Goal: Task Accomplishment & Management: Manage account settings

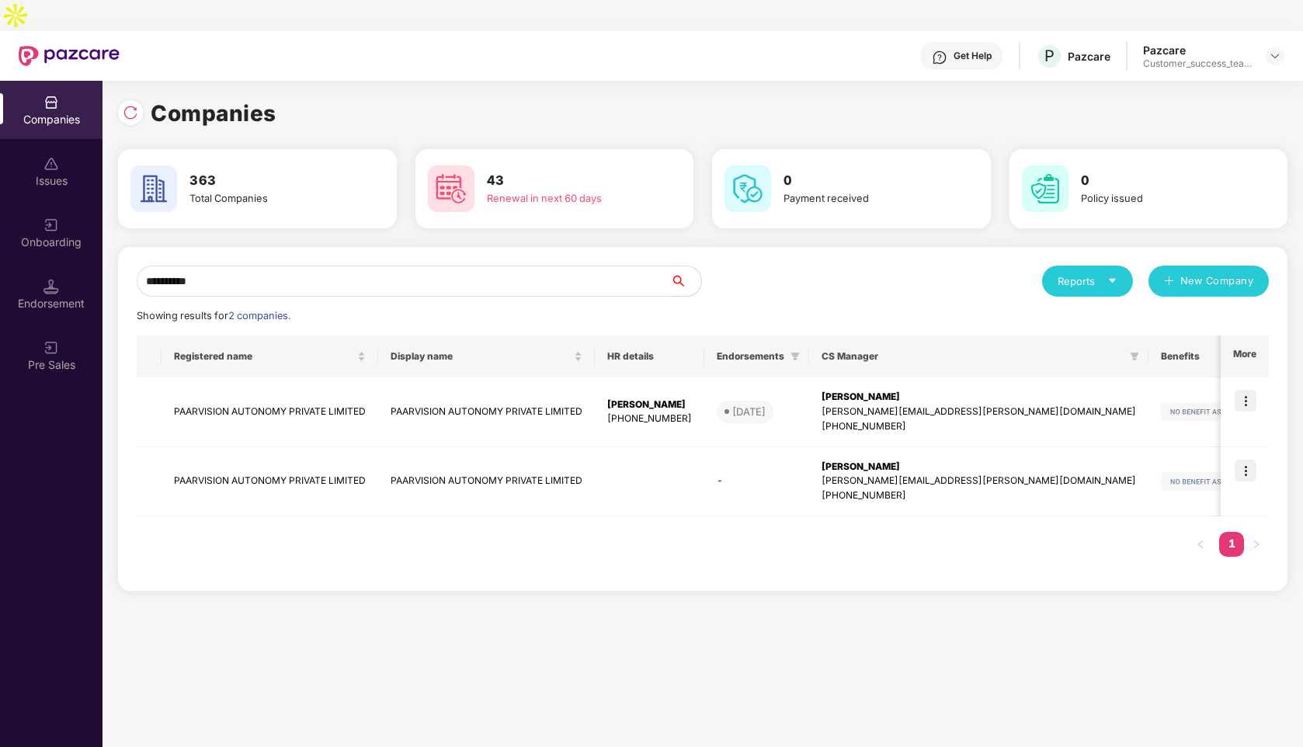
click at [213, 266] on input "**********" at bounding box center [403, 281] width 533 height 31
type input "*"
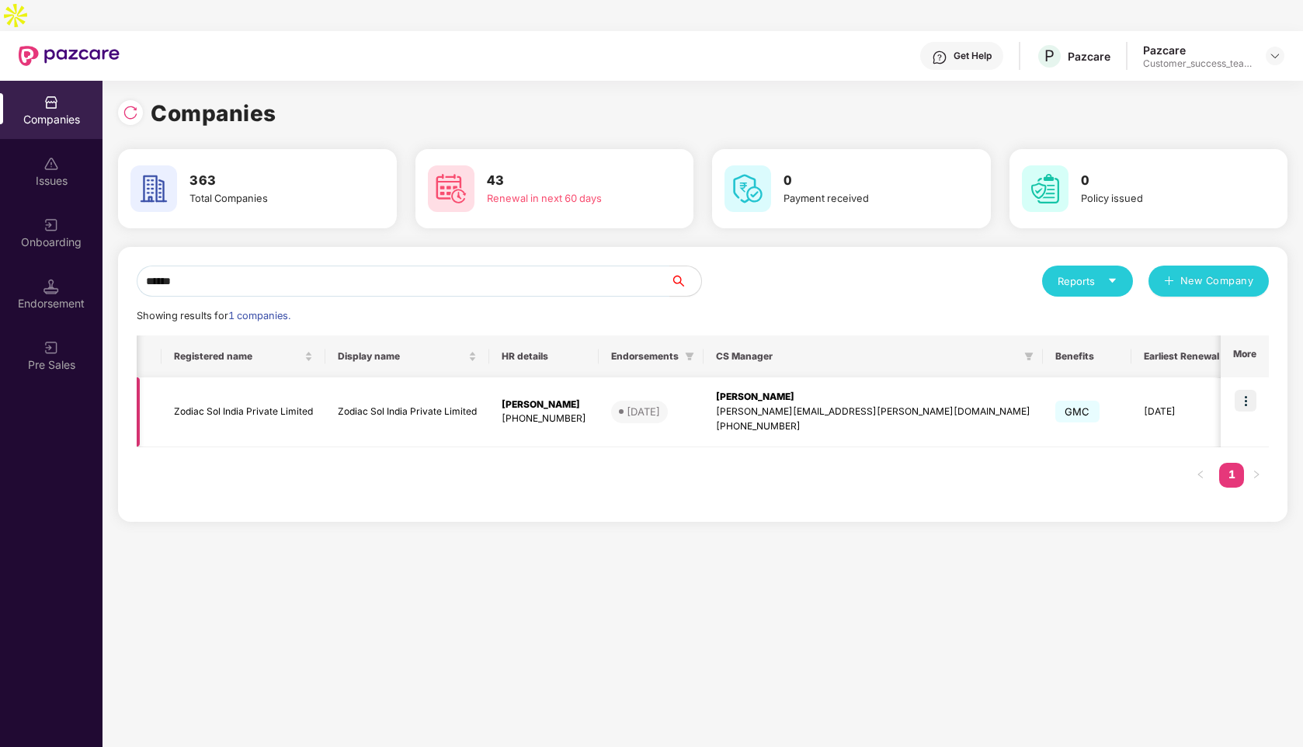
scroll to position [0, 89]
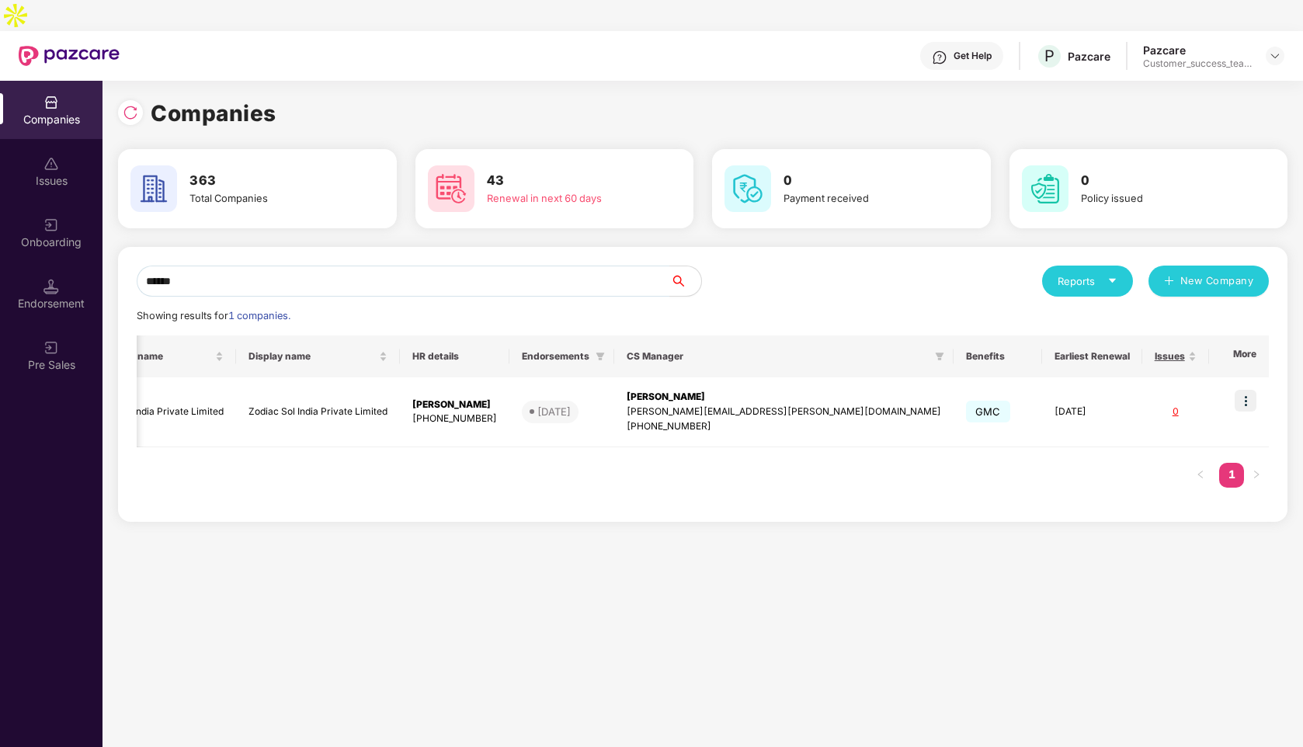
type input "******"
click at [1245, 390] on img at bounding box center [1245, 401] width 22 height 22
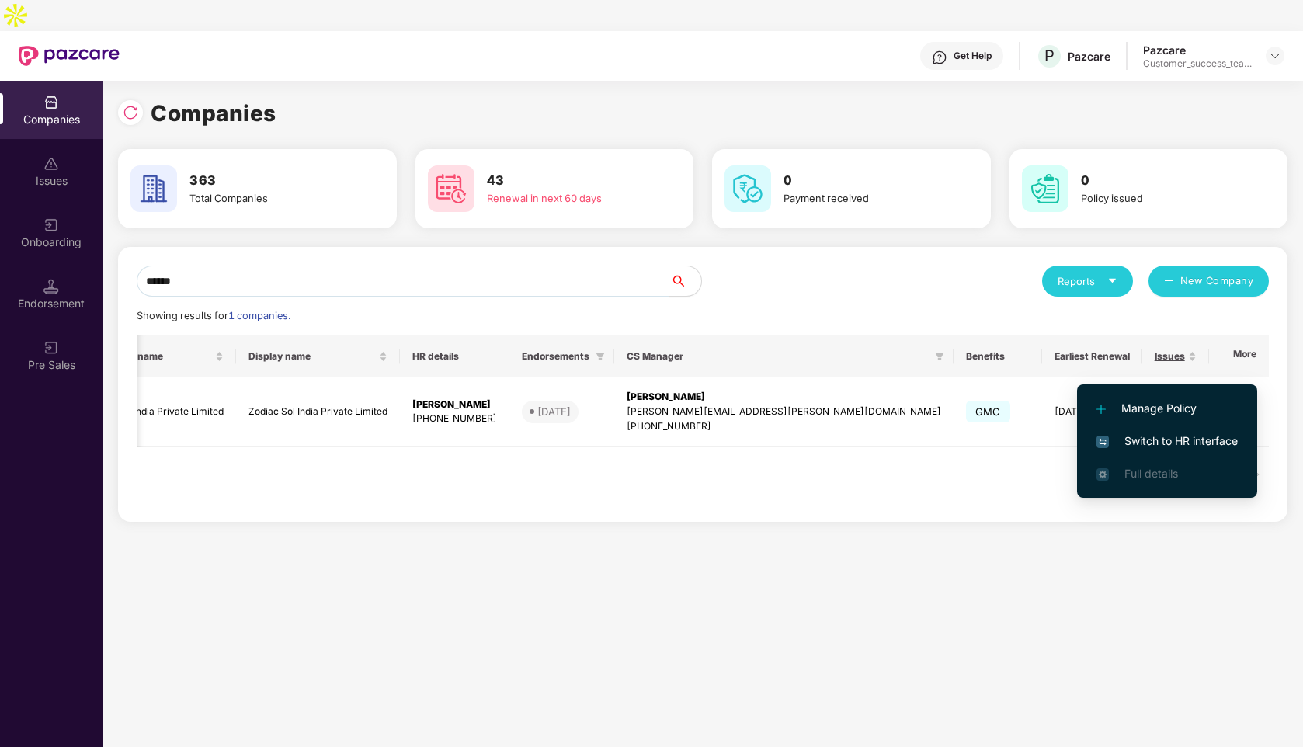
click at [1146, 446] on span "Switch to HR interface" at bounding box center [1166, 440] width 141 height 17
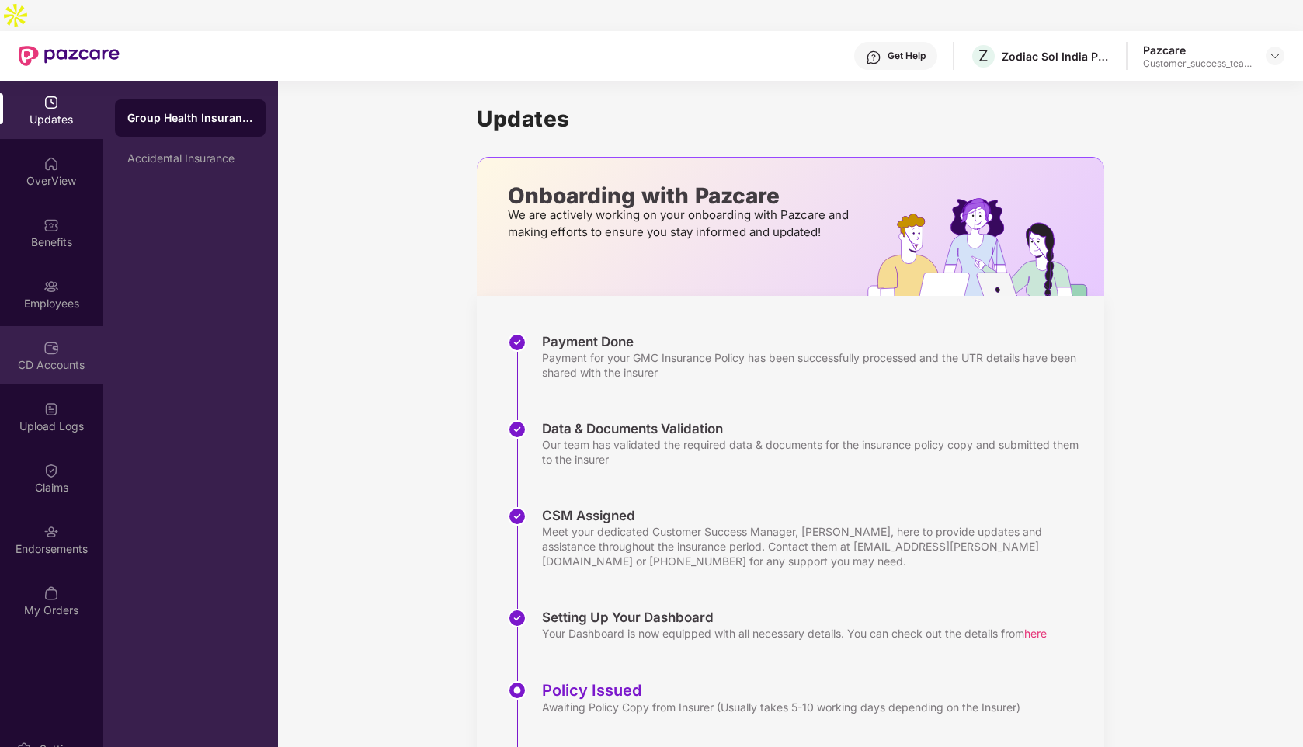
click at [49, 340] on img at bounding box center [51, 348] width 16 height 16
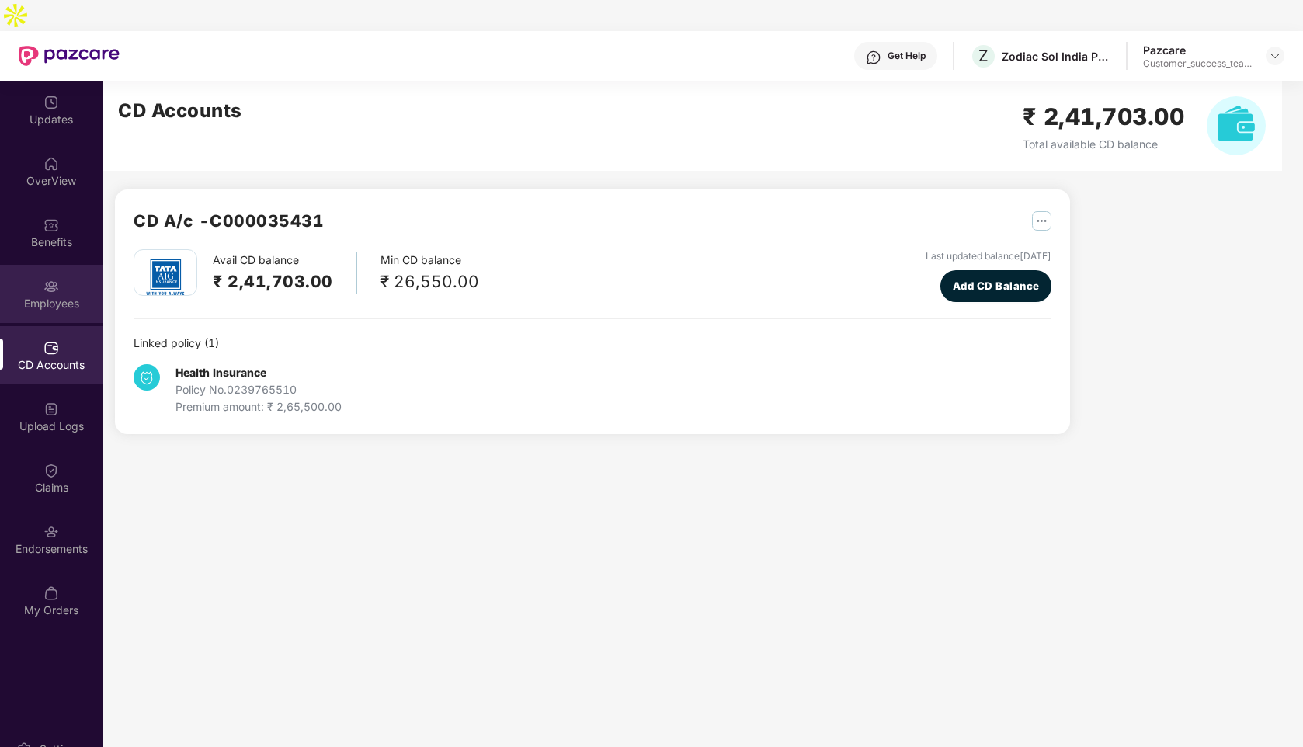
click at [57, 279] on img at bounding box center [51, 287] width 16 height 16
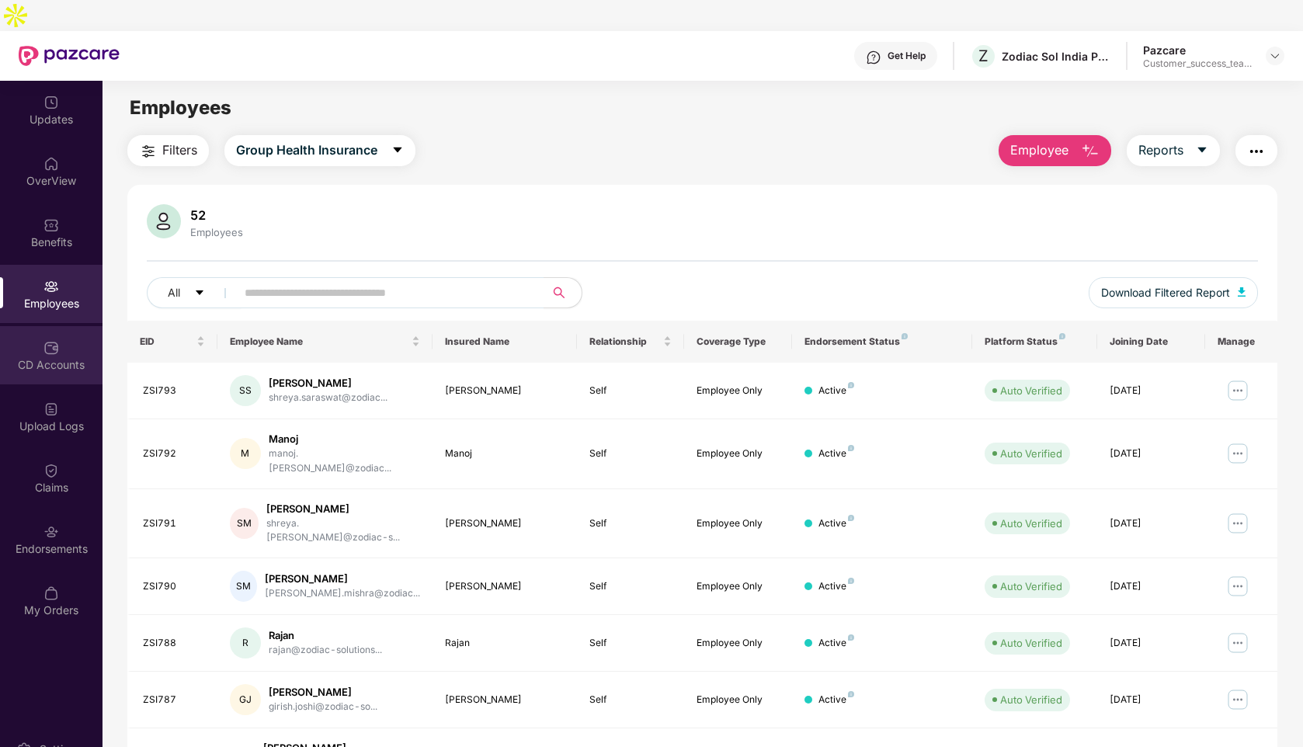
click at [71, 326] on div "CD Accounts" at bounding box center [51, 355] width 102 height 58
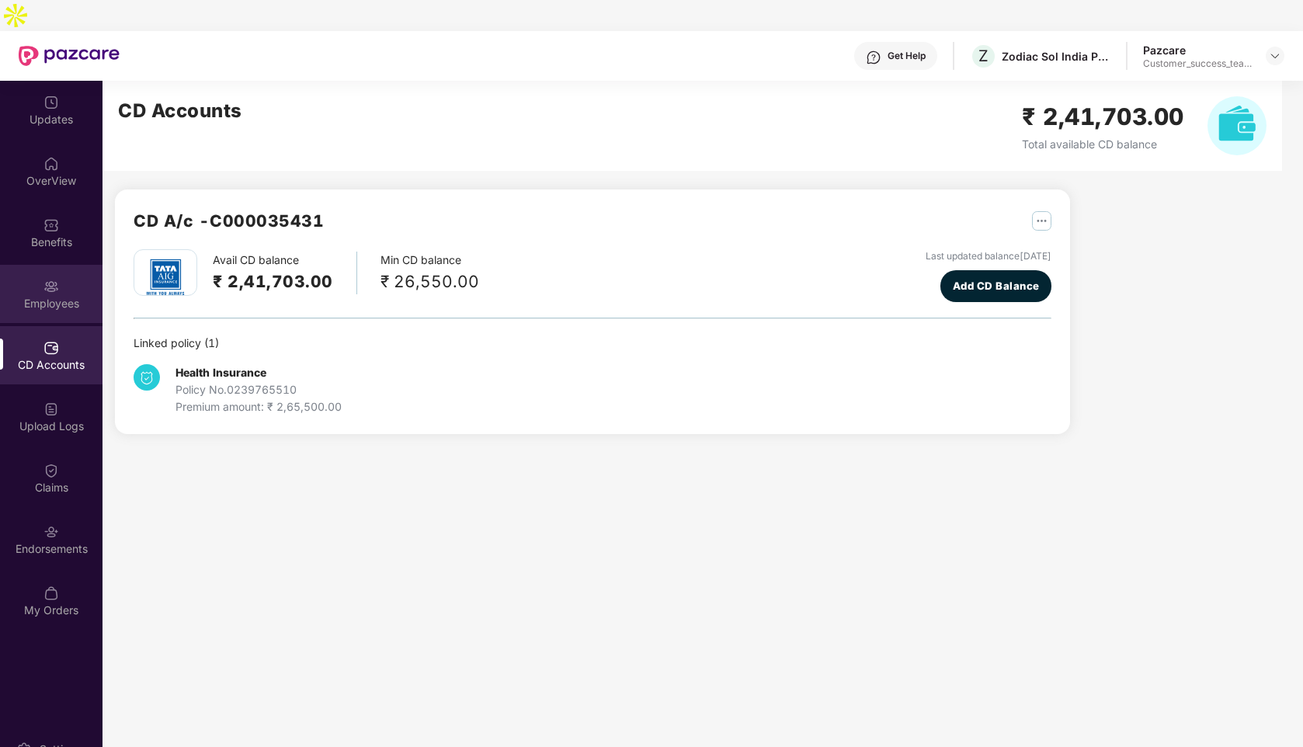
click at [54, 265] on div "Employees" at bounding box center [51, 294] width 102 height 58
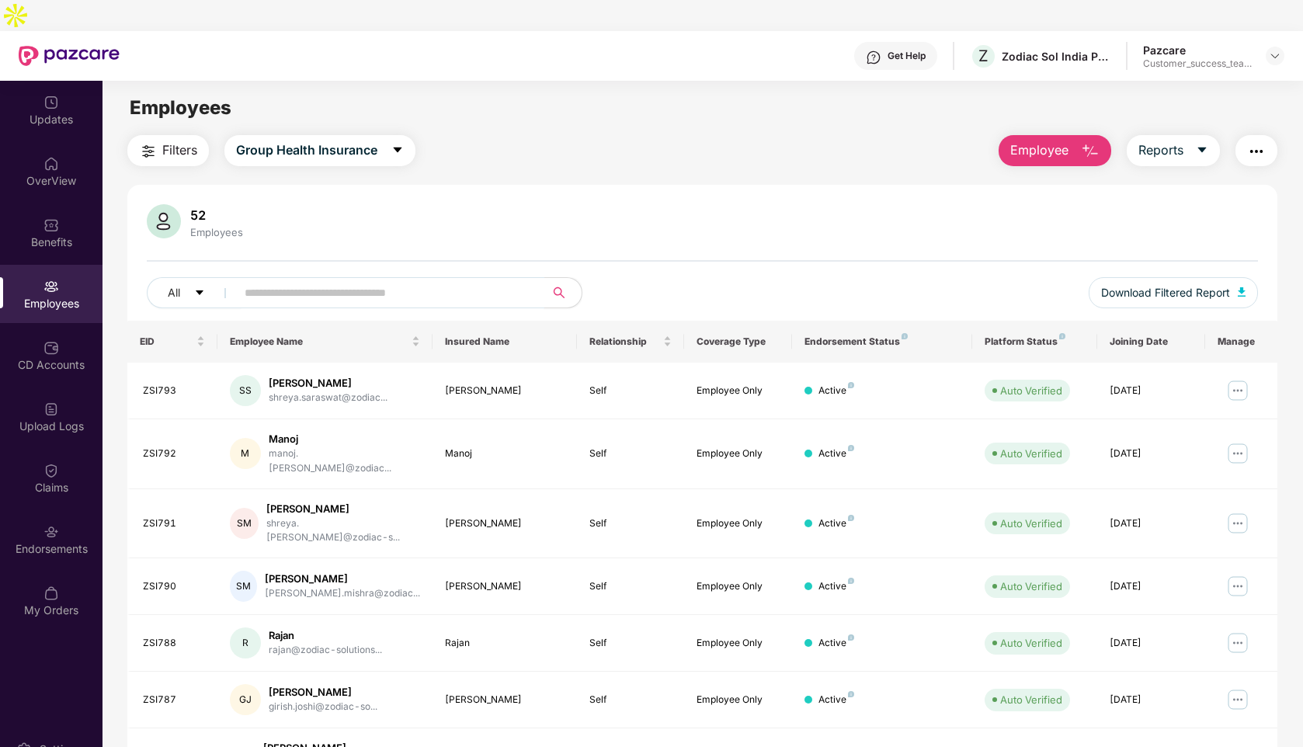
click at [369, 281] on input "text" at bounding box center [384, 292] width 279 height 23
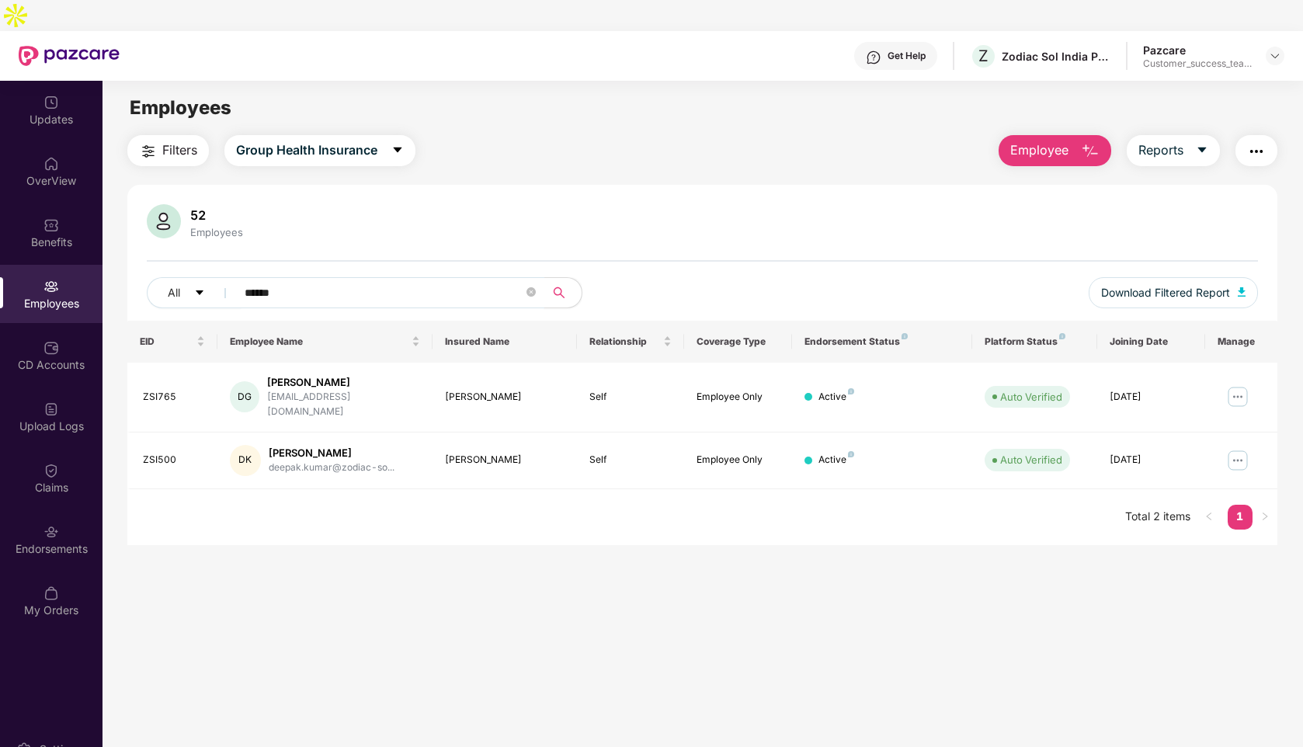
type input "******"
click at [1239, 384] on img at bounding box center [1237, 396] width 25 height 25
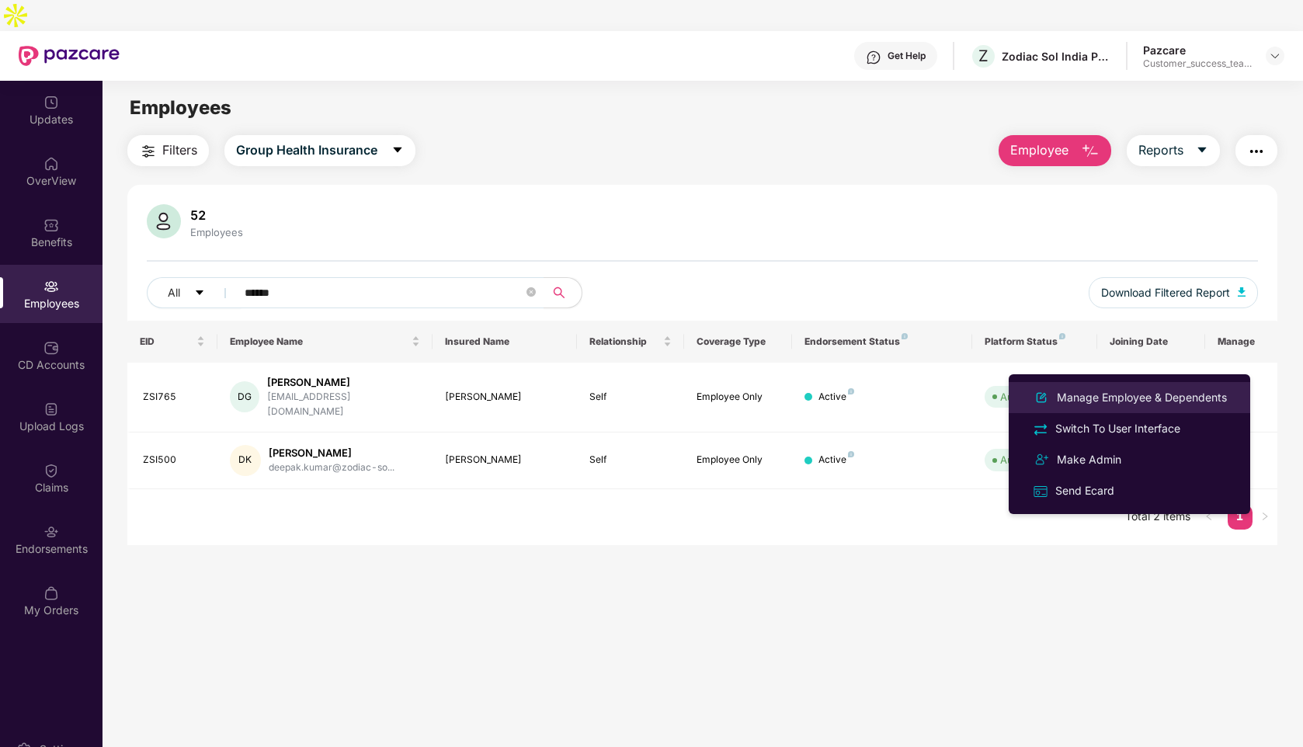
click at [1107, 395] on div "Manage Employee & Dependents" at bounding box center [1142, 397] width 176 height 17
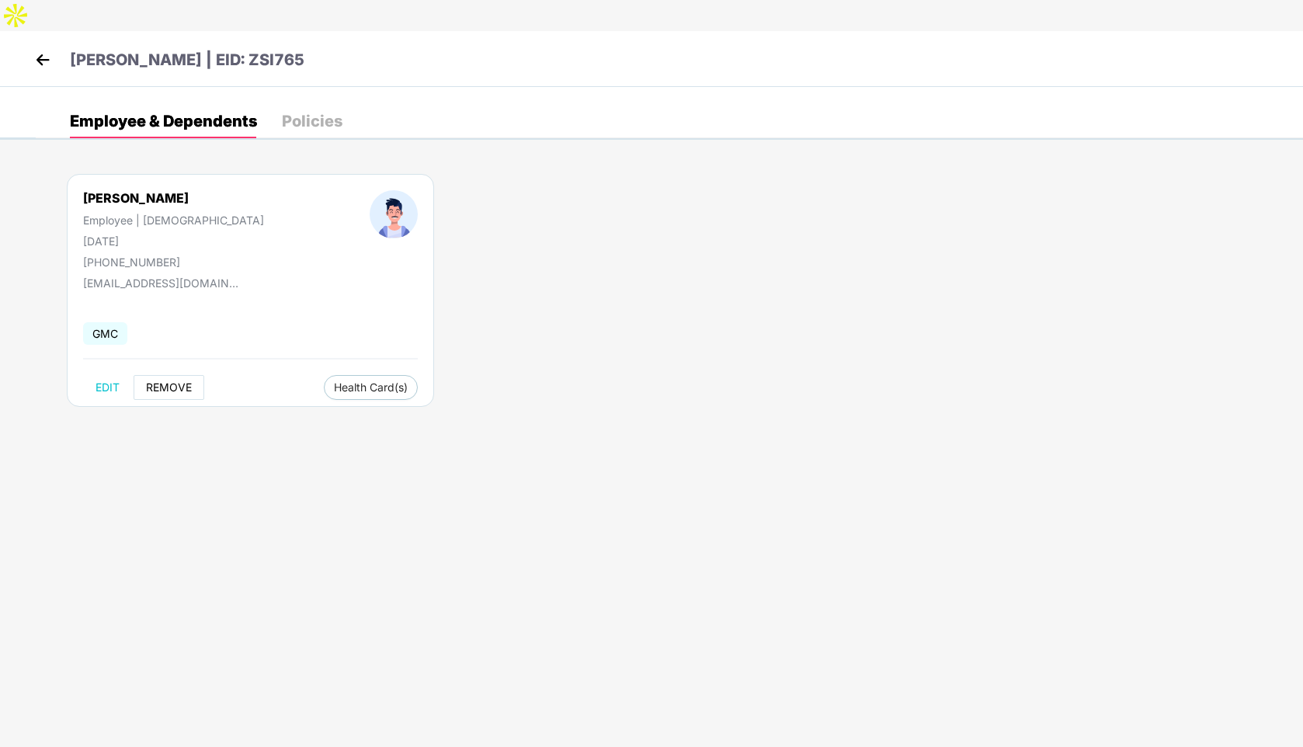
click at [162, 381] on span "REMOVE" at bounding box center [169, 387] width 46 height 12
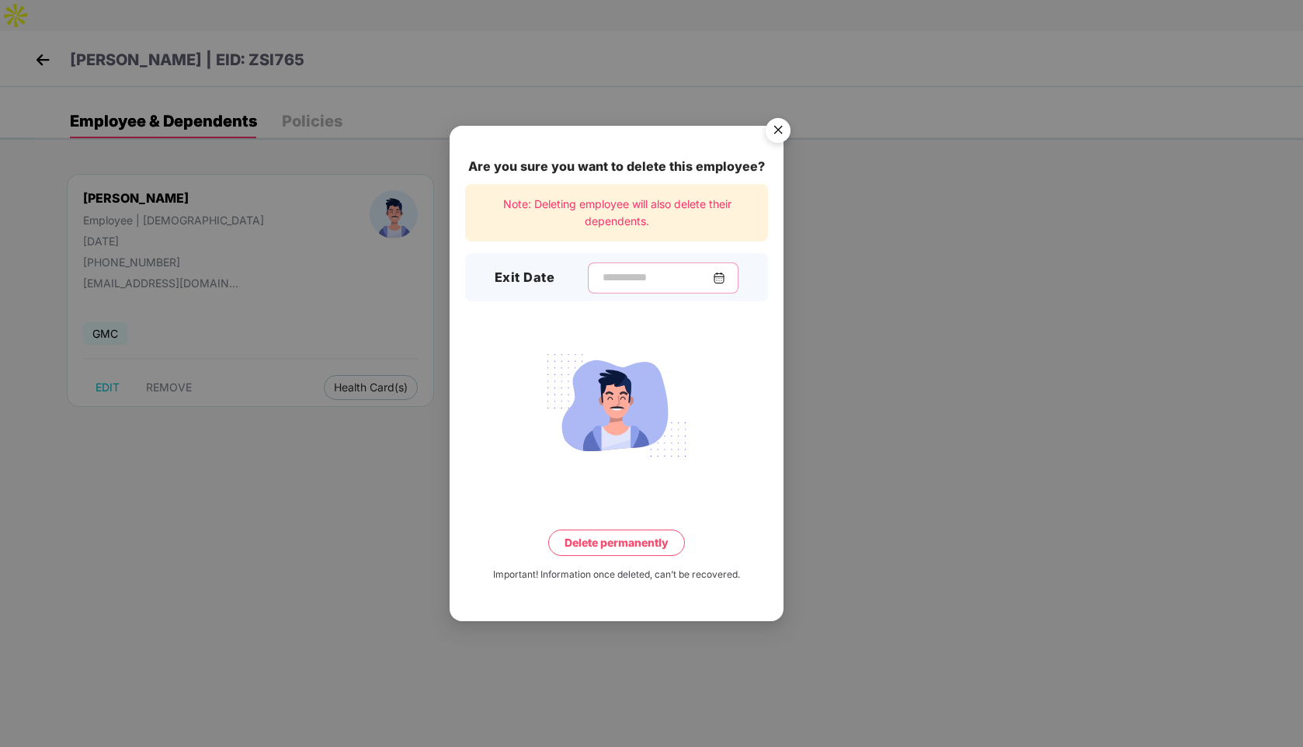
click at [607, 271] on input at bounding box center [657, 277] width 112 height 16
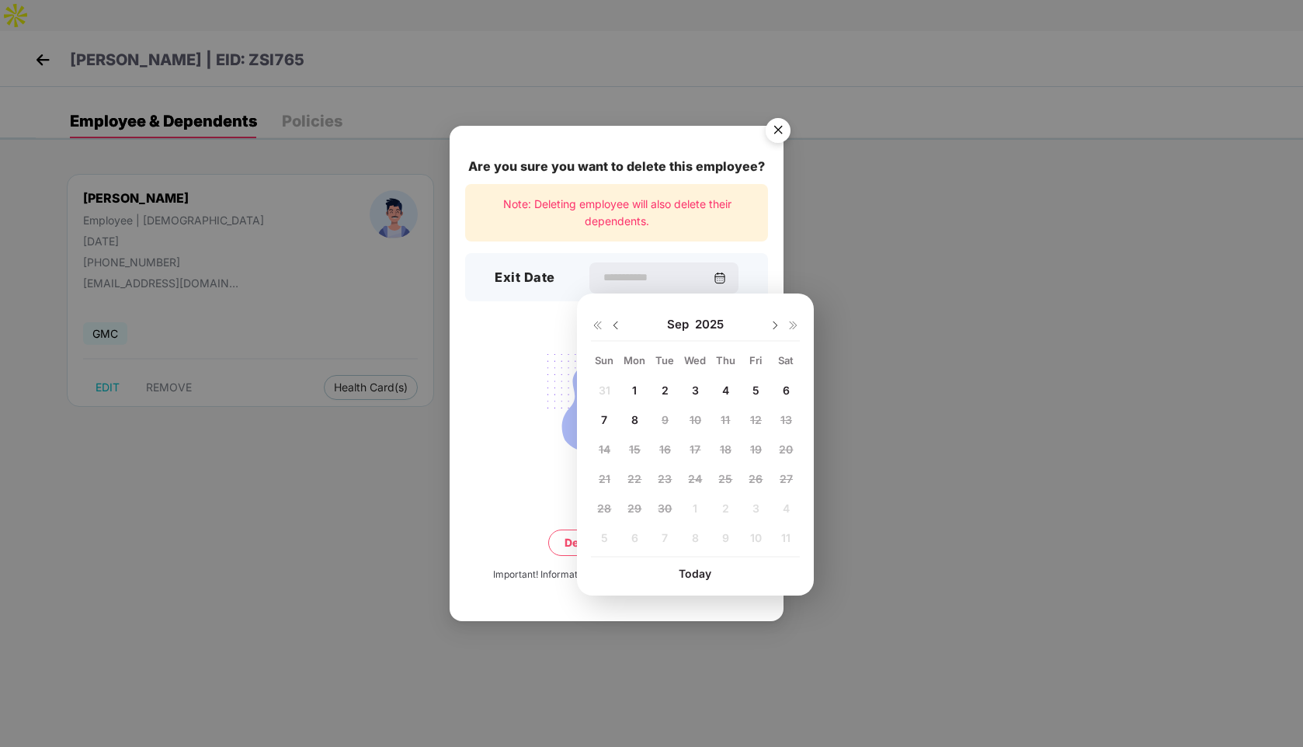
click at [617, 323] on img at bounding box center [615, 325] width 12 height 12
click at [758, 503] on span "29" at bounding box center [755, 508] width 14 height 13
type input "**********"
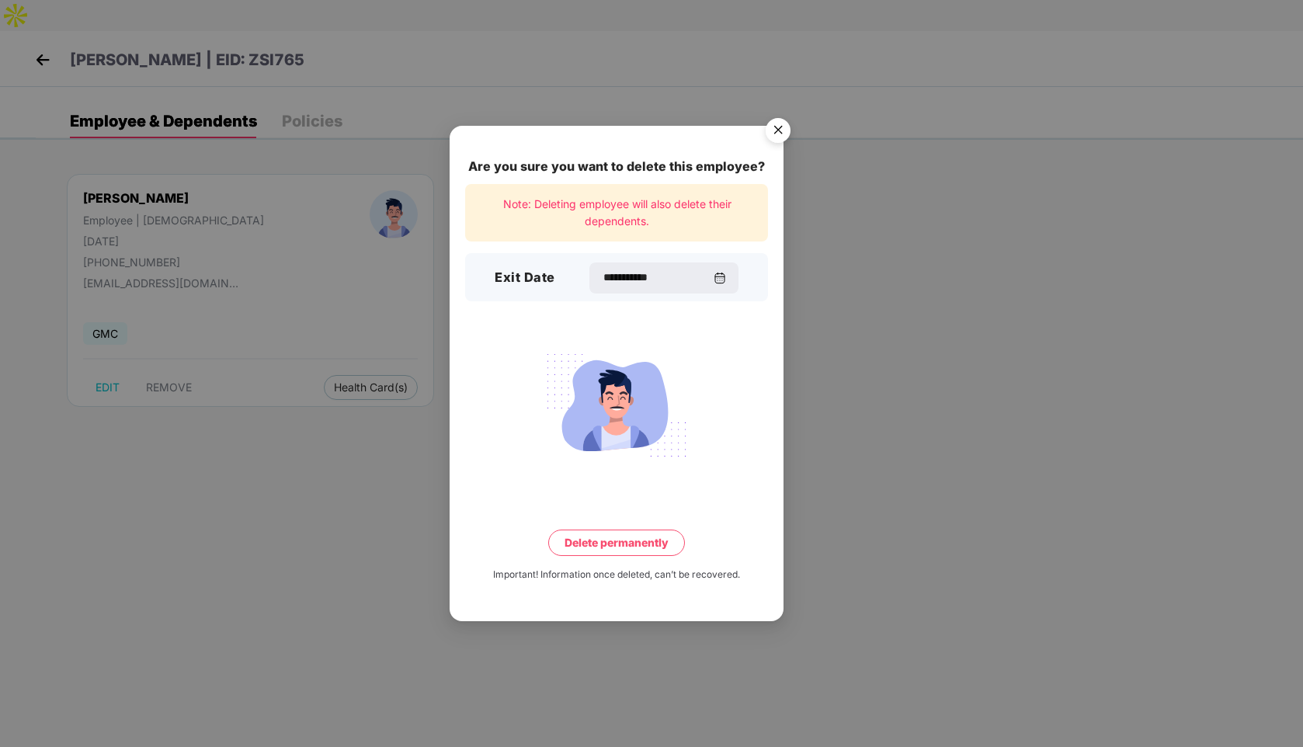
click at [594, 543] on button "Delete permanently" at bounding box center [616, 542] width 137 height 26
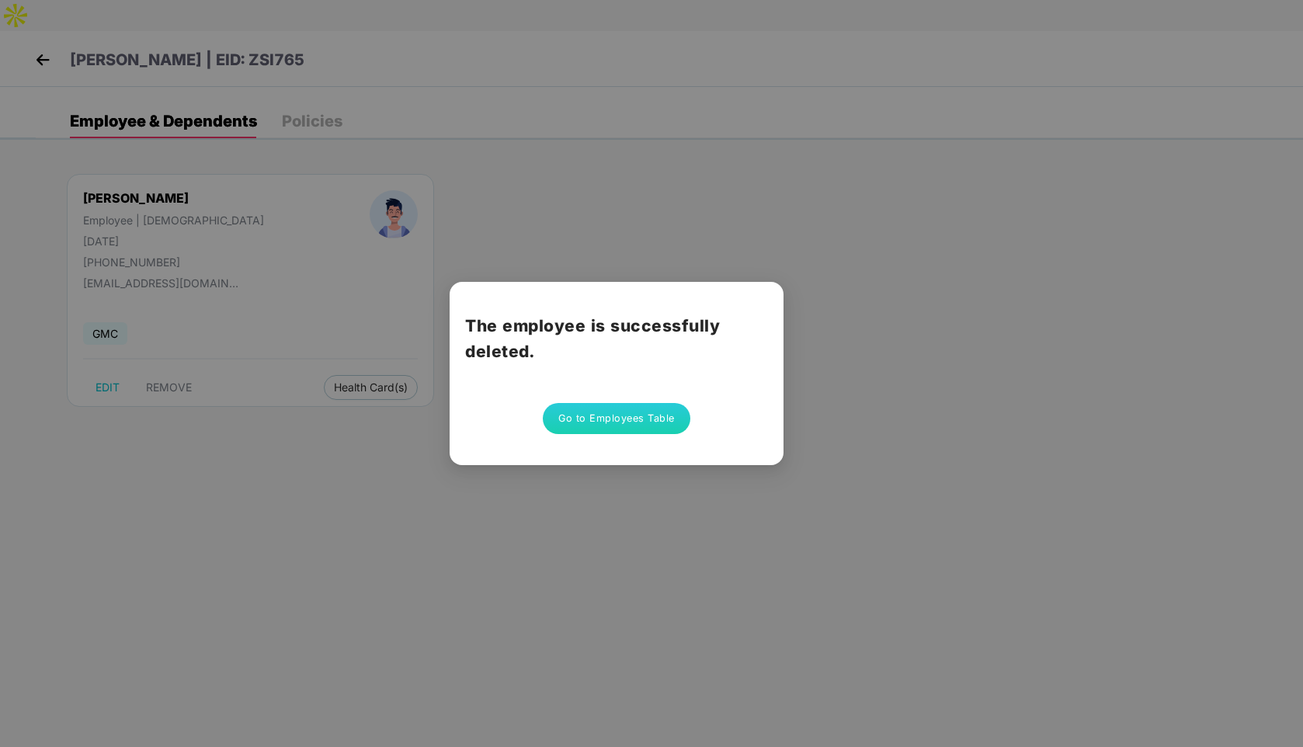
click at [621, 420] on button "Go to Employees Table" at bounding box center [617, 418] width 148 height 31
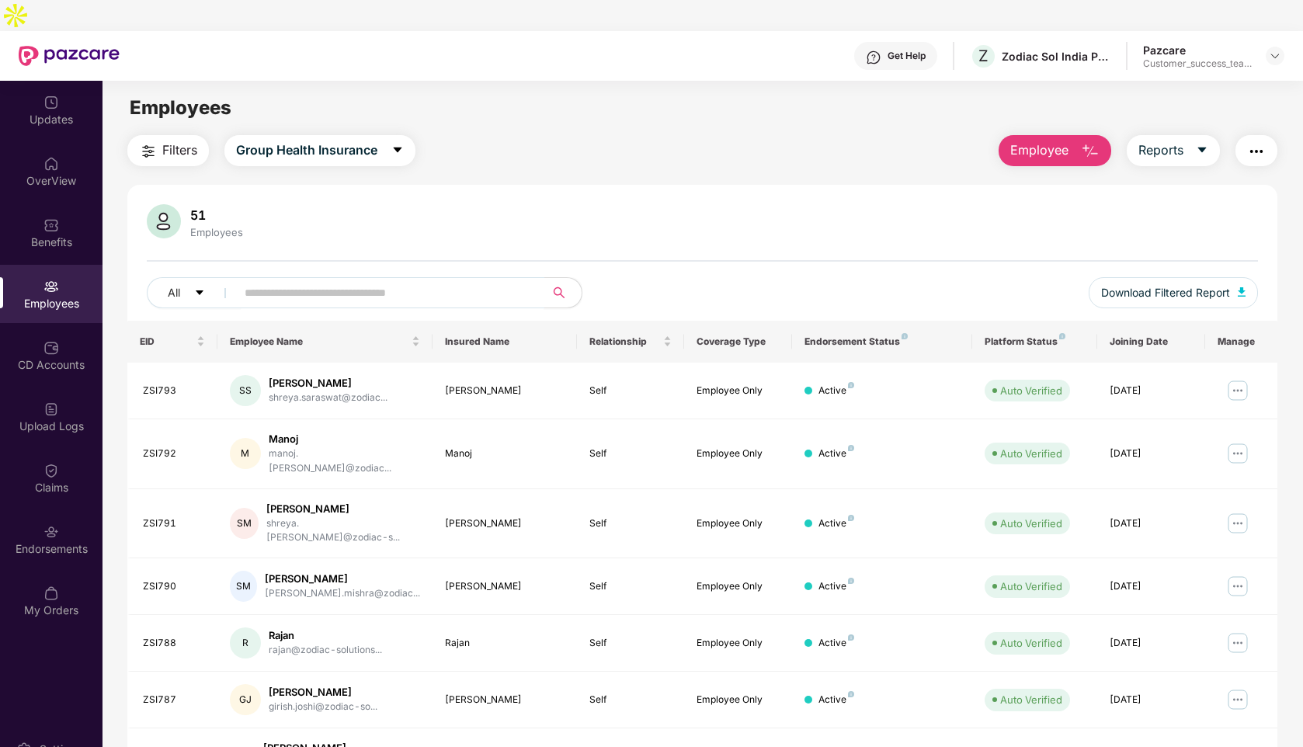
click at [319, 281] on input "text" at bounding box center [384, 292] width 279 height 23
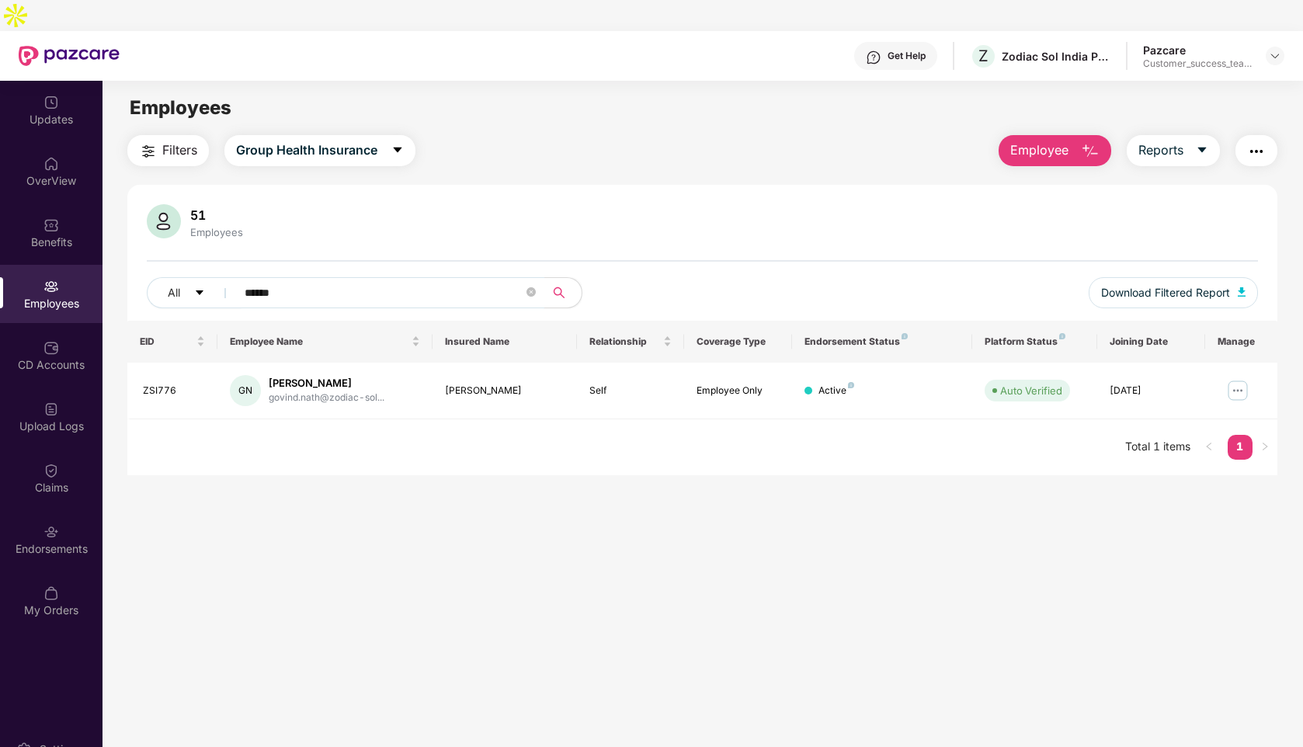
type input "******"
click at [1232, 378] on img at bounding box center [1237, 390] width 25 height 25
click at [36, 541] on div "Endorsements" at bounding box center [51, 549] width 102 height 16
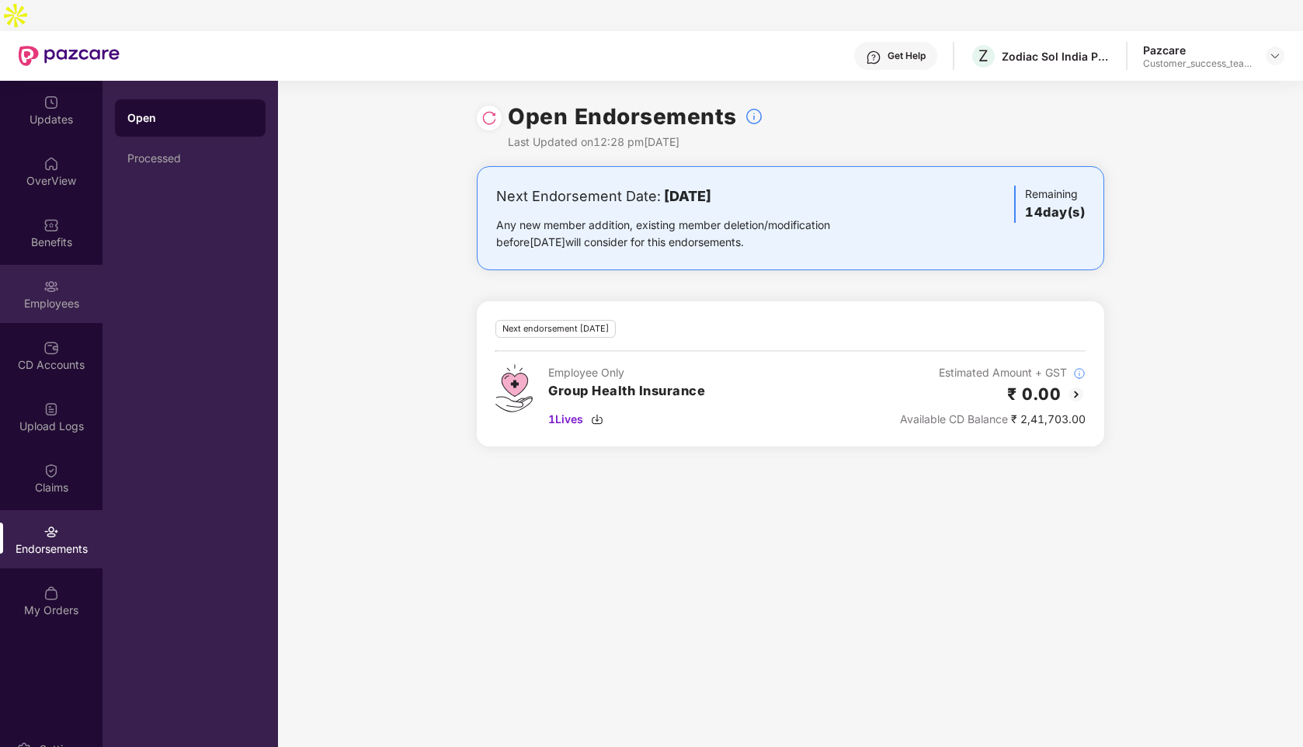
click at [60, 265] on div "Employees" at bounding box center [51, 294] width 102 height 58
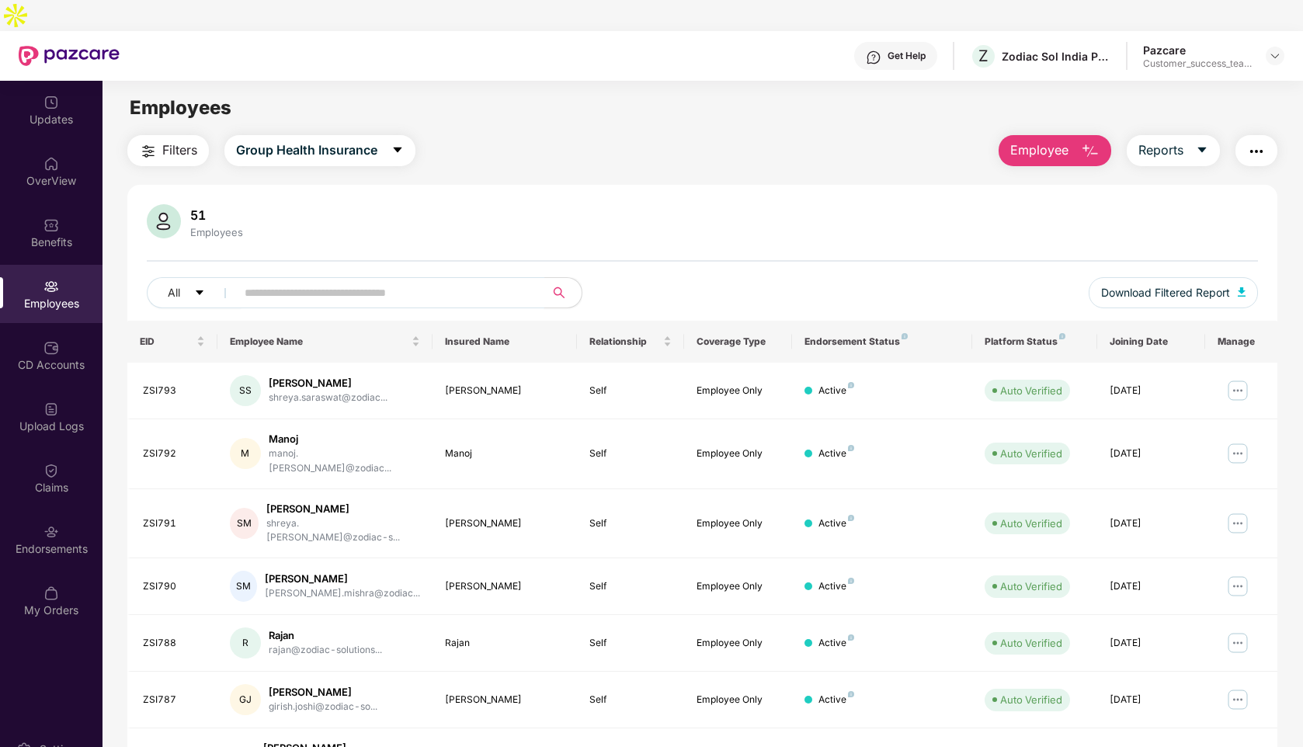
click at [320, 281] on input "text" at bounding box center [384, 292] width 279 height 23
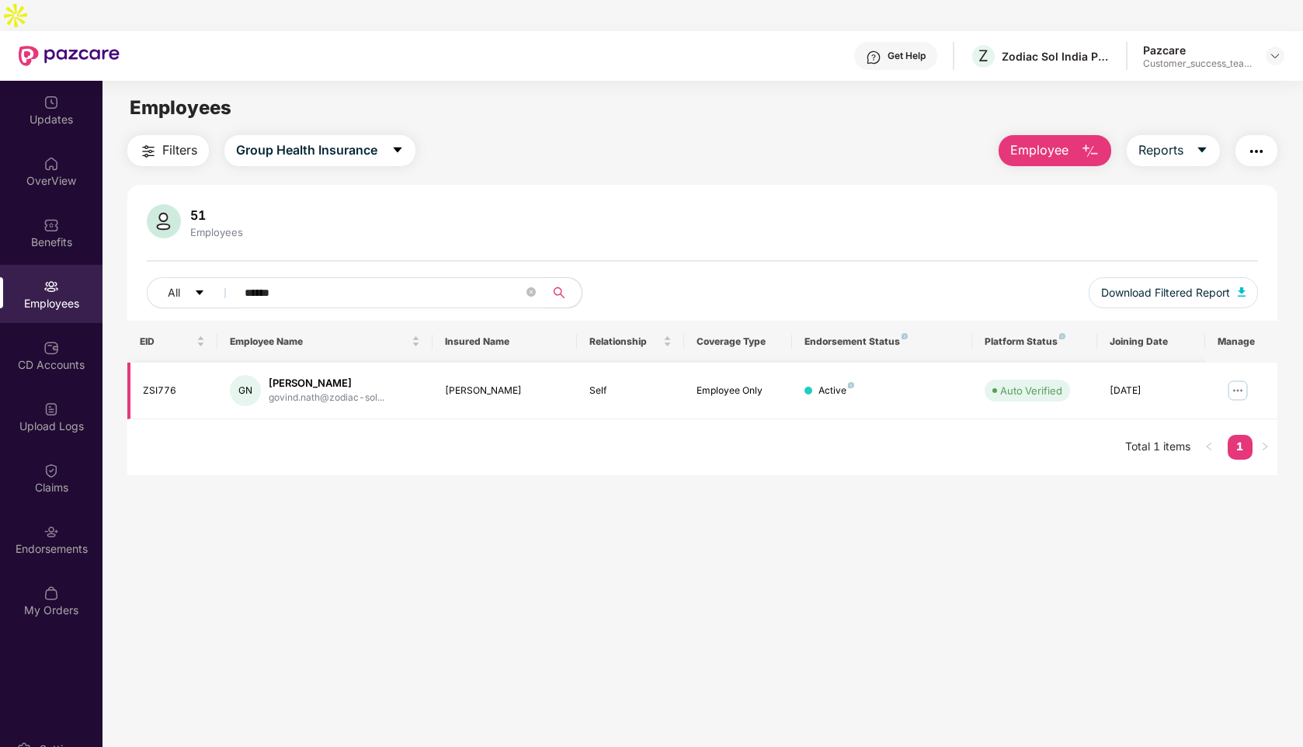
type input "******"
click at [1236, 378] on img at bounding box center [1237, 390] width 25 height 25
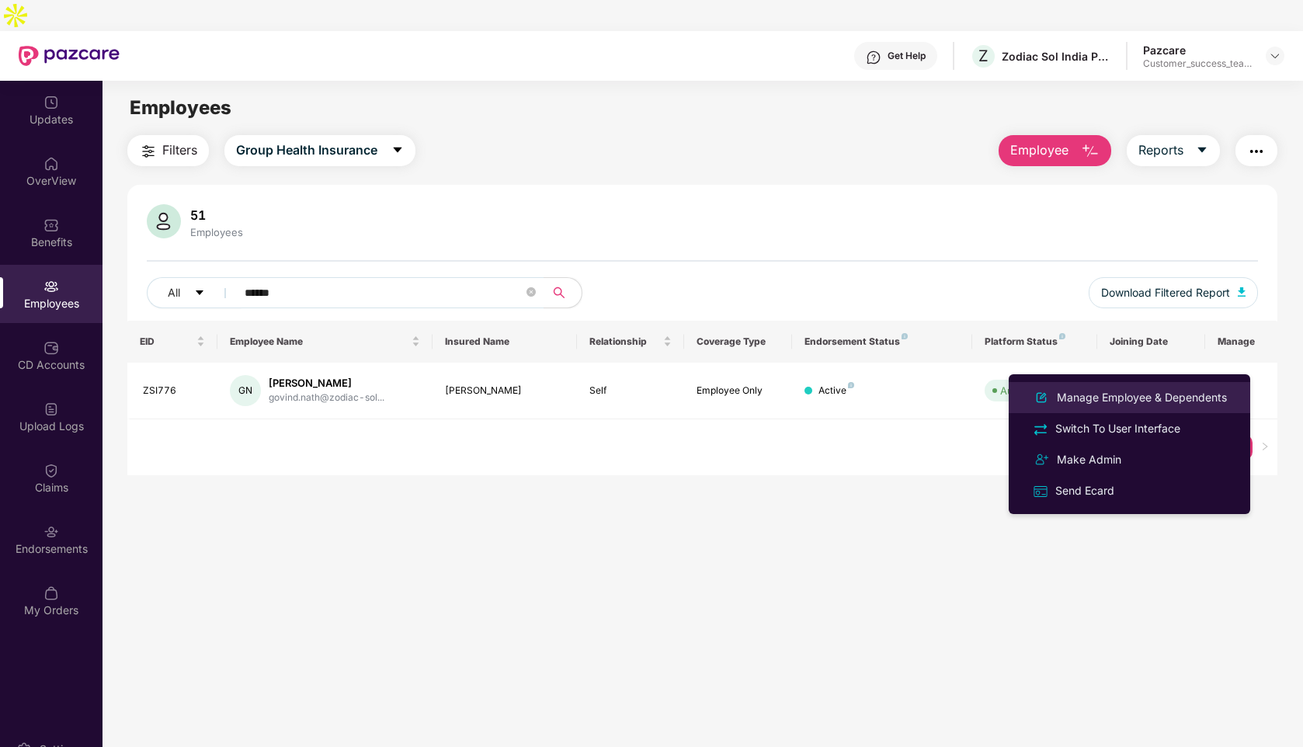
click at [1085, 399] on div "Manage Employee & Dependents" at bounding box center [1142, 397] width 176 height 17
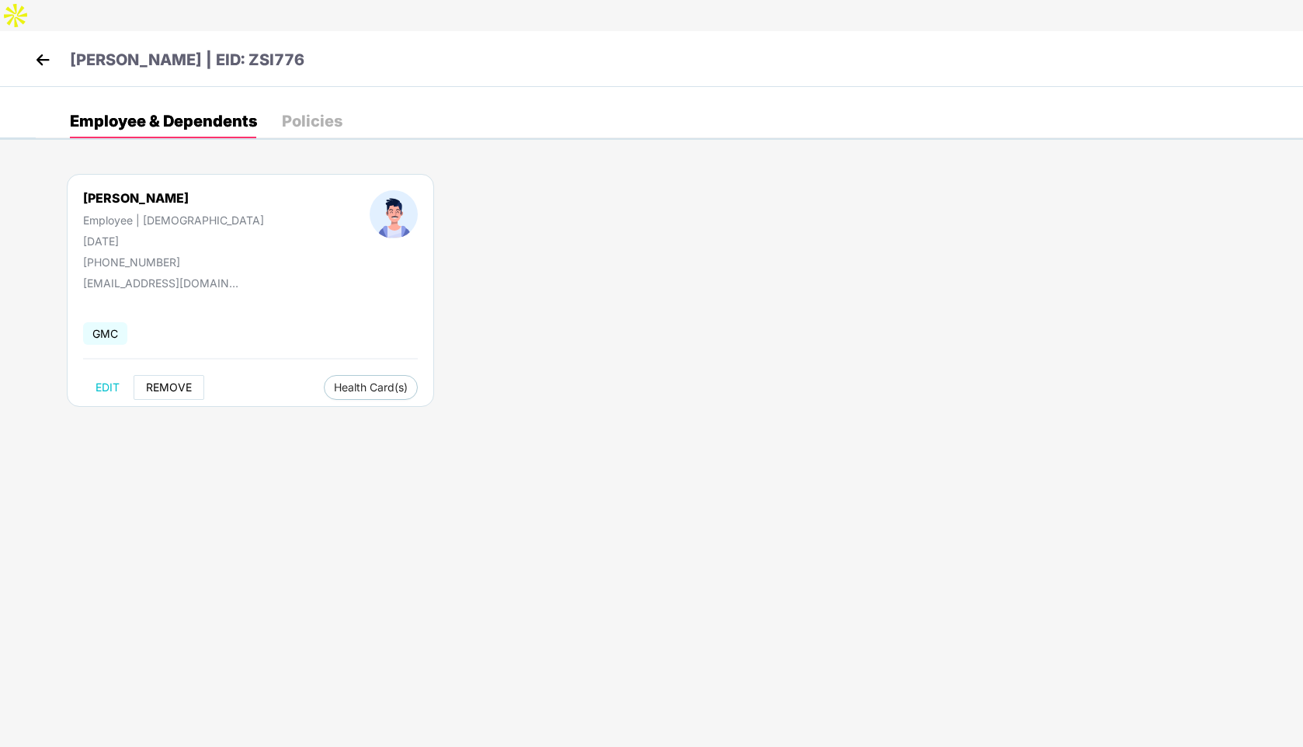
click at [163, 381] on span "REMOVE" at bounding box center [169, 387] width 46 height 12
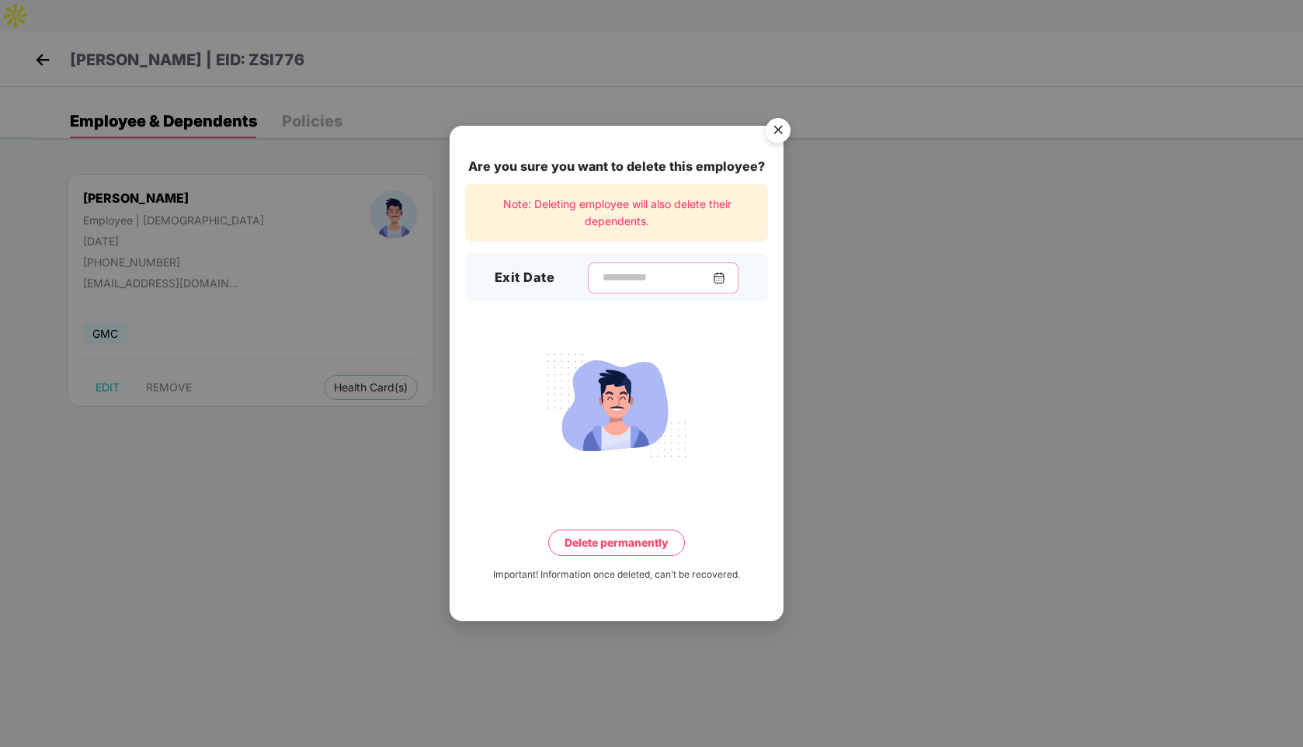
click at [618, 274] on input at bounding box center [657, 277] width 112 height 16
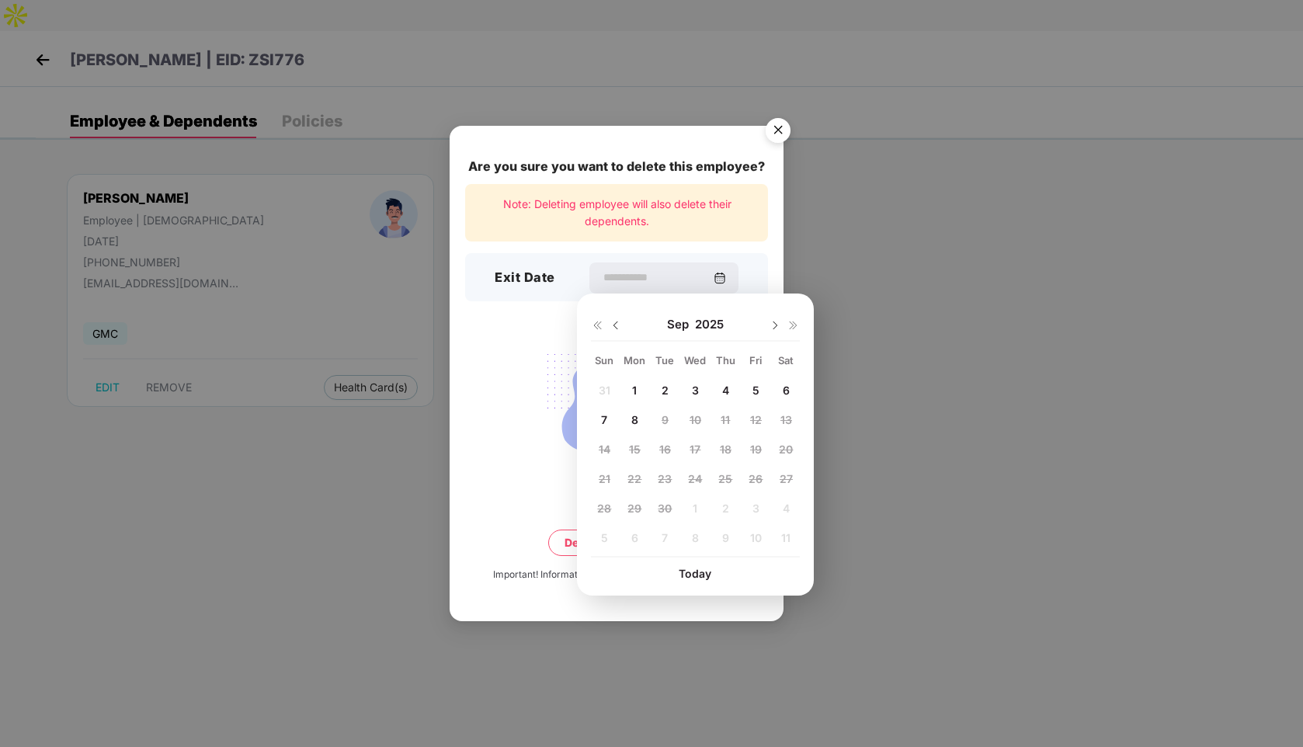
click at [781, 131] on img "Close" at bounding box center [777, 132] width 43 height 43
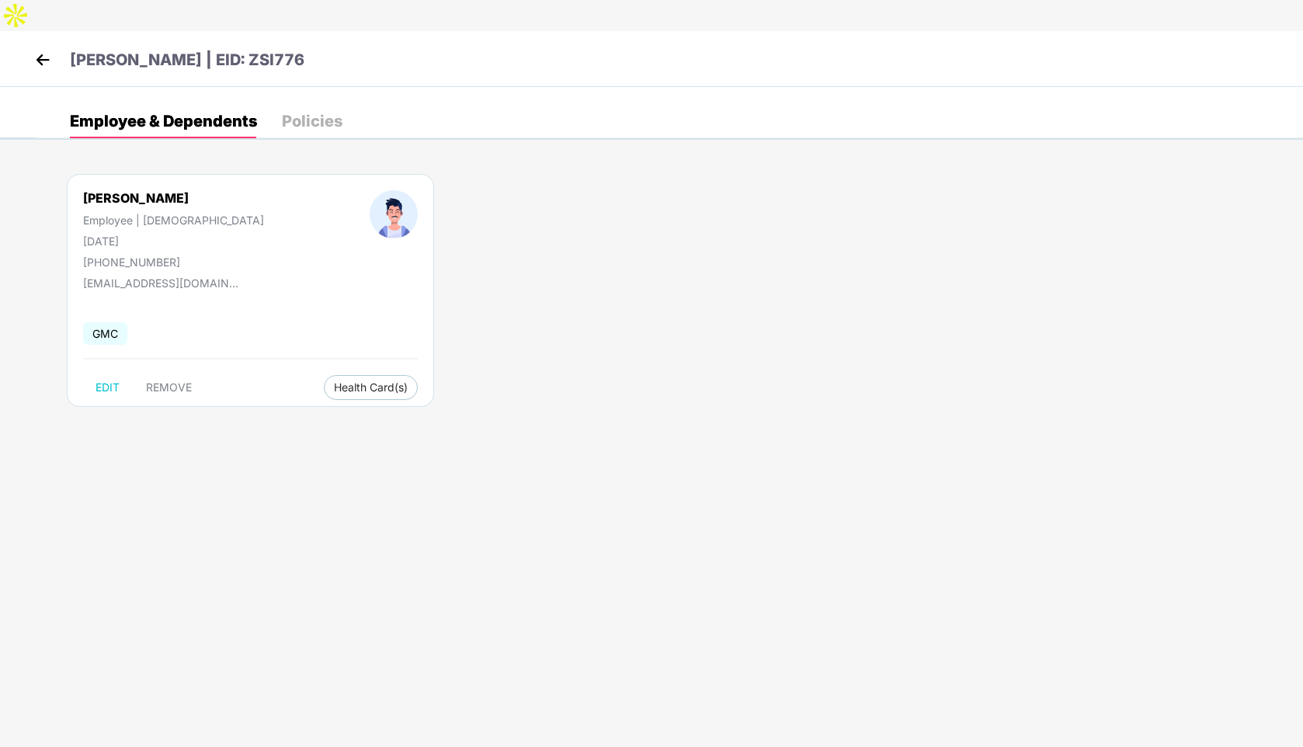
click at [38, 48] on img at bounding box center [42, 59] width 23 height 23
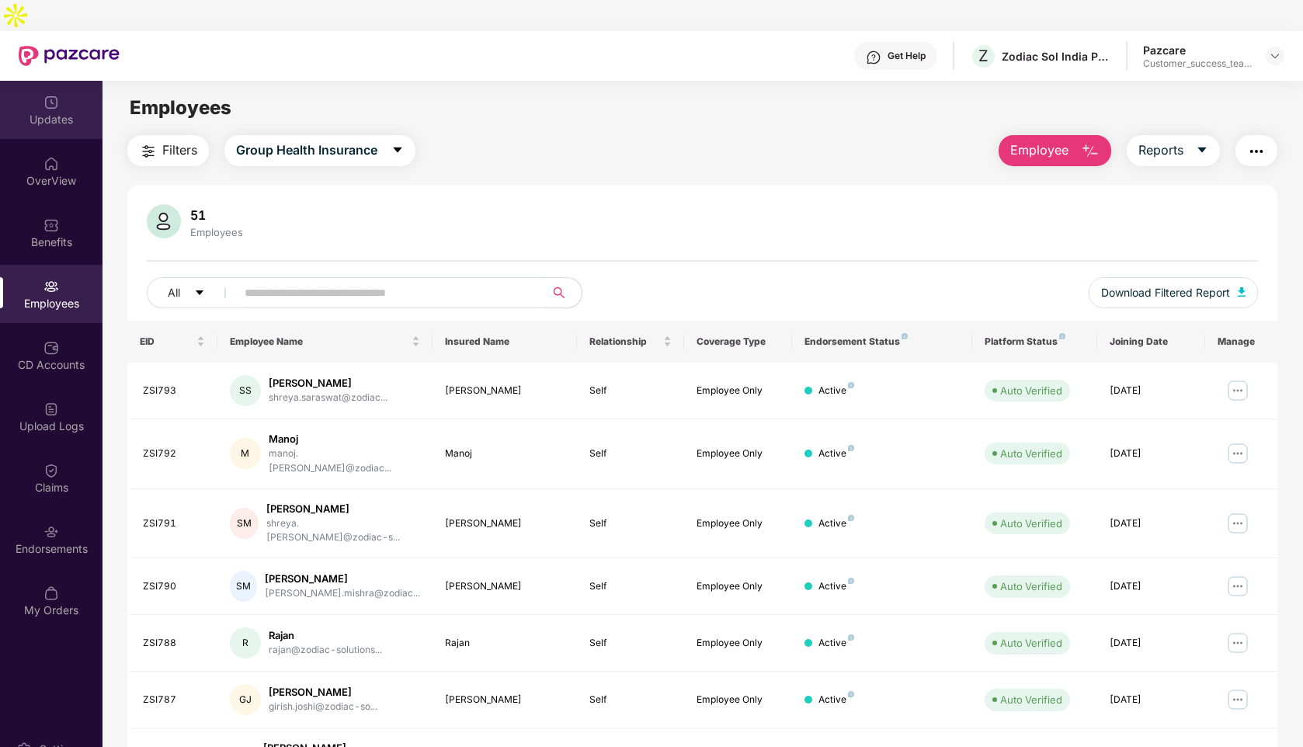
click at [46, 112] on div "Updates" at bounding box center [51, 120] width 102 height 16
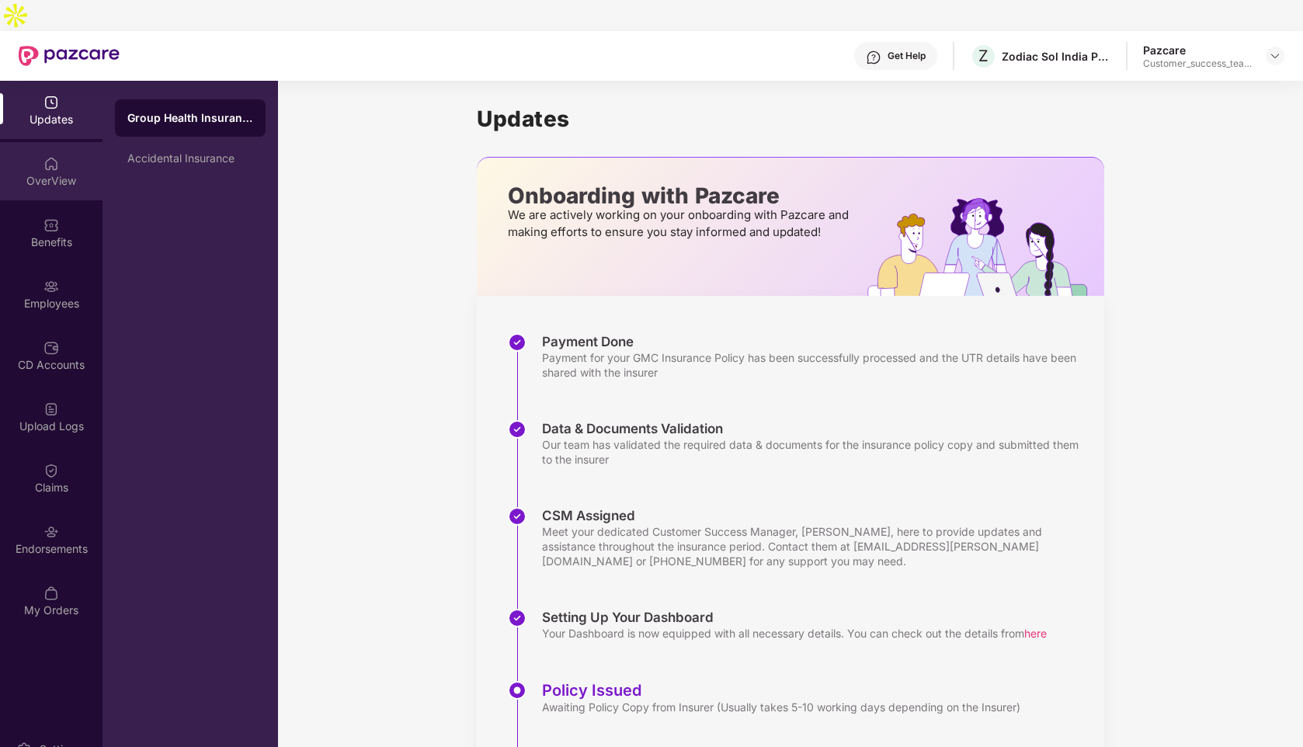
click at [54, 158] on div "OverView" at bounding box center [51, 171] width 102 height 58
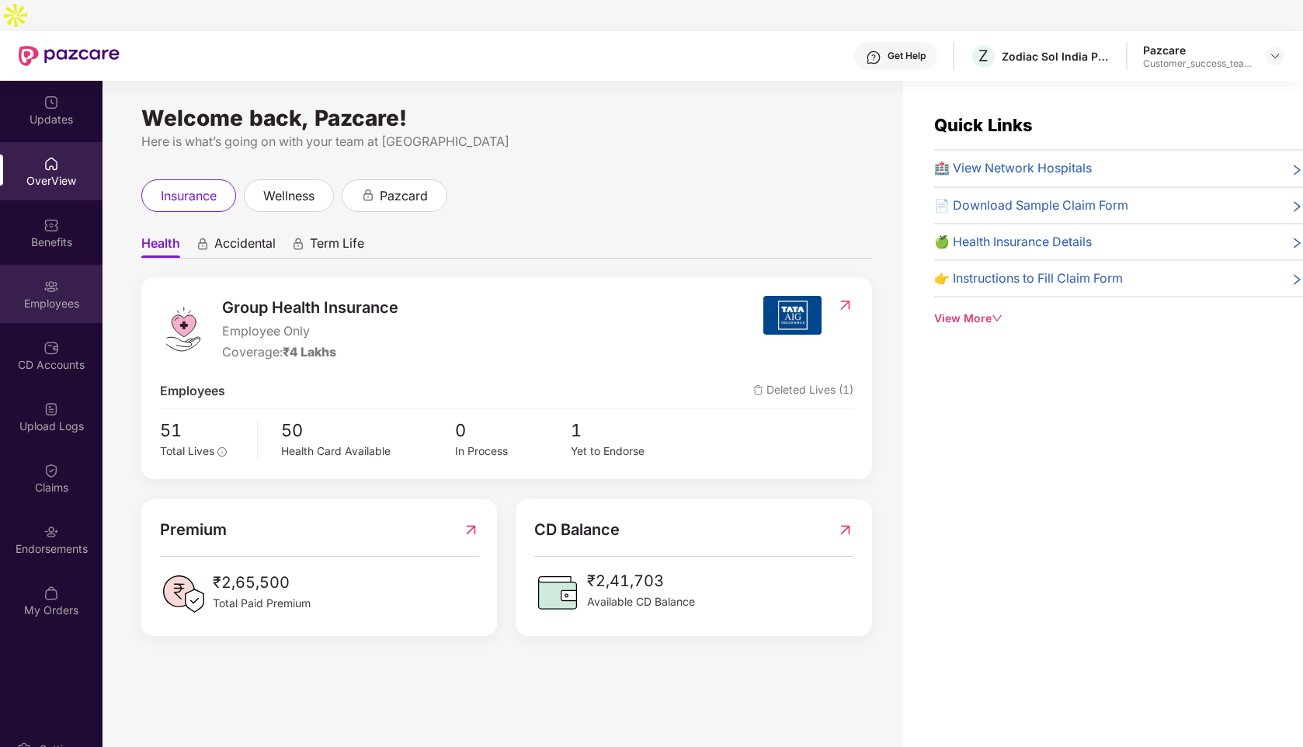
click at [58, 296] on div "Employees" at bounding box center [51, 304] width 102 height 16
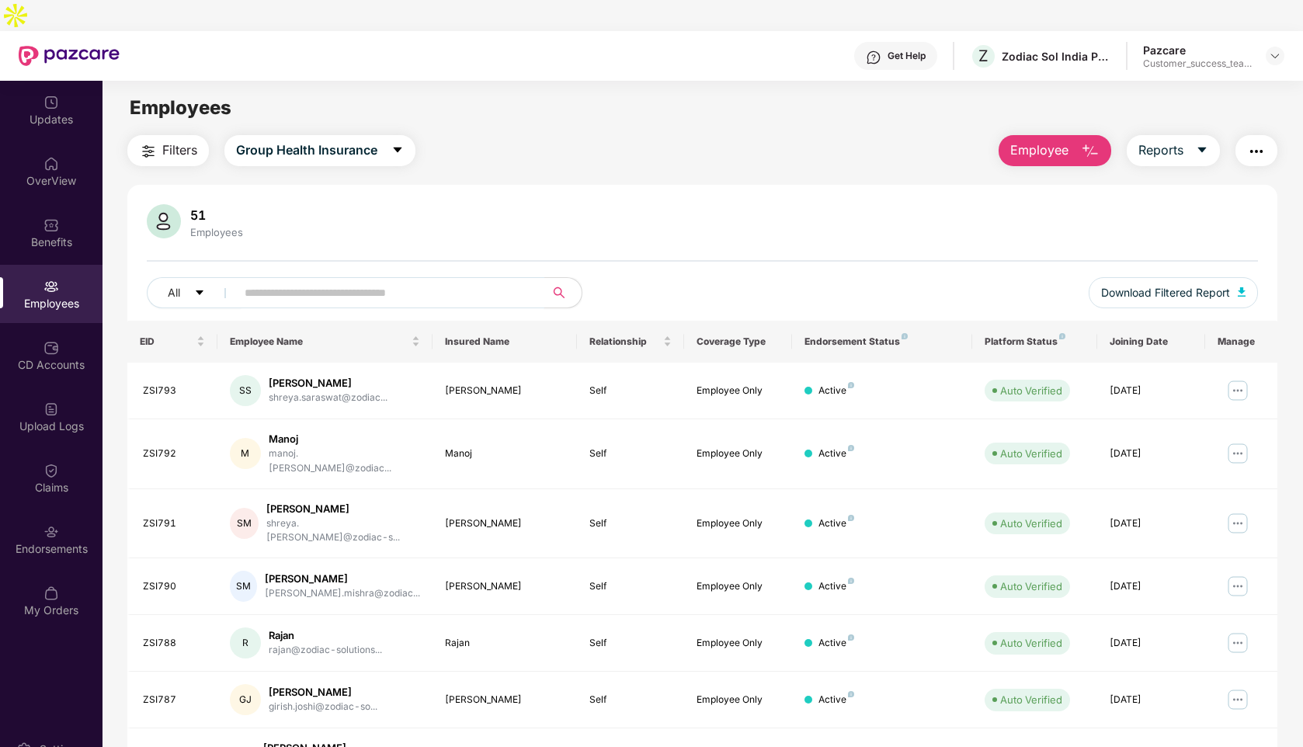
click at [284, 281] on input "text" at bounding box center [384, 292] width 279 height 23
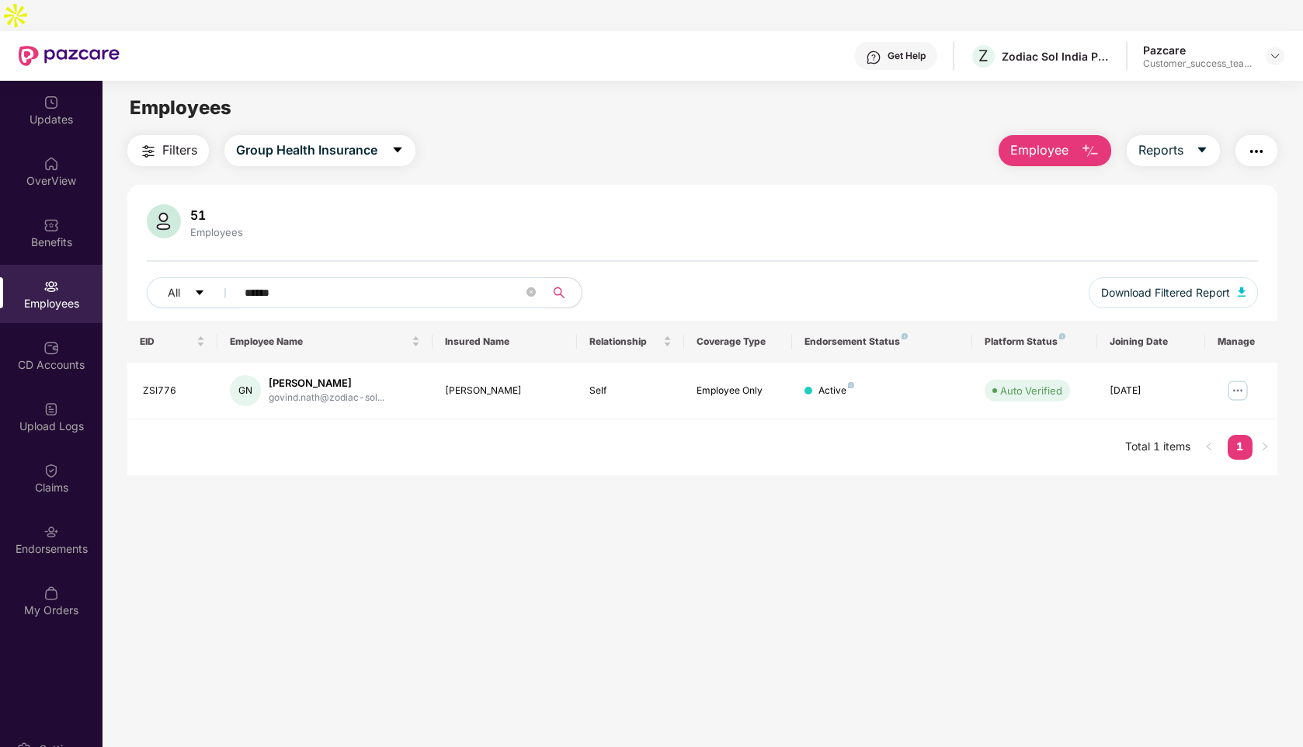
type input "******"
click at [1236, 378] on img at bounding box center [1237, 390] width 25 height 25
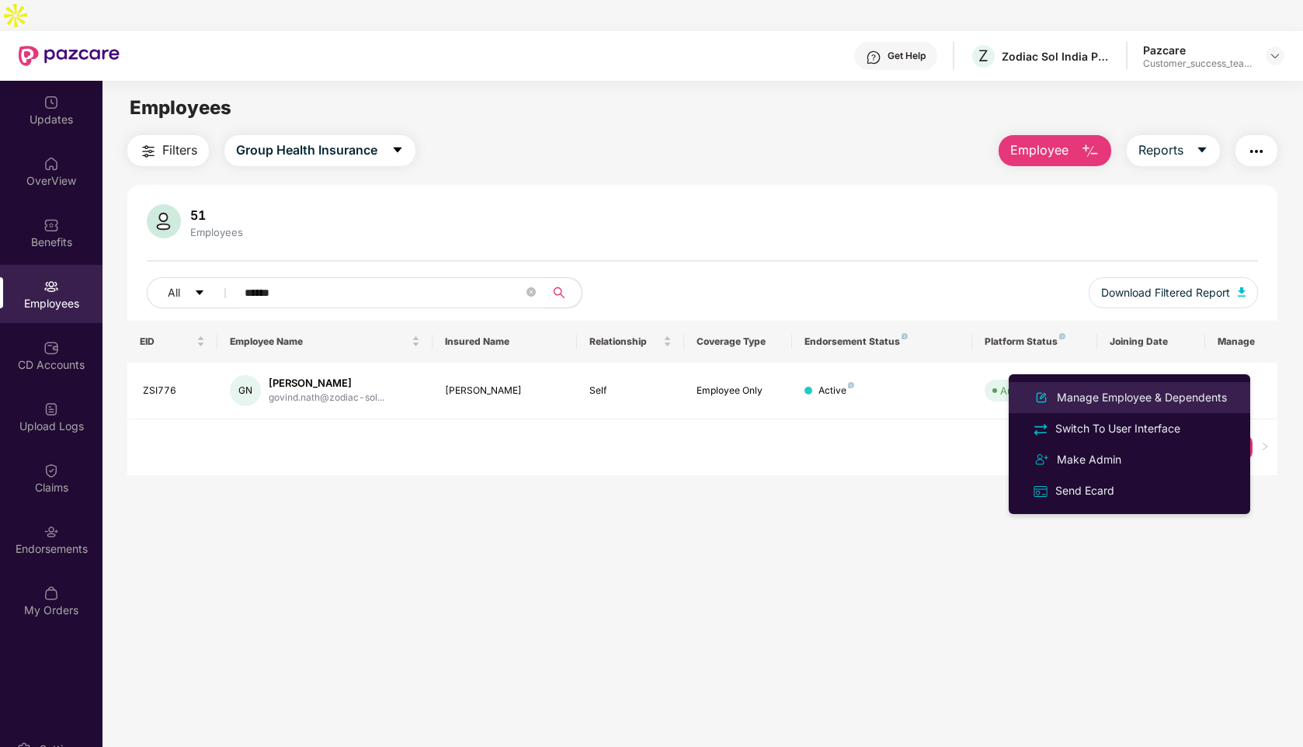
click at [1125, 398] on div "Manage Employee & Dependents" at bounding box center [1142, 397] width 176 height 17
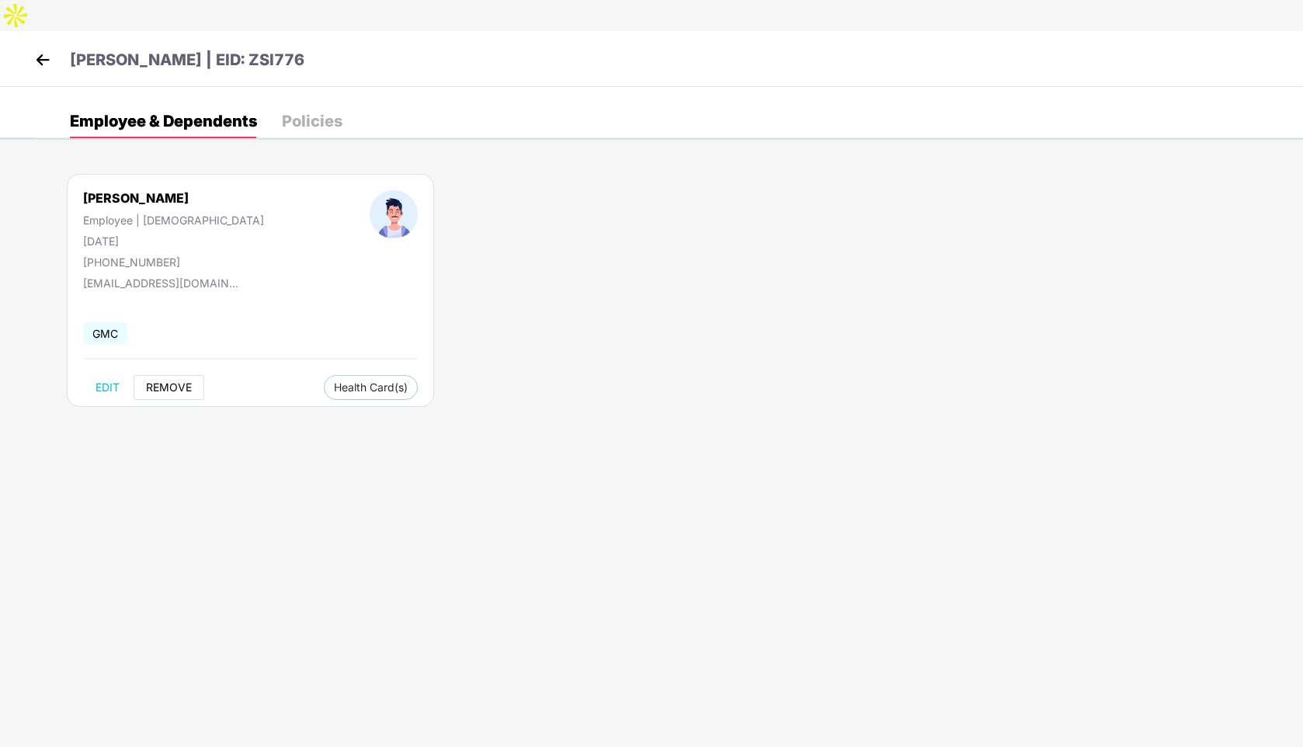
click at [174, 381] on span "REMOVE" at bounding box center [169, 387] width 46 height 12
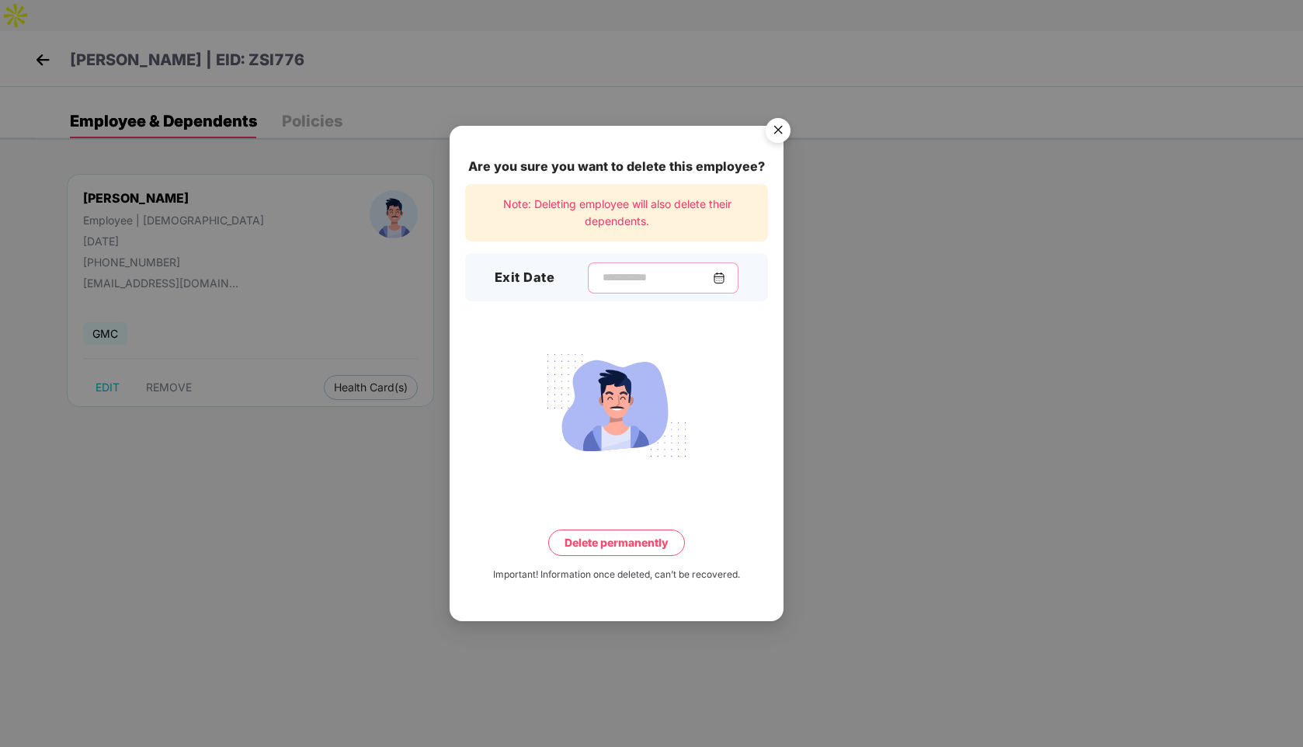
click at [607, 283] on input at bounding box center [657, 277] width 112 height 16
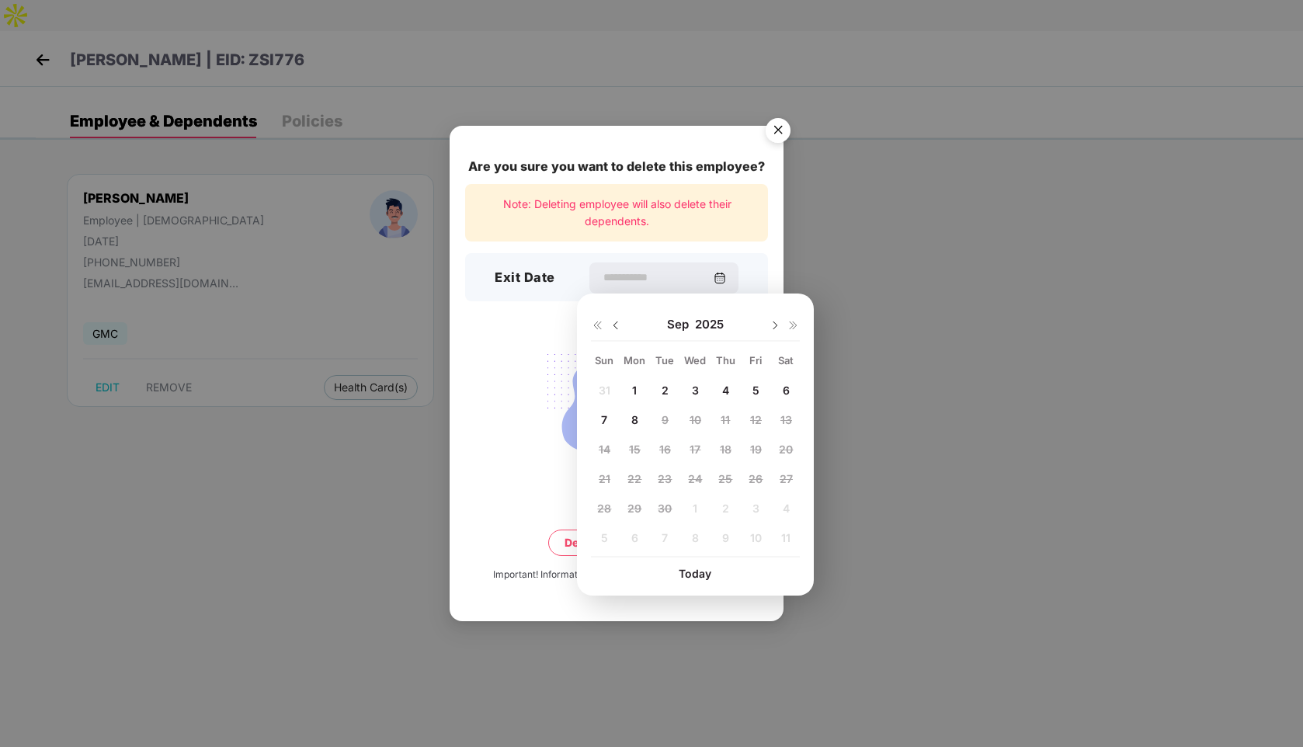
click at [616, 326] on img at bounding box center [615, 325] width 12 height 12
click at [752, 505] on span "29" at bounding box center [755, 508] width 14 height 13
type input "**********"
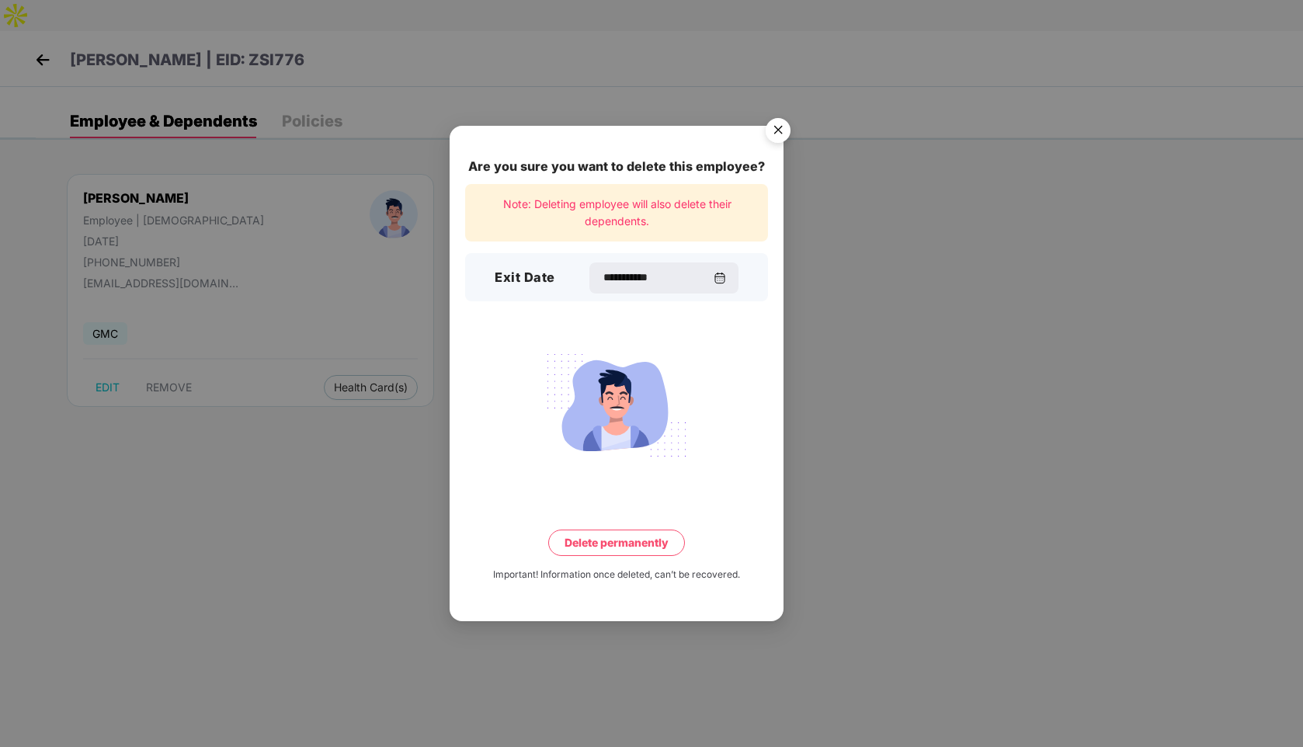
click at [609, 538] on button "Delete permanently" at bounding box center [616, 542] width 137 height 26
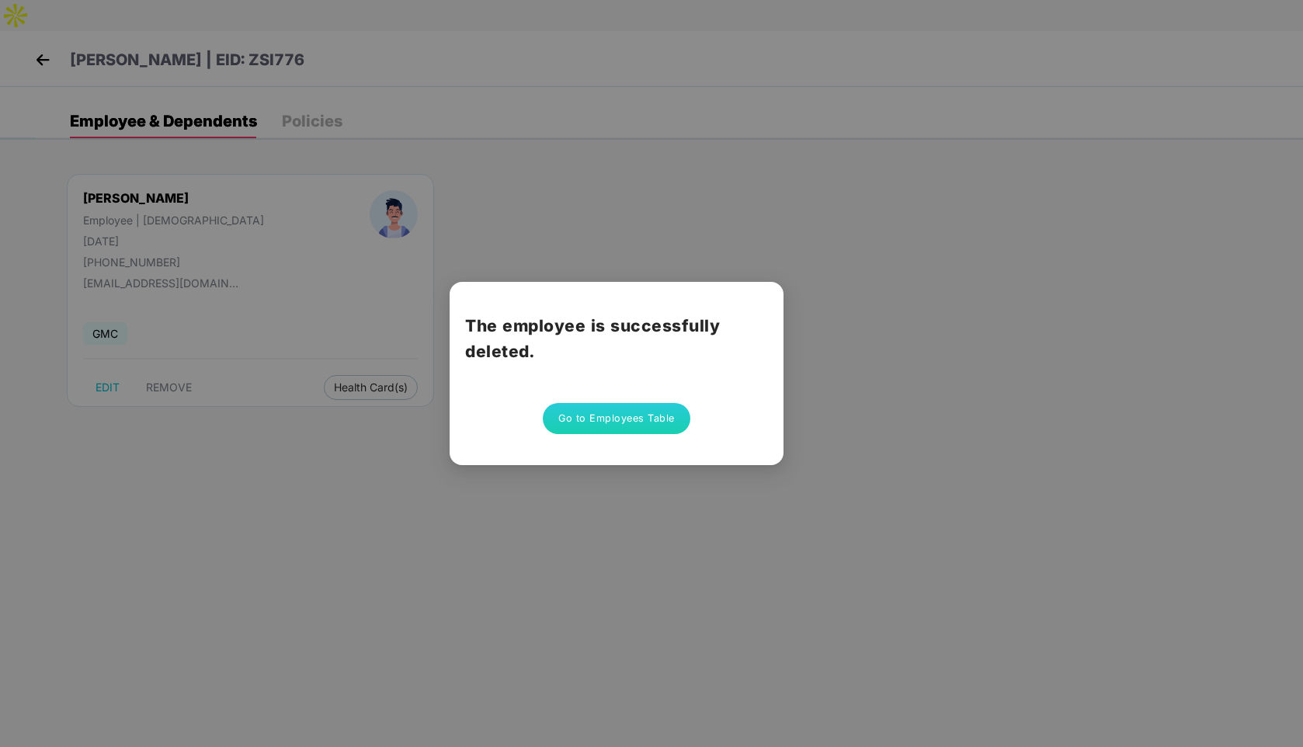
click at [644, 419] on button "Go to Employees Table" at bounding box center [617, 418] width 148 height 31
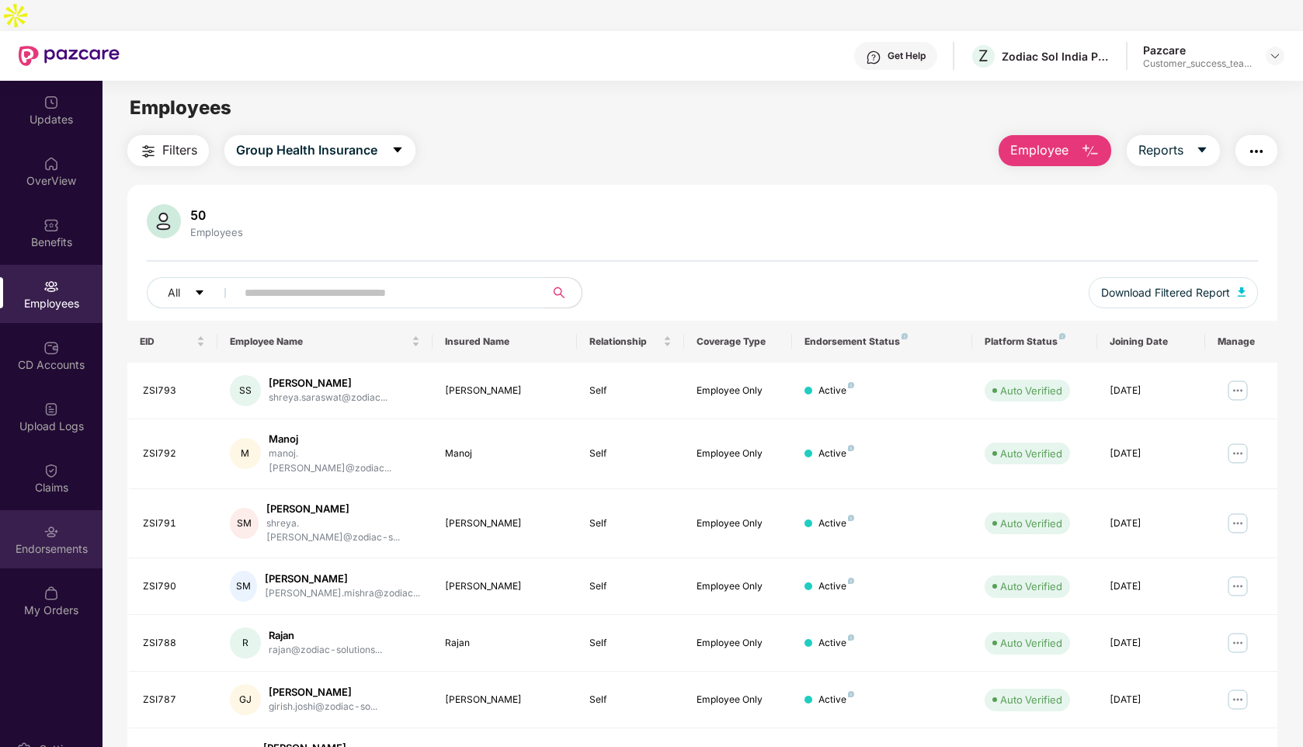
click at [47, 522] on div at bounding box center [51, 530] width 16 height 16
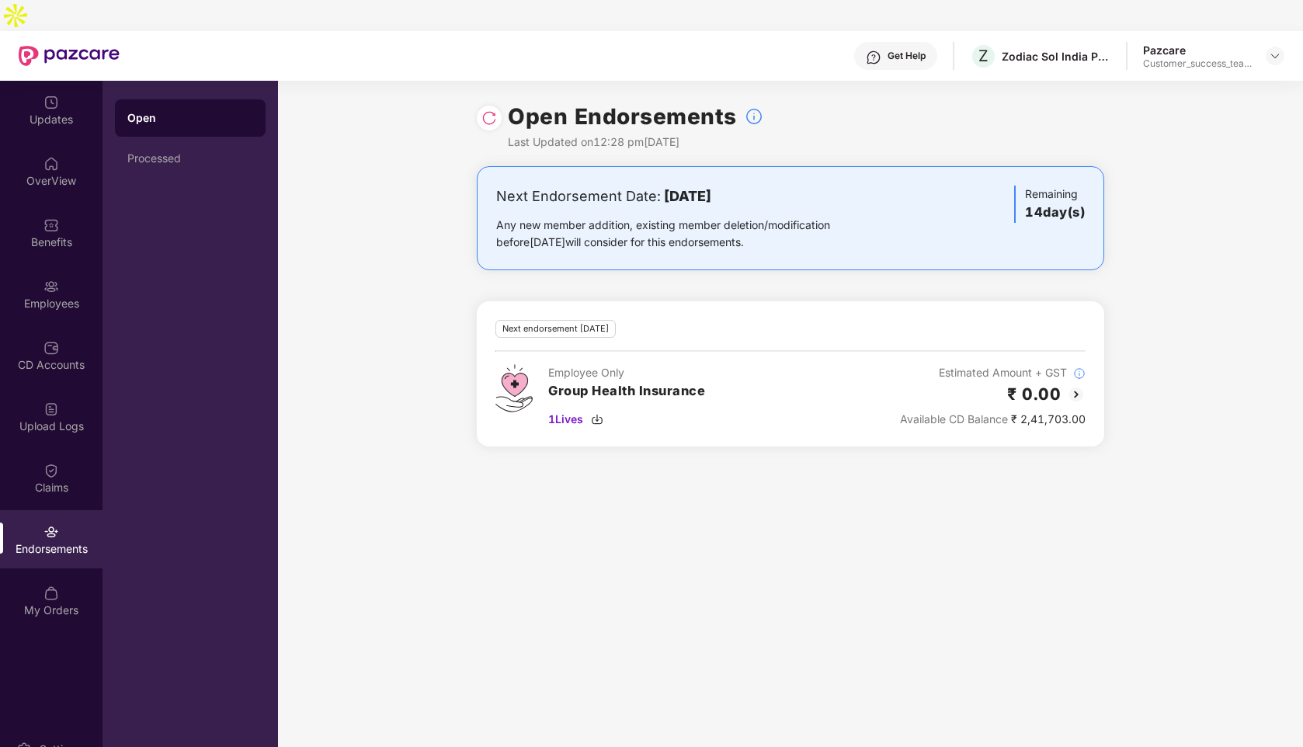
click at [495, 110] on img at bounding box center [489, 118] width 16 height 16
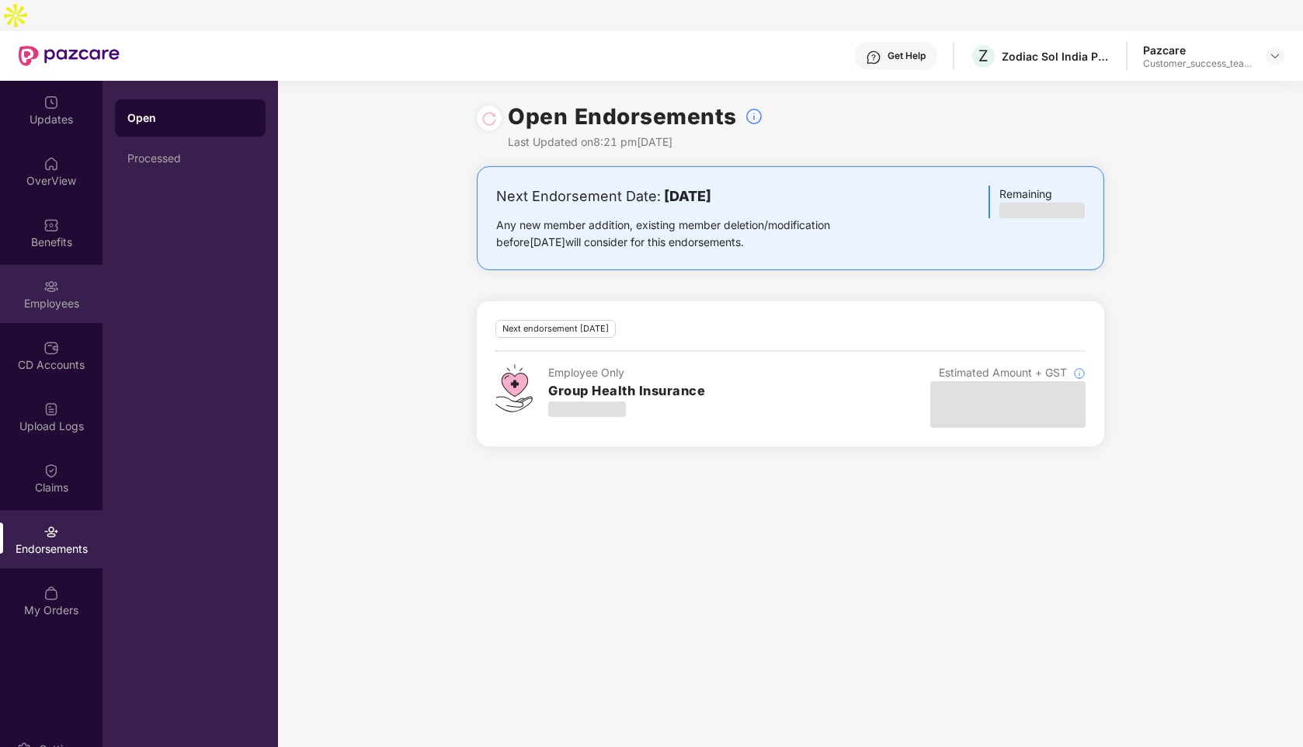
click at [63, 265] on div "Employees" at bounding box center [51, 294] width 102 height 58
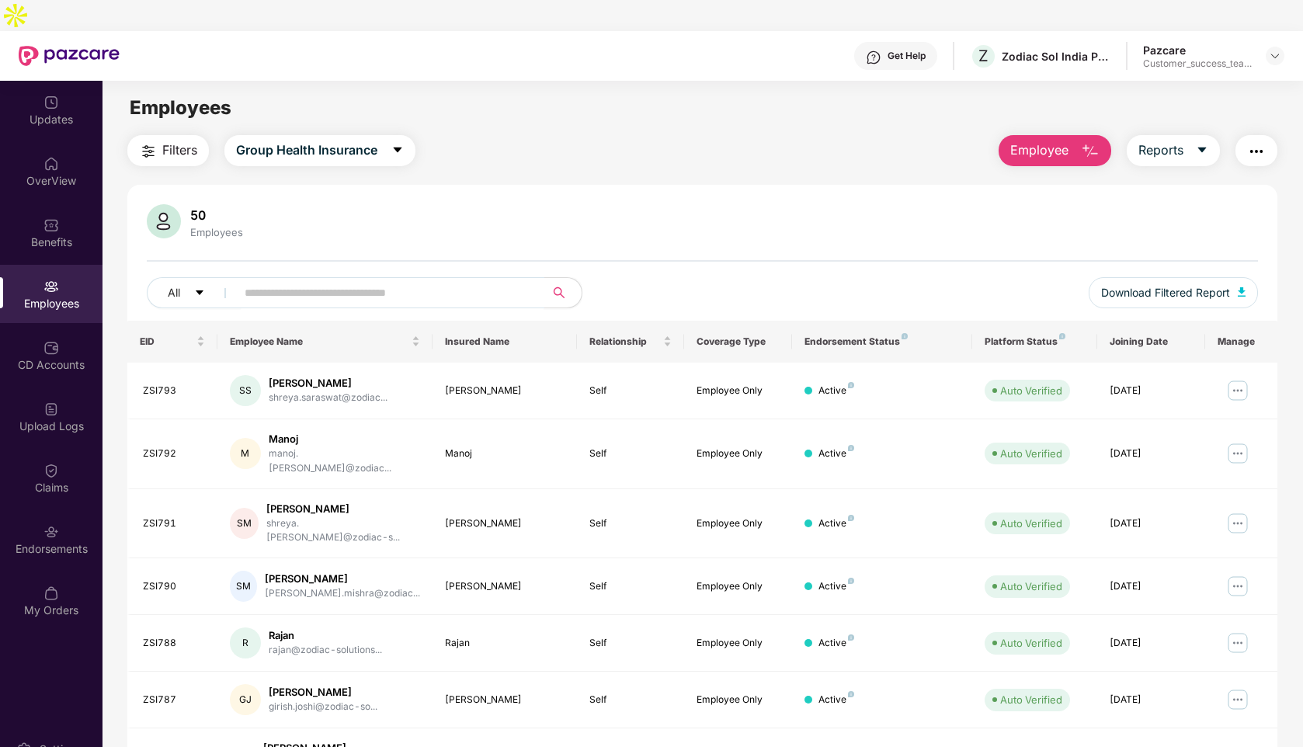
click at [395, 281] on input "text" at bounding box center [384, 292] width 279 height 23
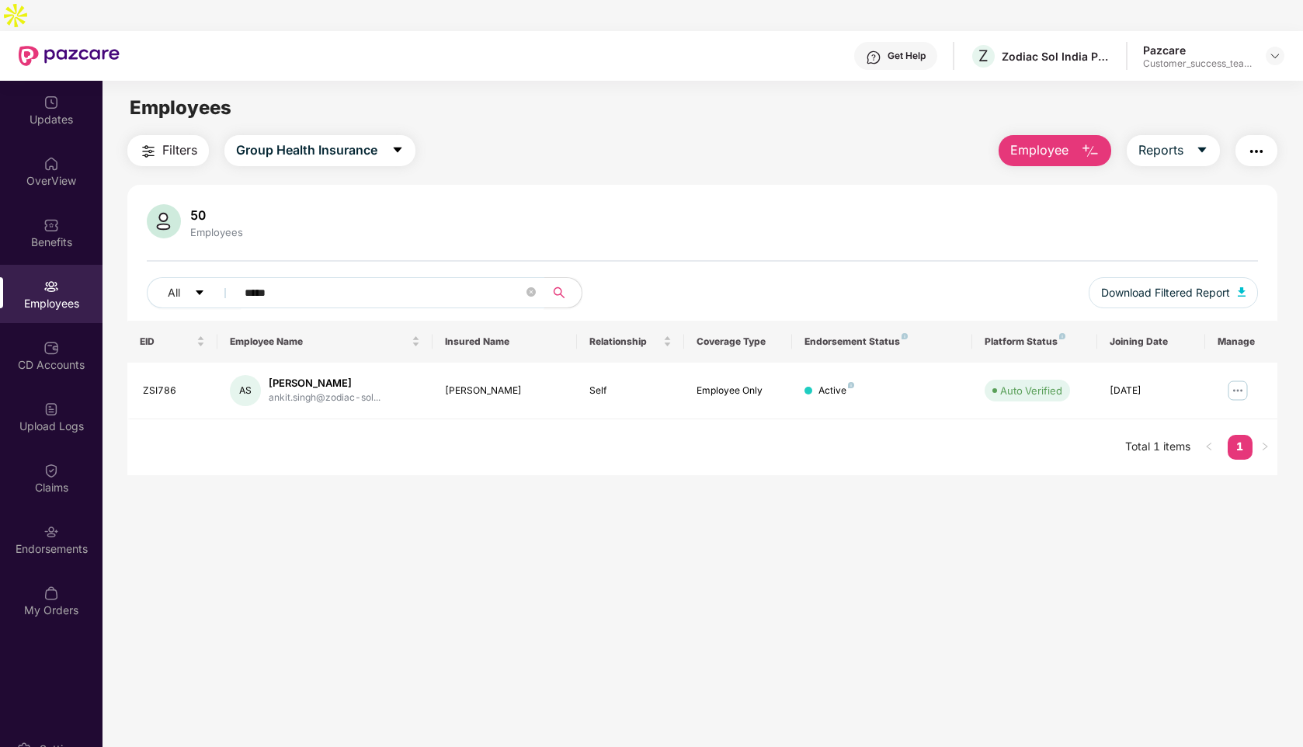
type input "*****"
click at [1233, 378] on img at bounding box center [1237, 390] width 25 height 25
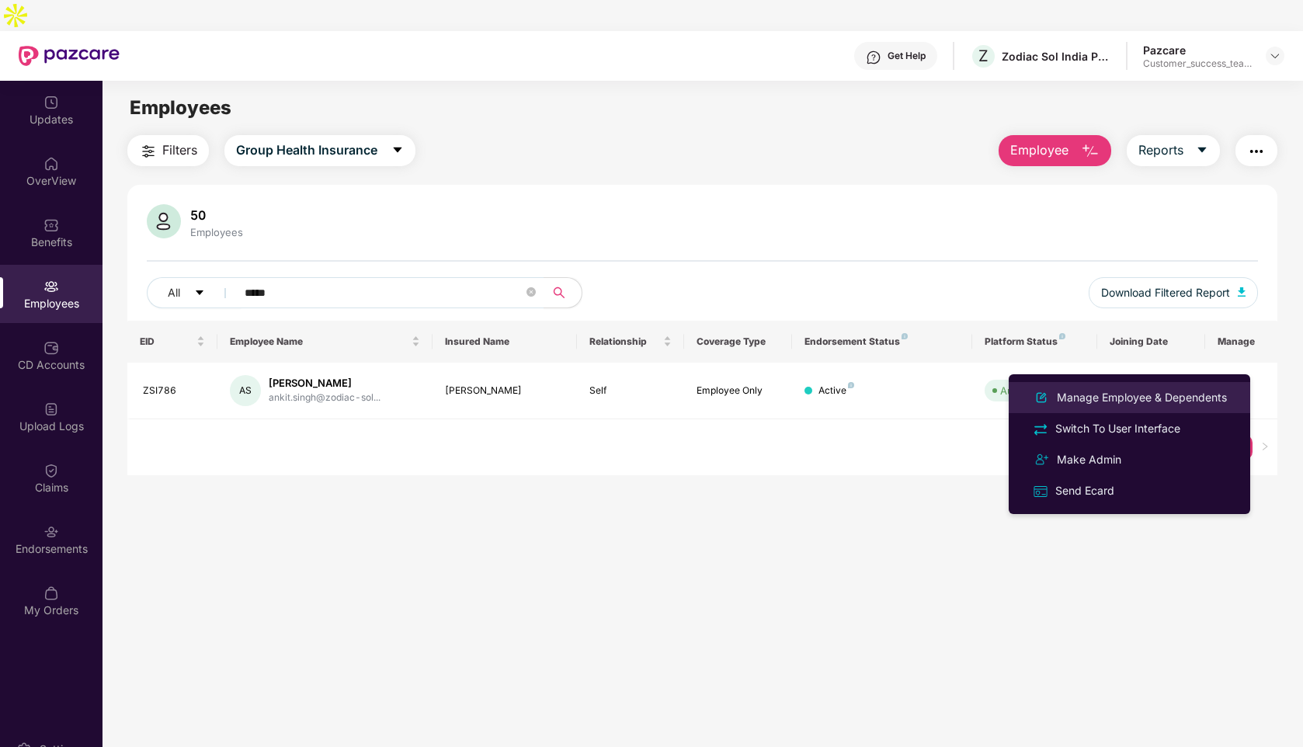
click at [1089, 402] on div "Manage Employee & Dependents" at bounding box center [1142, 397] width 176 height 17
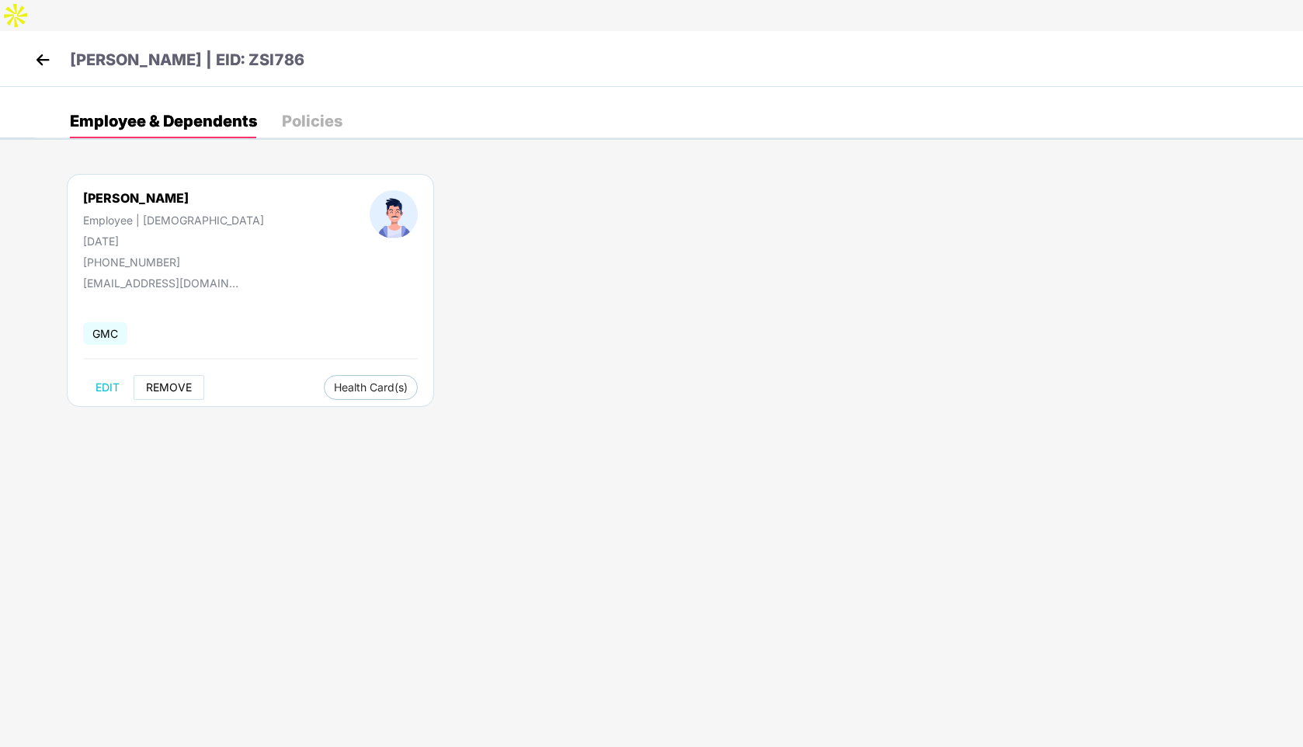
click at [172, 381] on span "REMOVE" at bounding box center [169, 387] width 46 height 12
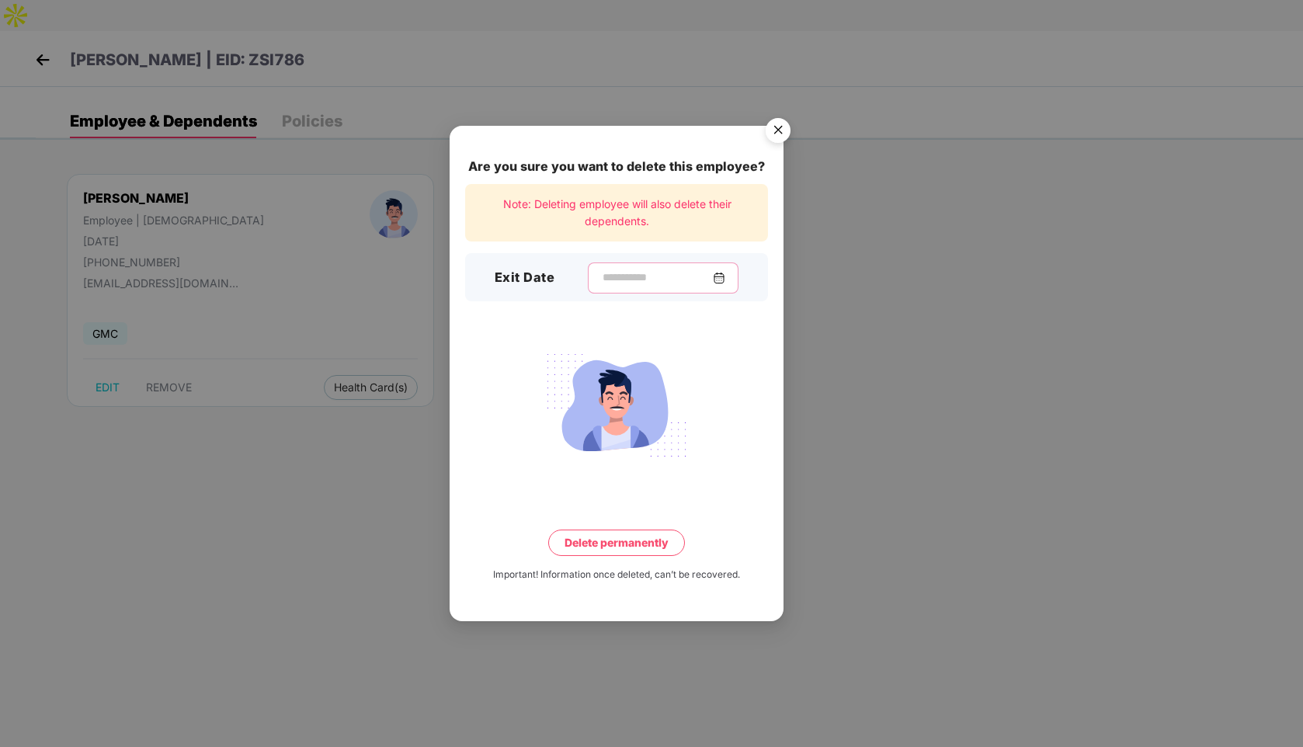
click at [620, 280] on input at bounding box center [657, 277] width 112 height 16
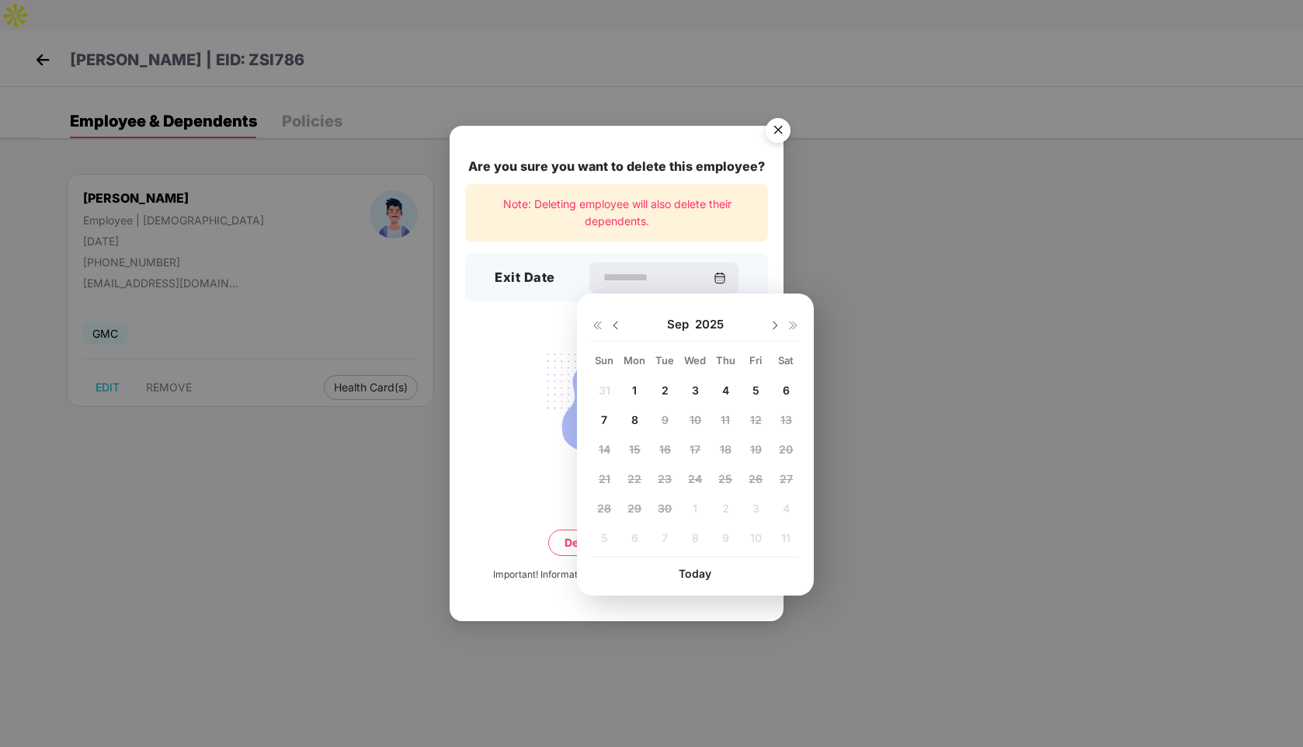
click at [620, 328] on img at bounding box center [615, 325] width 12 height 12
click at [752, 507] on span "29" at bounding box center [755, 508] width 14 height 13
type input "**********"
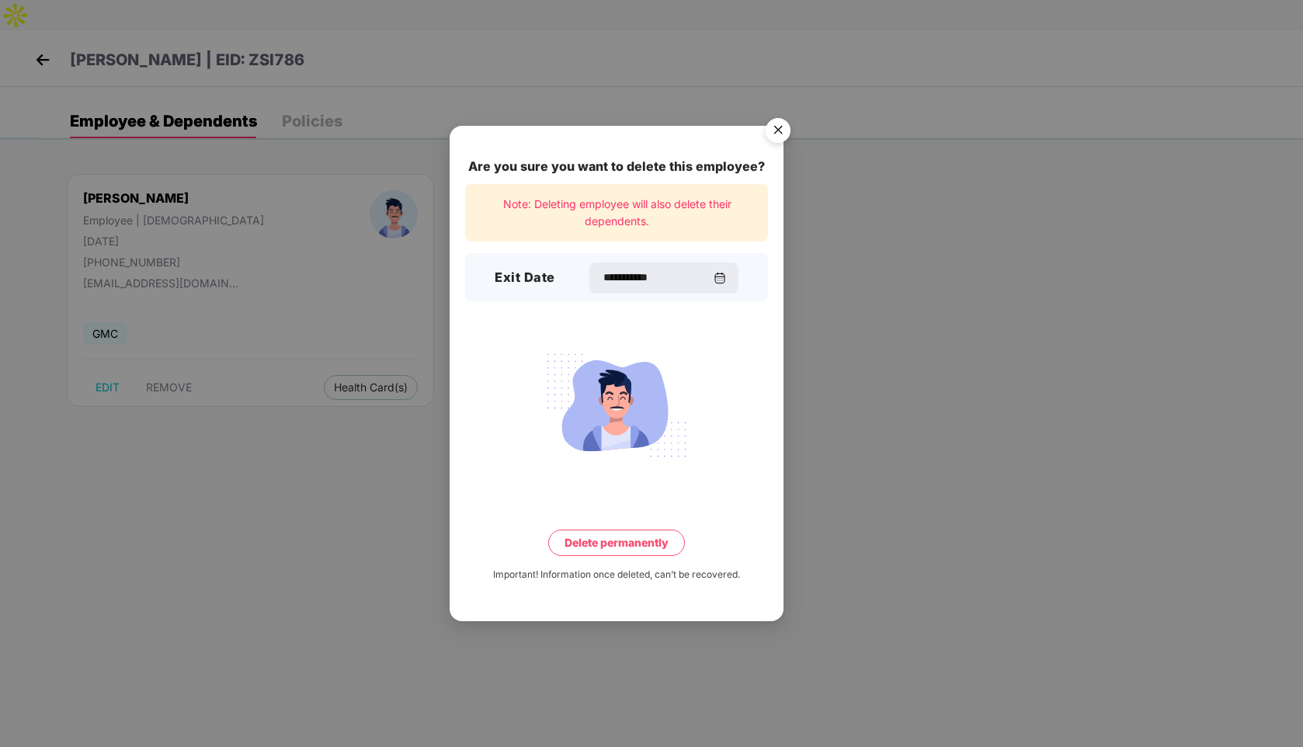
click at [628, 543] on button "Delete permanently" at bounding box center [616, 542] width 137 height 26
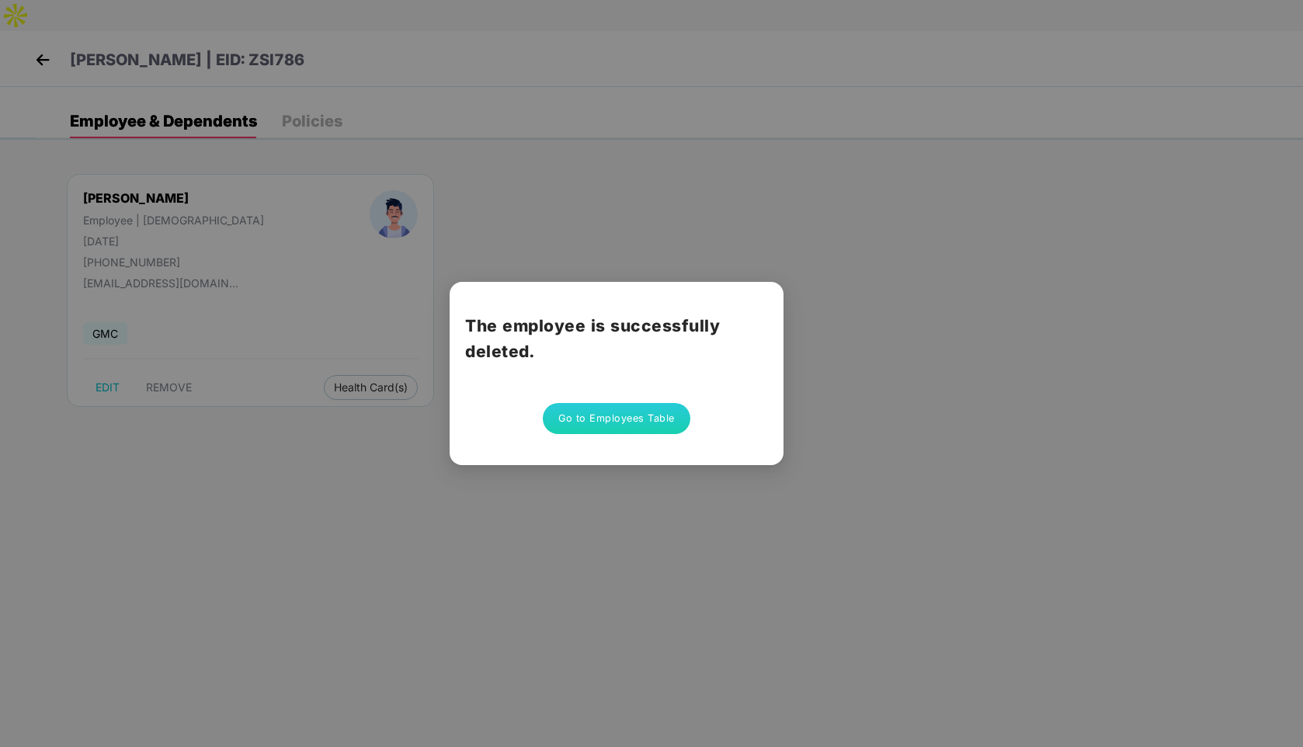
click at [591, 422] on button "Go to Employees Table" at bounding box center [617, 418] width 148 height 31
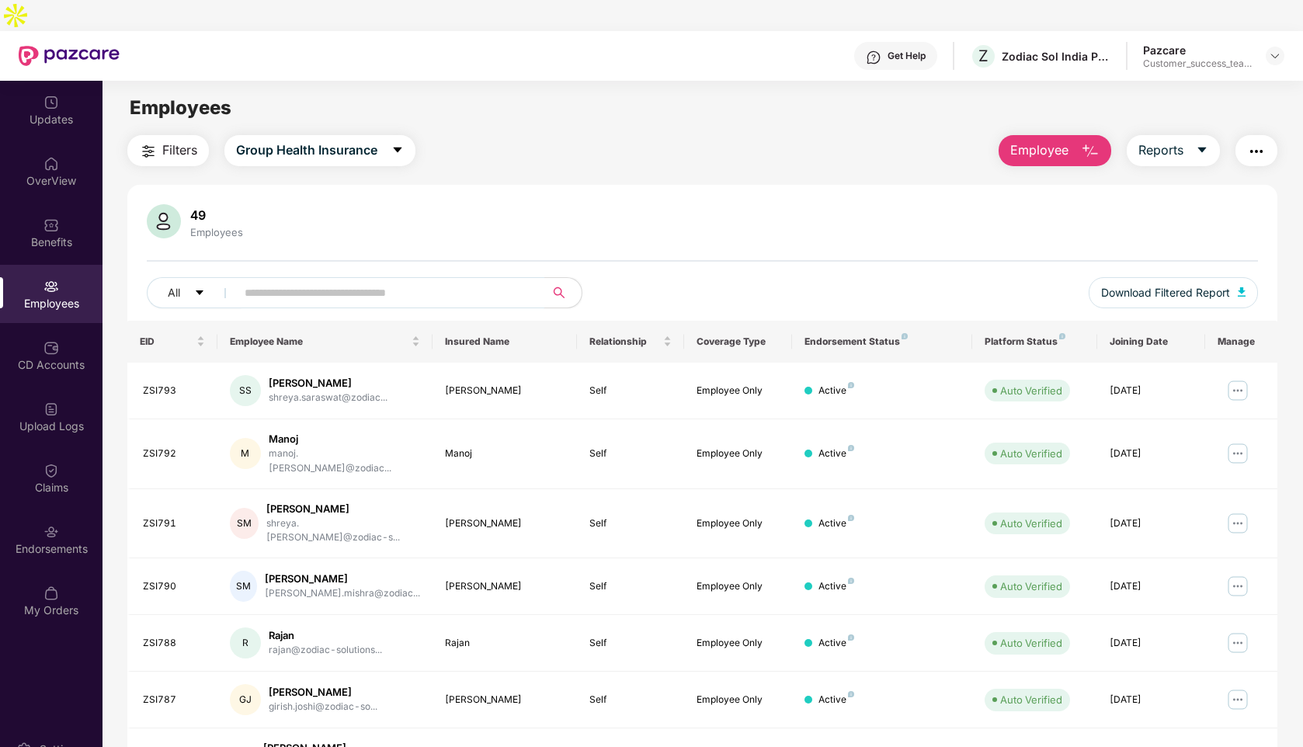
click at [384, 281] on input "text" at bounding box center [384, 292] width 279 height 23
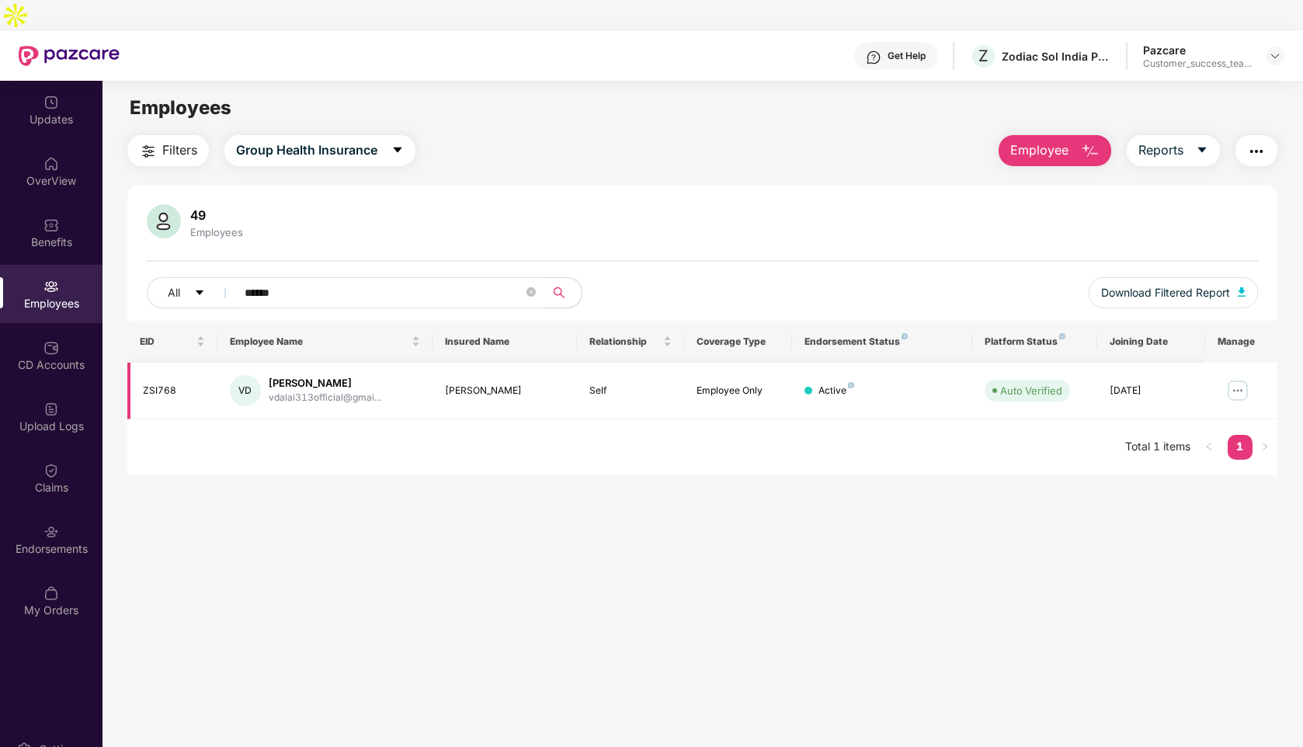
type input "******"
click at [1238, 378] on img at bounding box center [1237, 390] width 25 height 25
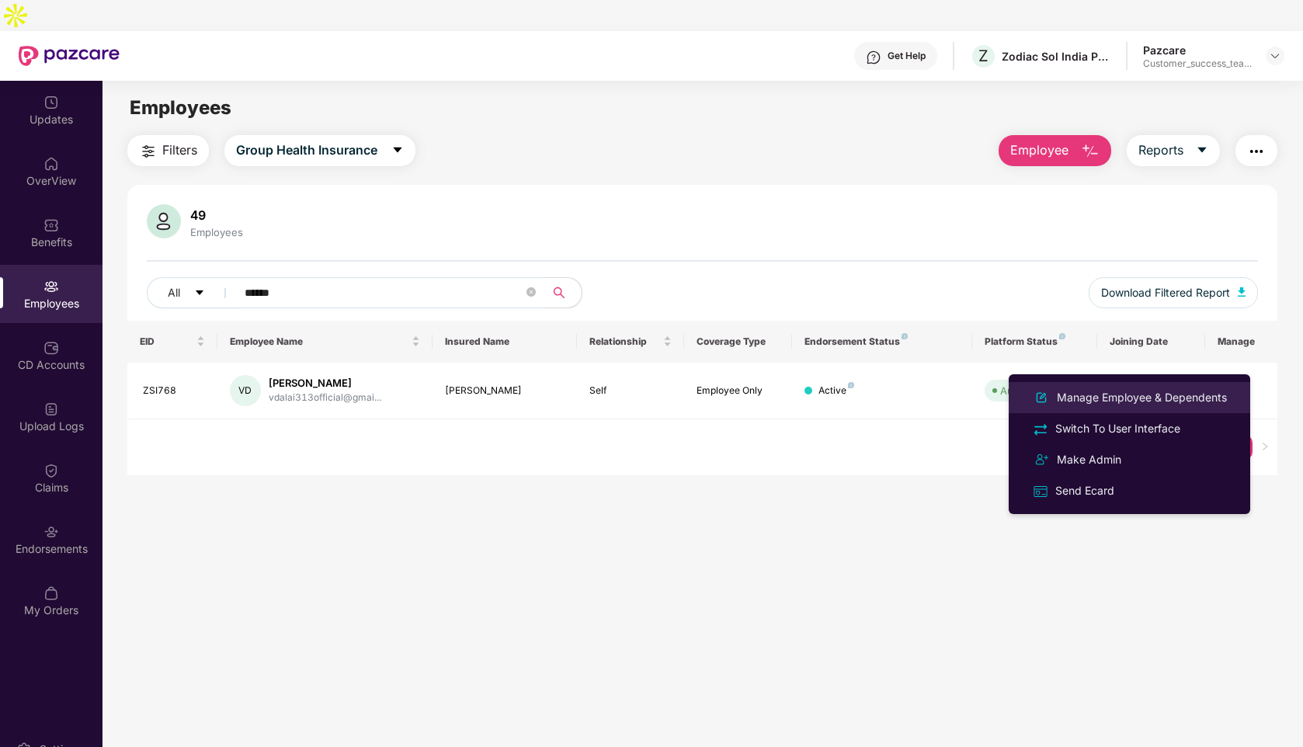
click at [1102, 399] on div "Manage Employee & Dependents" at bounding box center [1142, 397] width 176 height 17
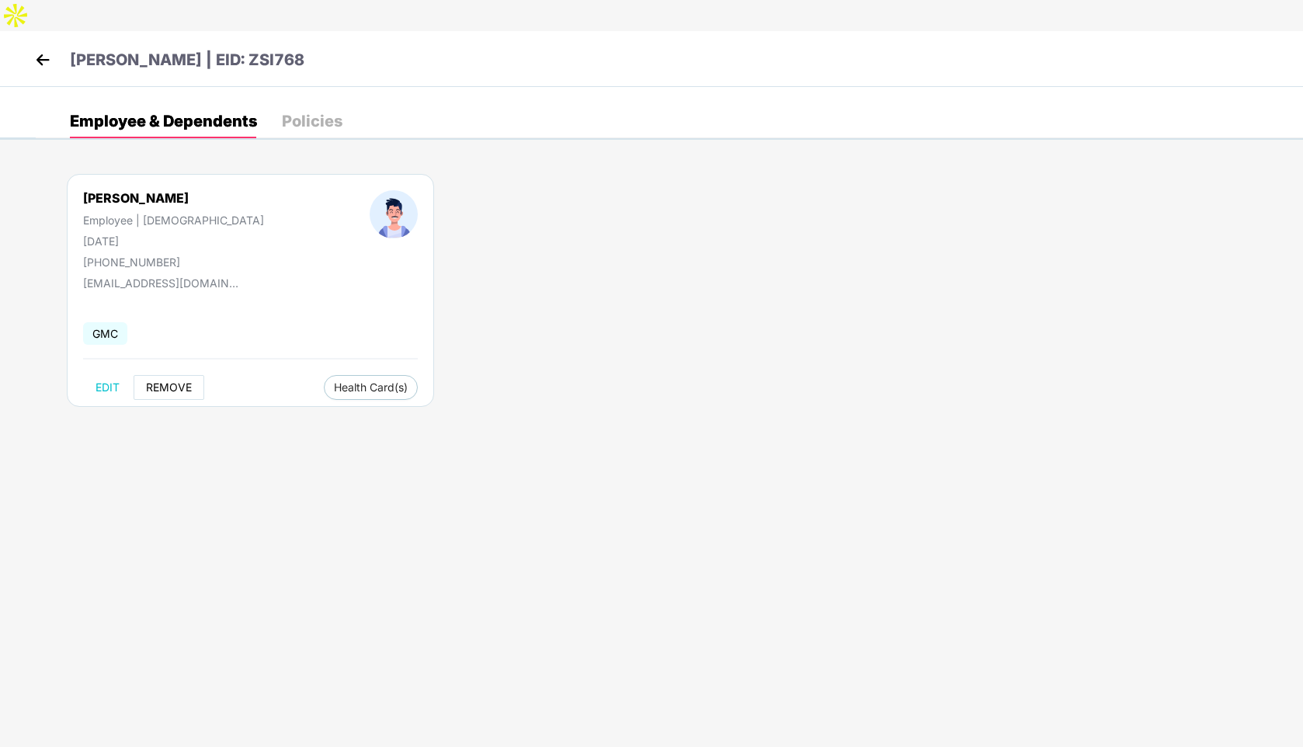
click at [167, 381] on span "REMOVE" at bounding box center [169, 387] width 46 height 12
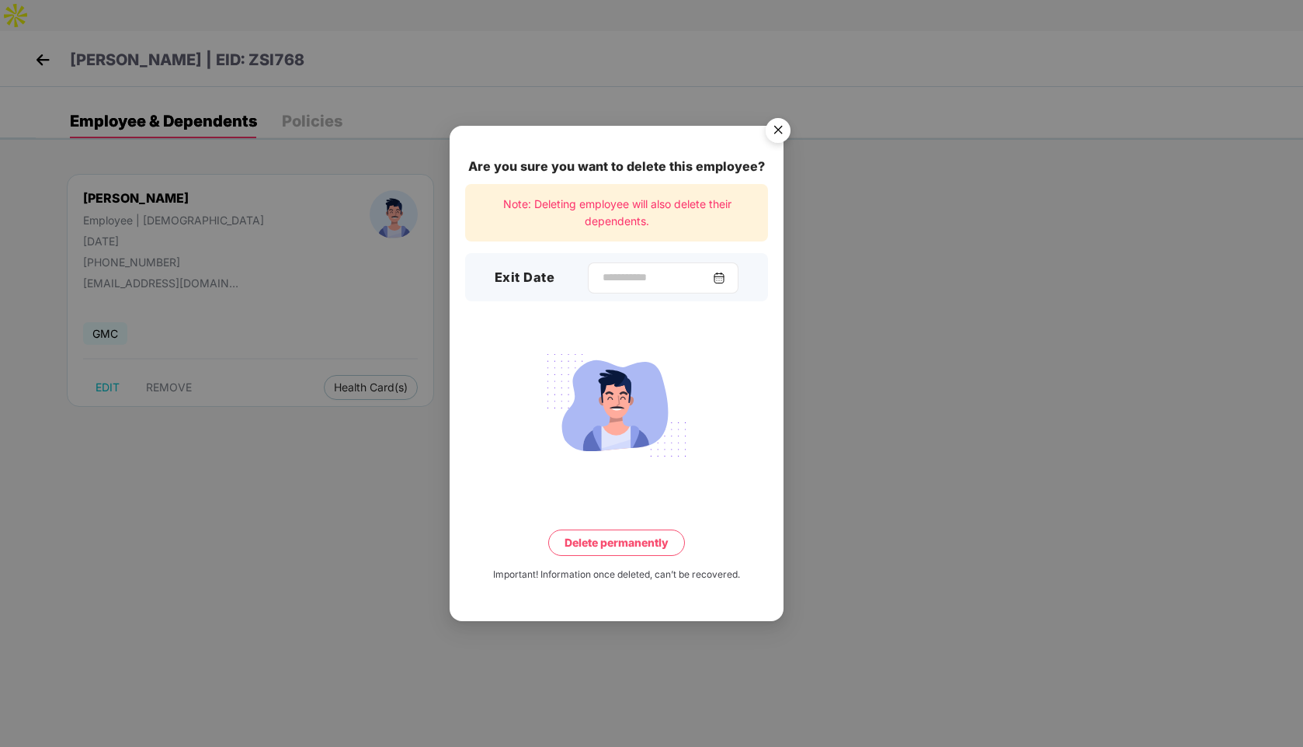
click at [608, 266] on div at bounding box center [663, 277] width 151 height 31
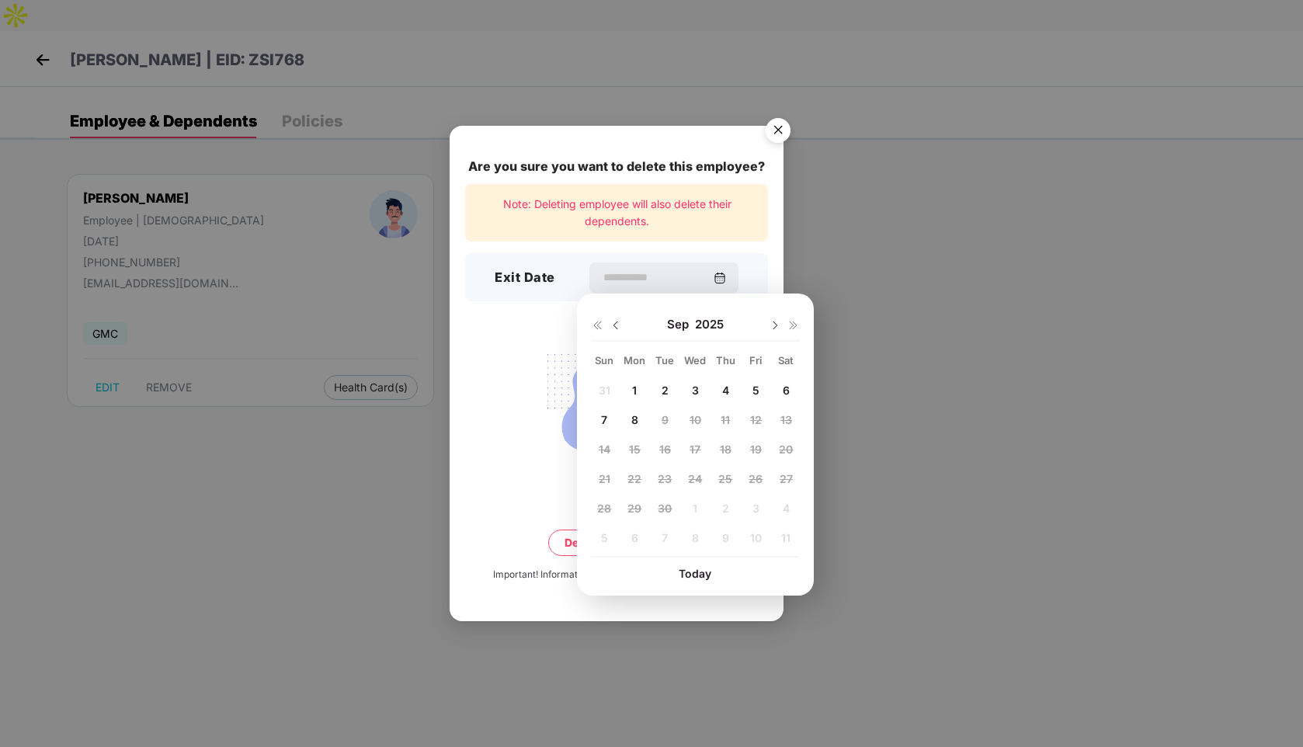
click at [616, 321] on img at bounding box center [615, 325] width 12 height 12
click at [748, 505] on span "29" at bounding box center [755, 508] width 14 height 13
type input "**********"
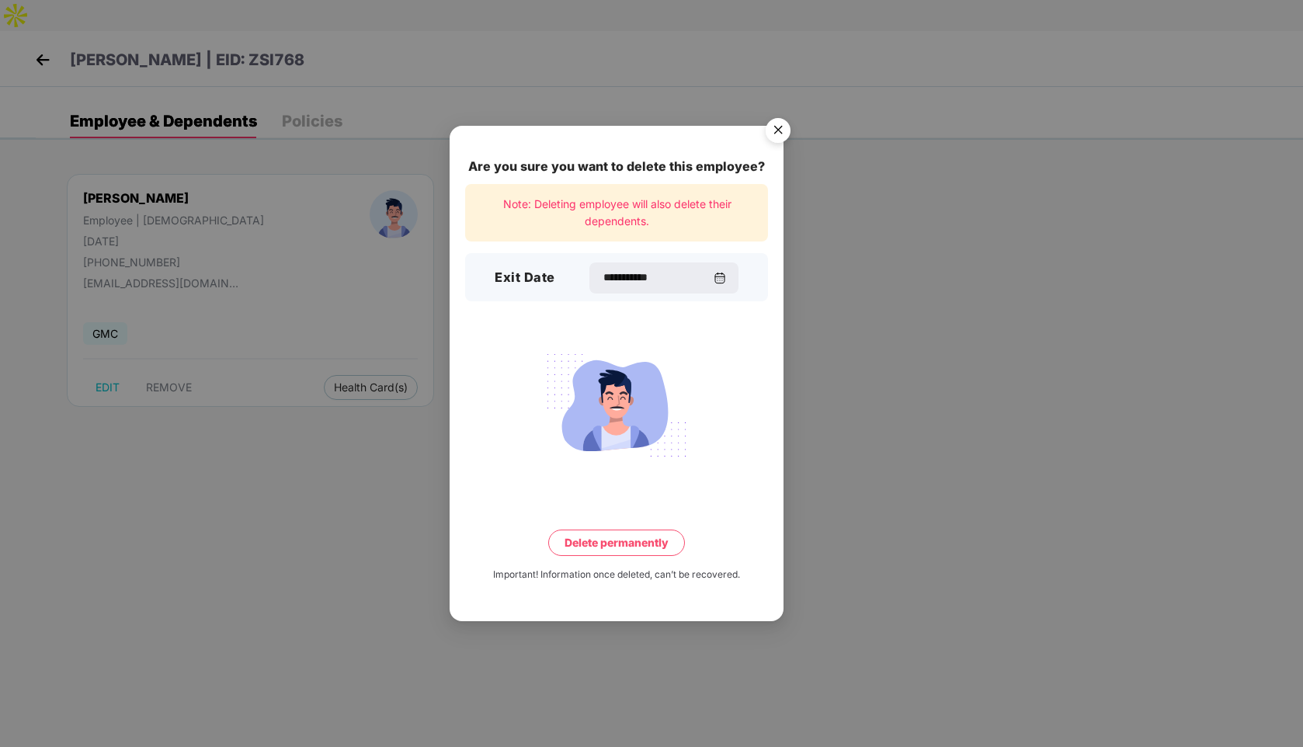
click at [625, 533] on button "Delete permanently" at bounding box center [616, 542] width 137 height 26
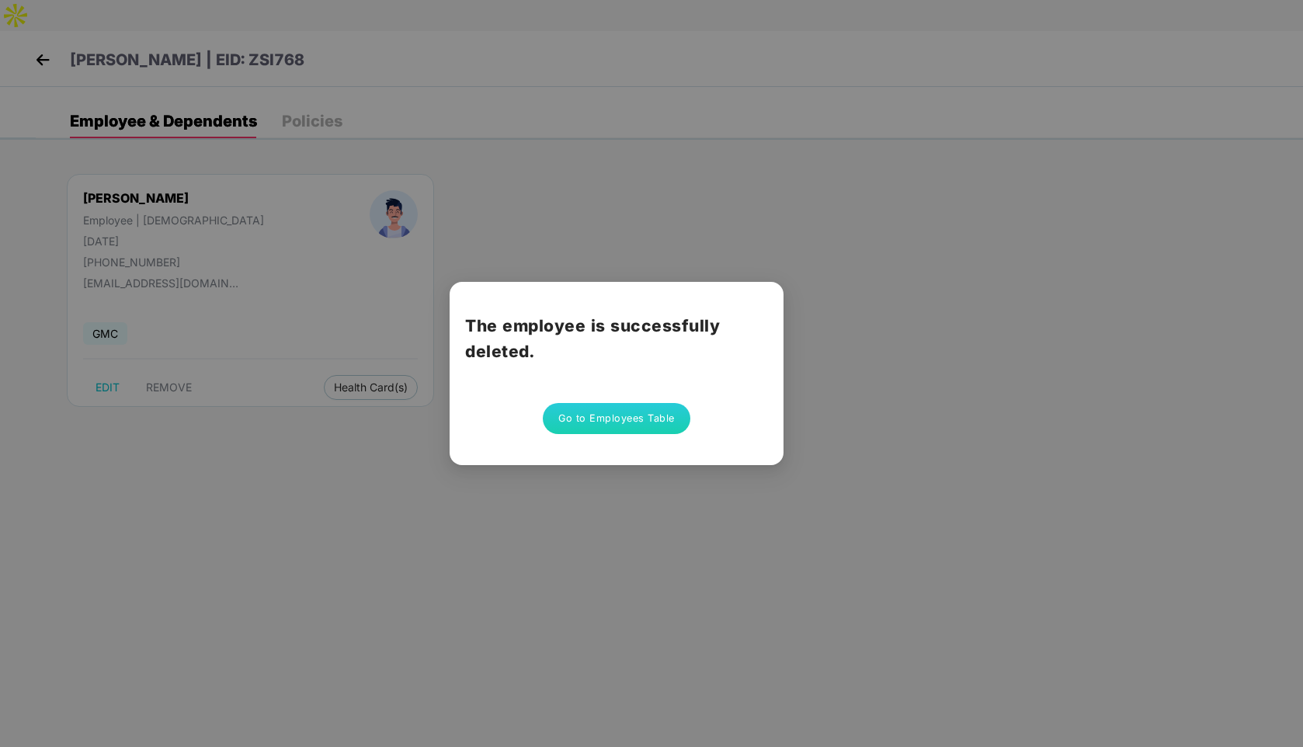
click at [592, 410] on button "Go to Employees Table" at bounding box center [617, 418] width 148 height 31
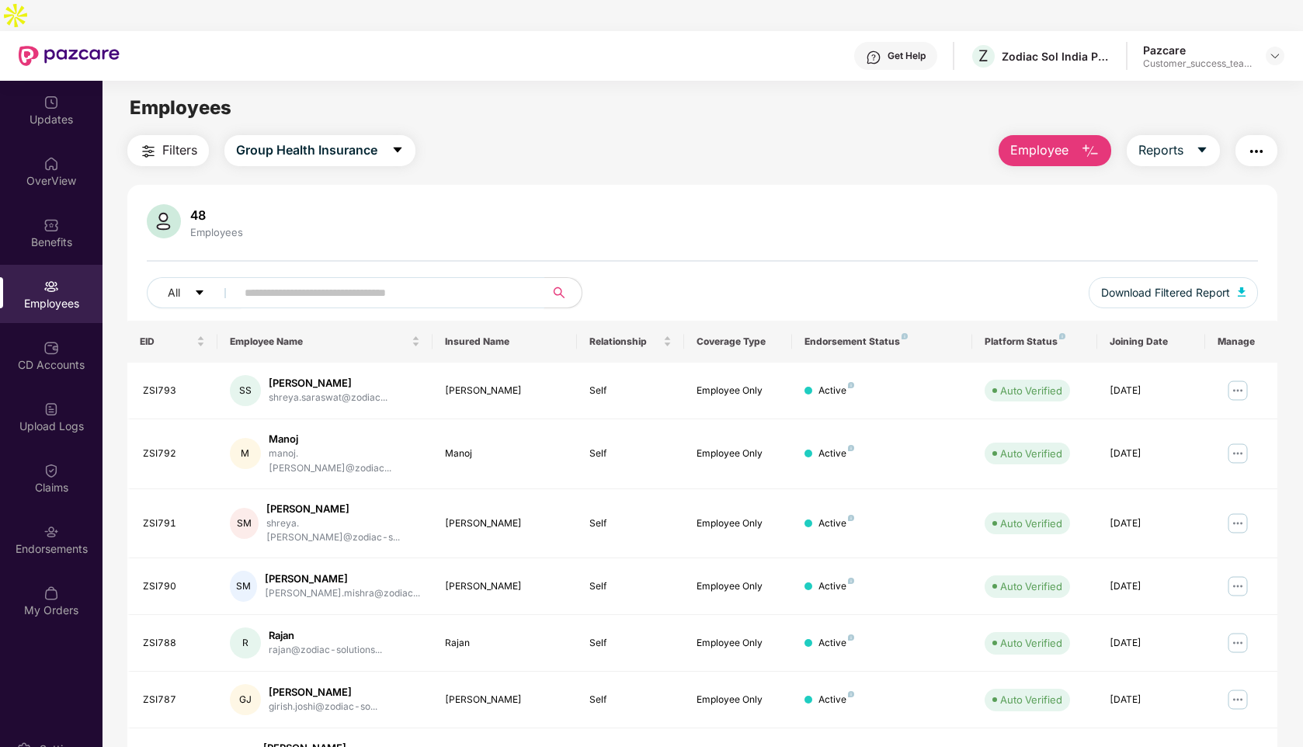
click at [267, 281] on input "text" at bounding box center [384, 292] width 279 height 23
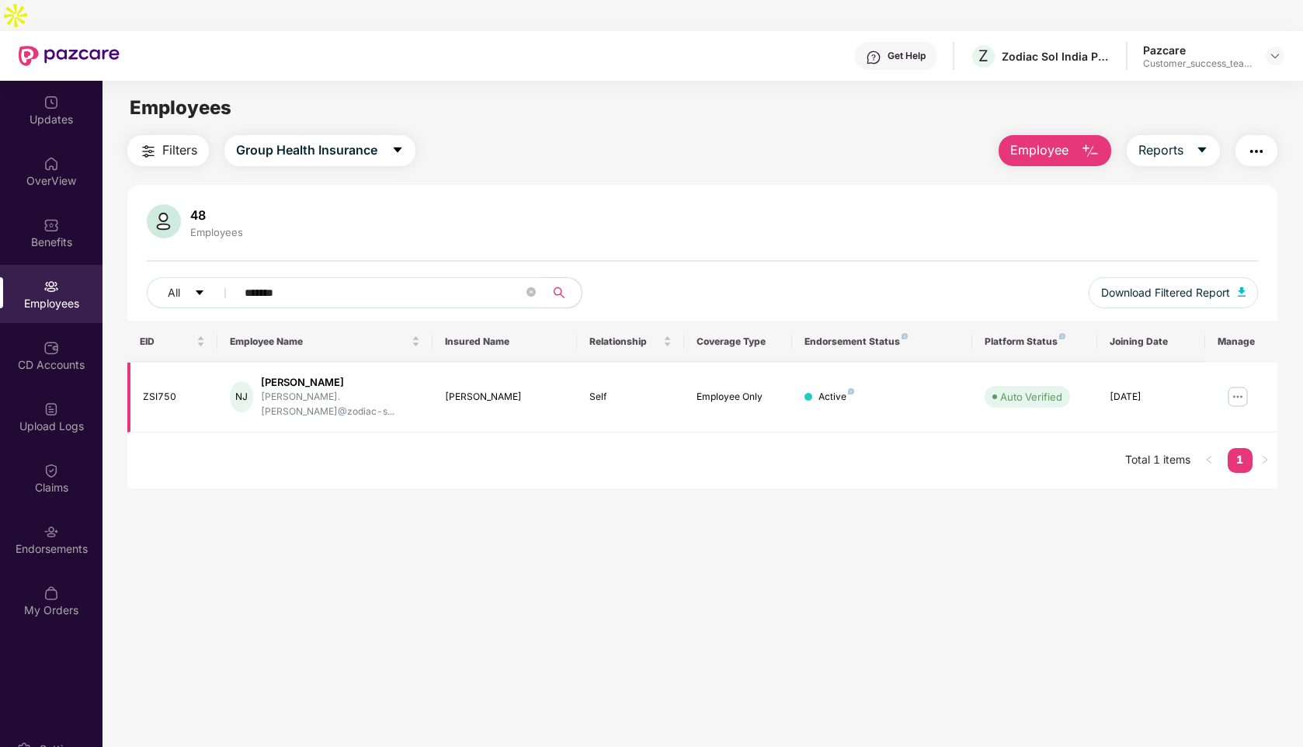
type input "*******"
click at [1244, 384] on img at bounding box center [1237, 396] width 25 height 25
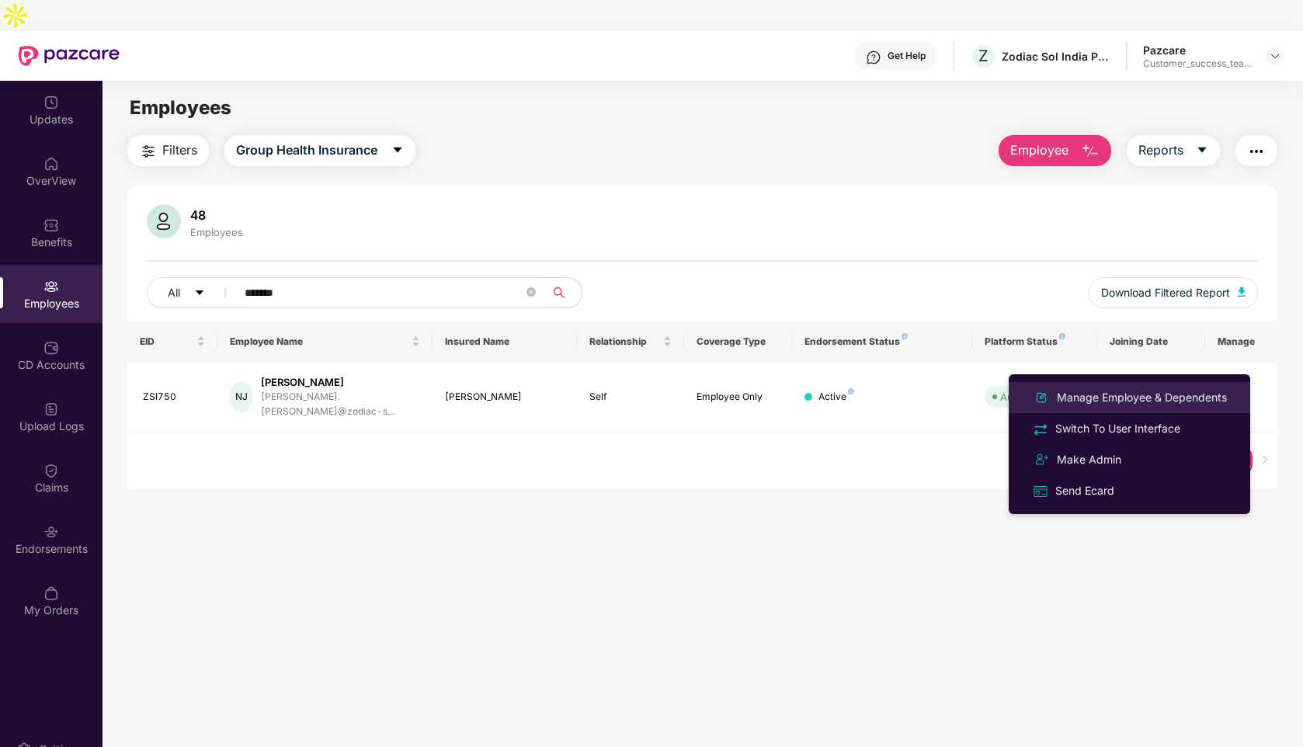
click at [1115, 399] on div "Manage Employee & Dependents" at bounding box center [1142, 397] width 176 height 17
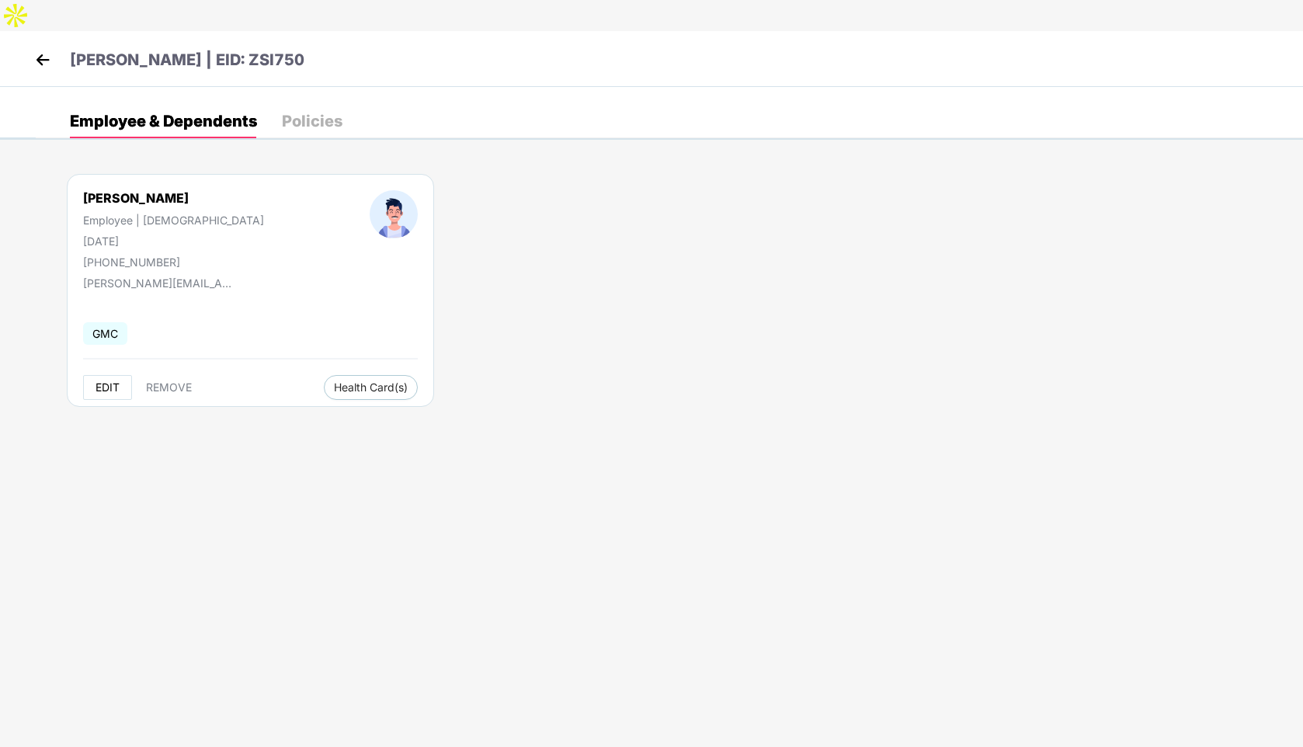
click at [112, 381] on span "EDIT" at bounding box center [107, 387] width 24 height 12
select select "****"
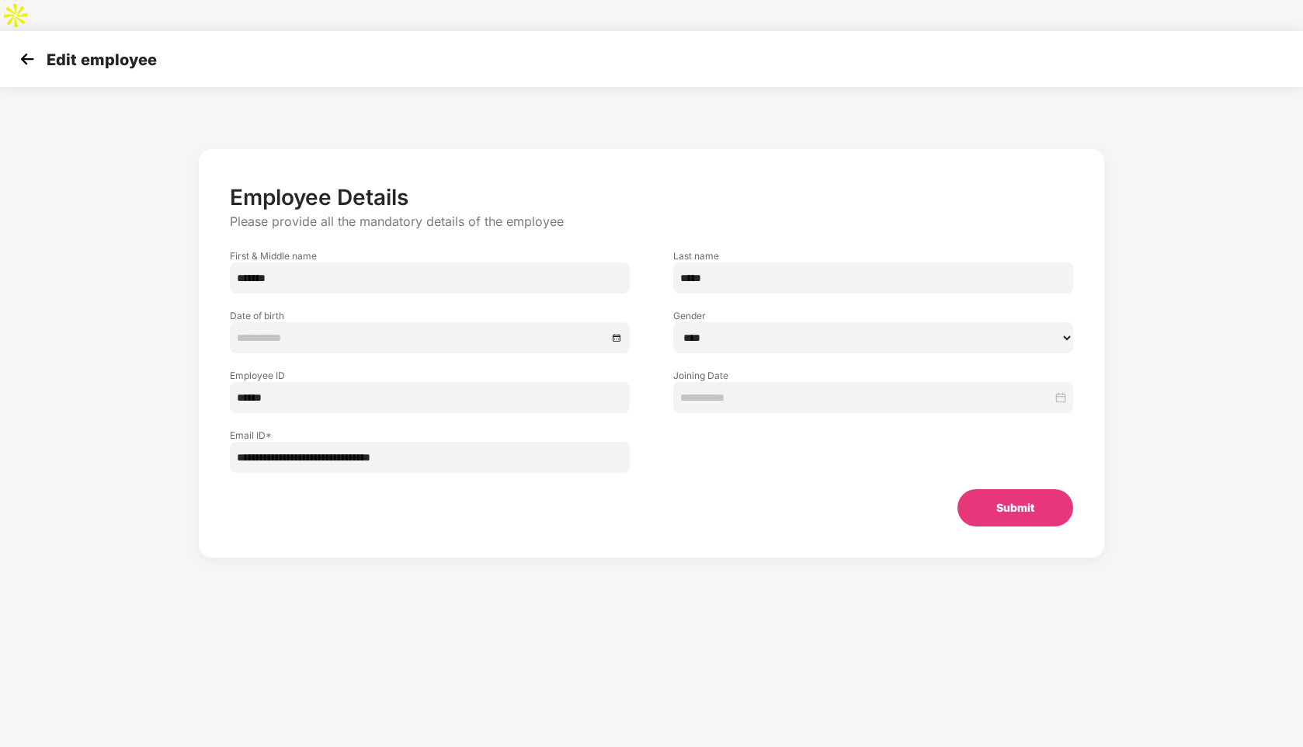
type input "**********"
click at [33, 47] on img at bounding box center [27, 58] width 23 height 23
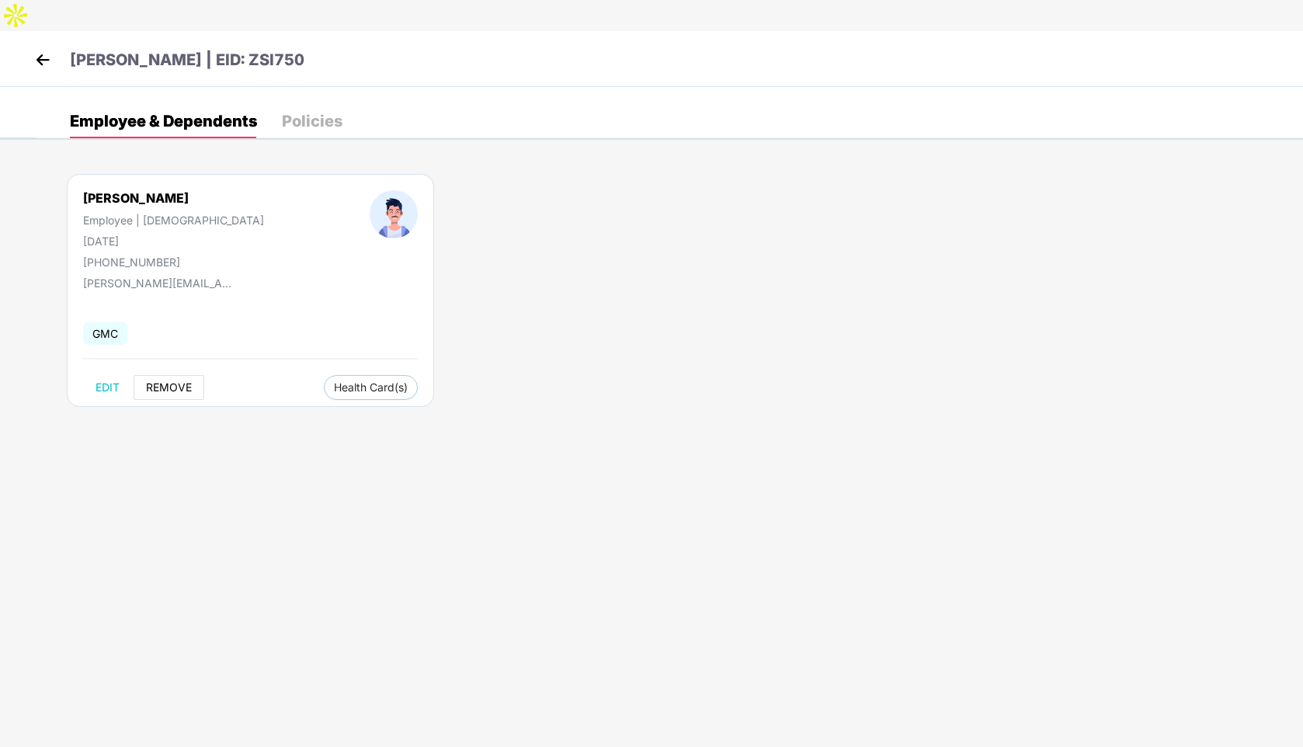
click at [171, 381] on span "REMOVE" at bounding box center [169, 387] width 46 height 12
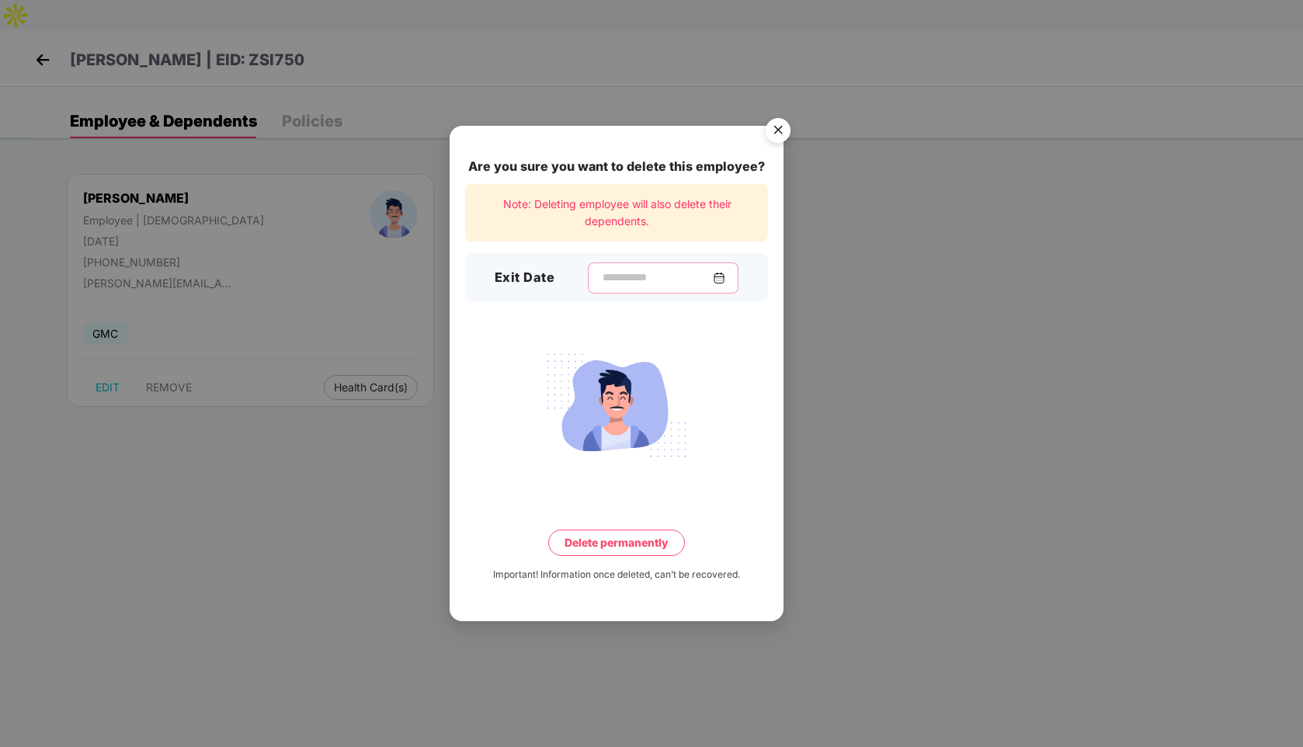
click at [640, 279] on input at bounding box center [657, 277] width 112 height 16
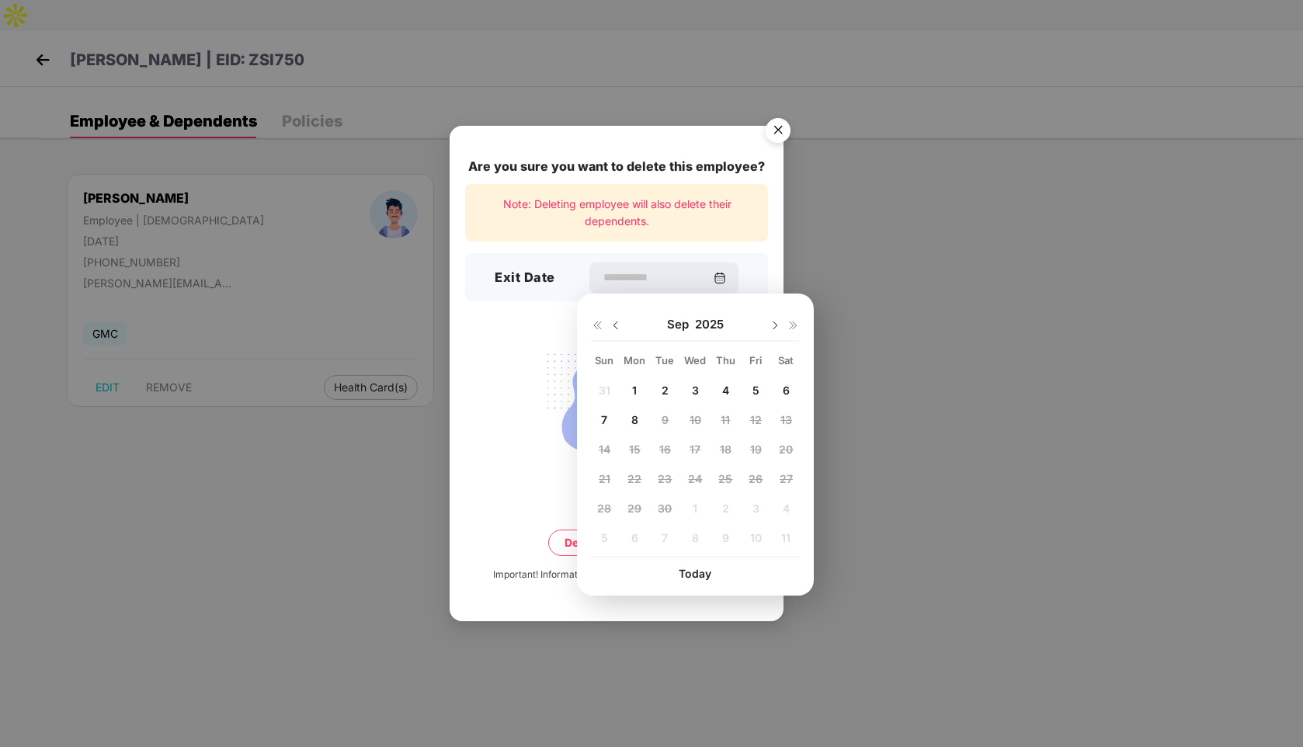
click at [615, 329] on img at bounding box center [615, 325] width 12 height 12
click at [755, 505] on span "29" at bounding box center [755, 508] width 14 height 13
type input "**********"
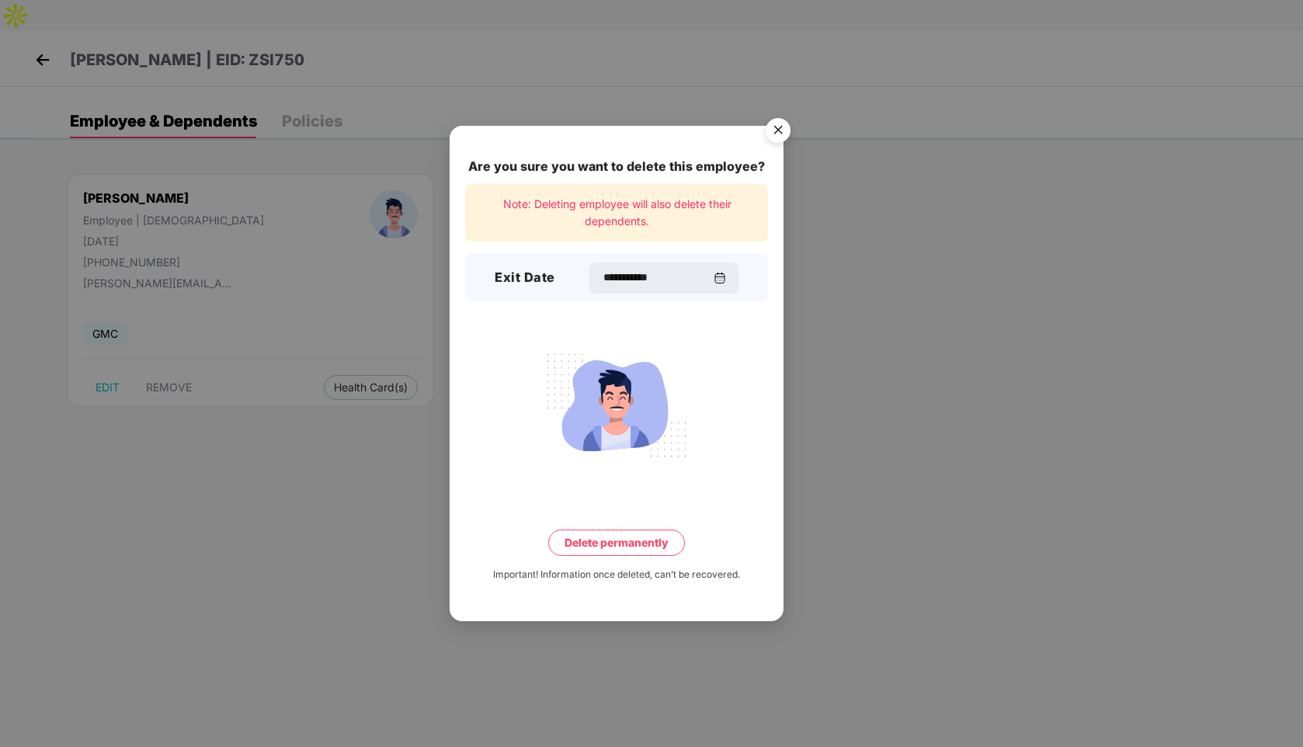
click at [602, 540] on button "Delete permanently" at bounding box center [616, 542] width 137 height 26
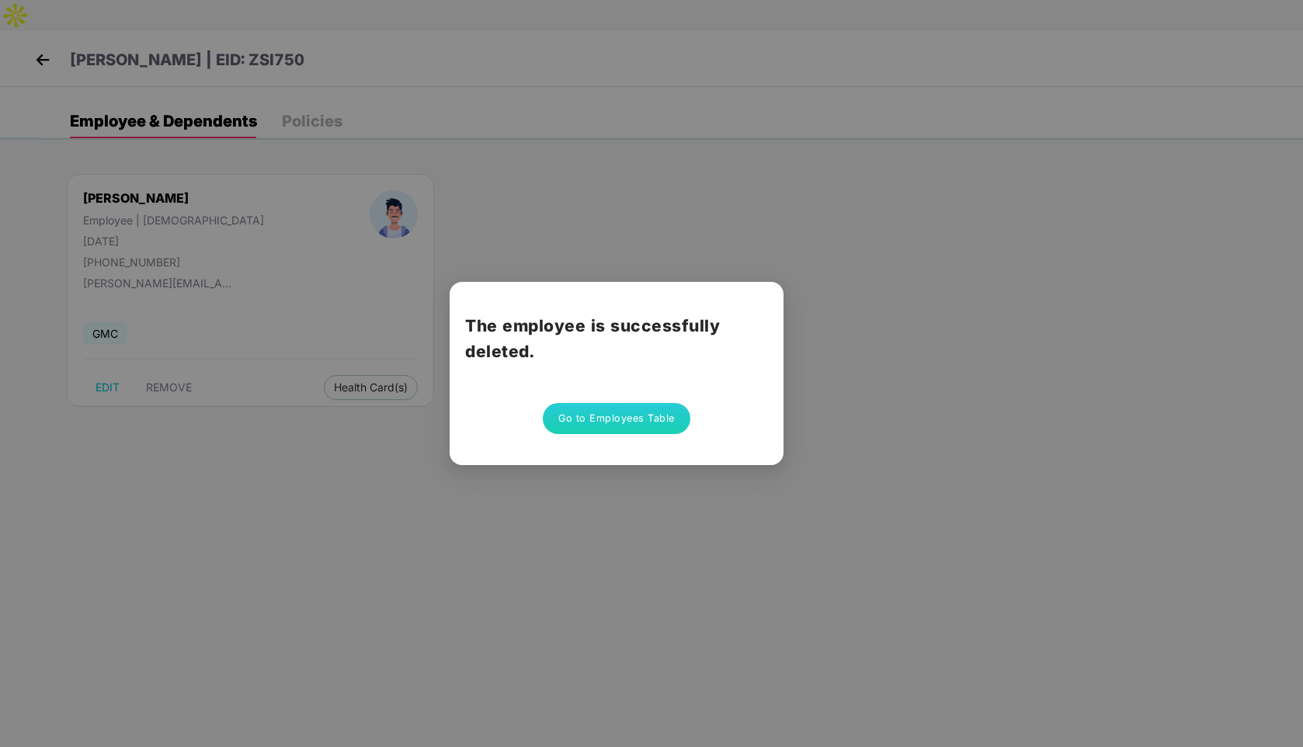
click at [571, 425] on button "Go to Employees Table" at bounding box center [617, 418] width 148 height 31
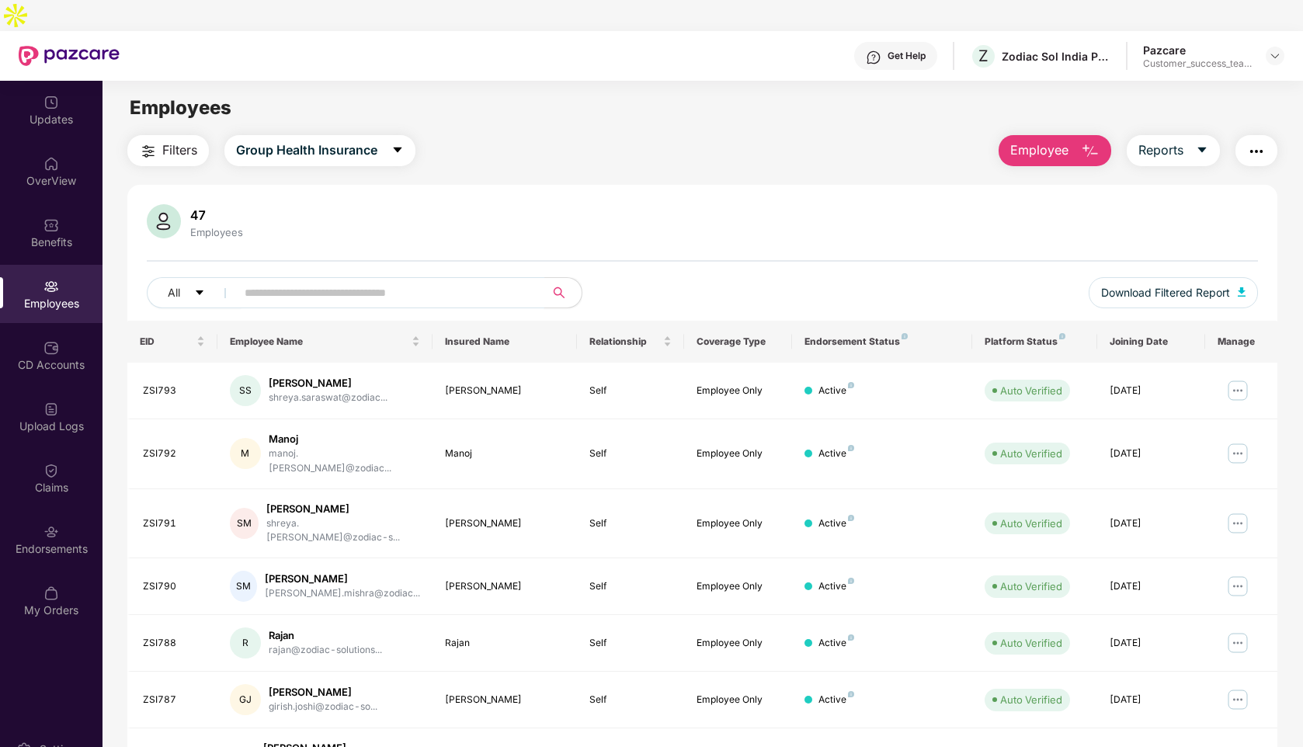
click at [332, 281] on input "text" at bounding box center [384, 292] width 279 height 23
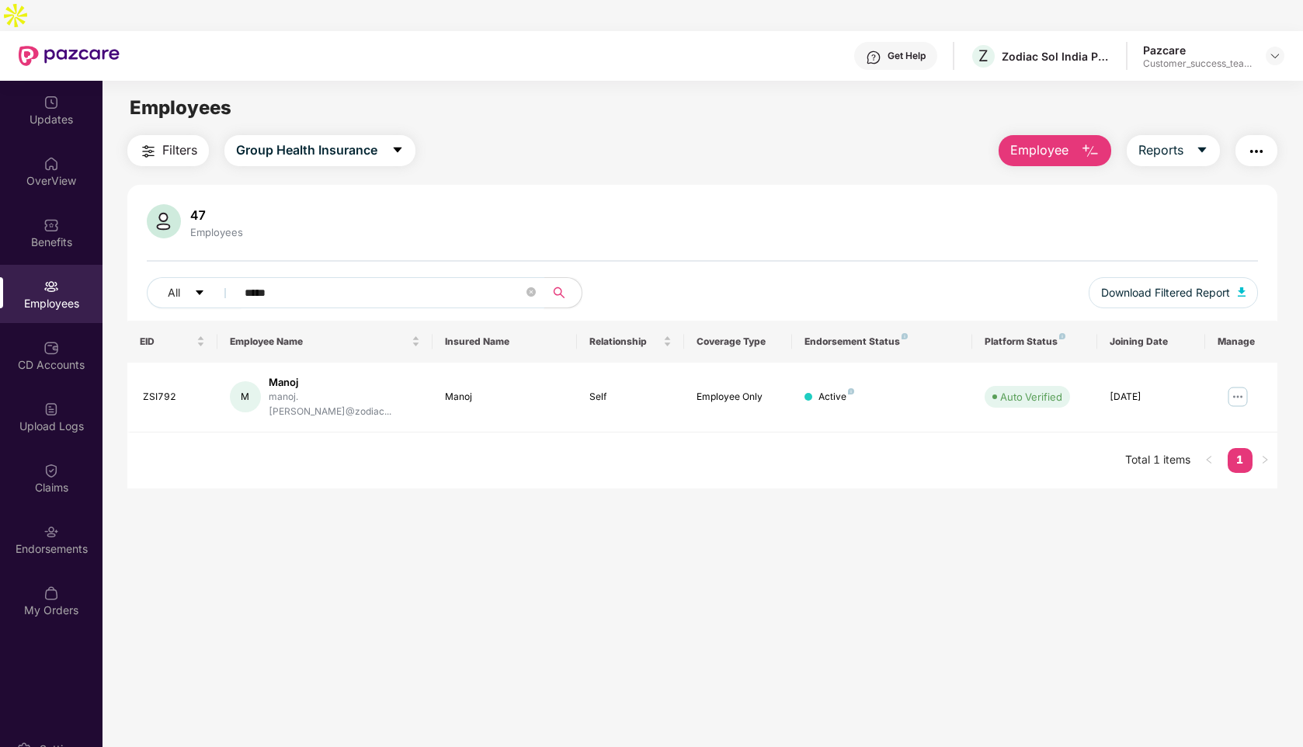
type input "*****"
click at [1243, 384] on img at bounding box center [1237, 396] width 25 height 25
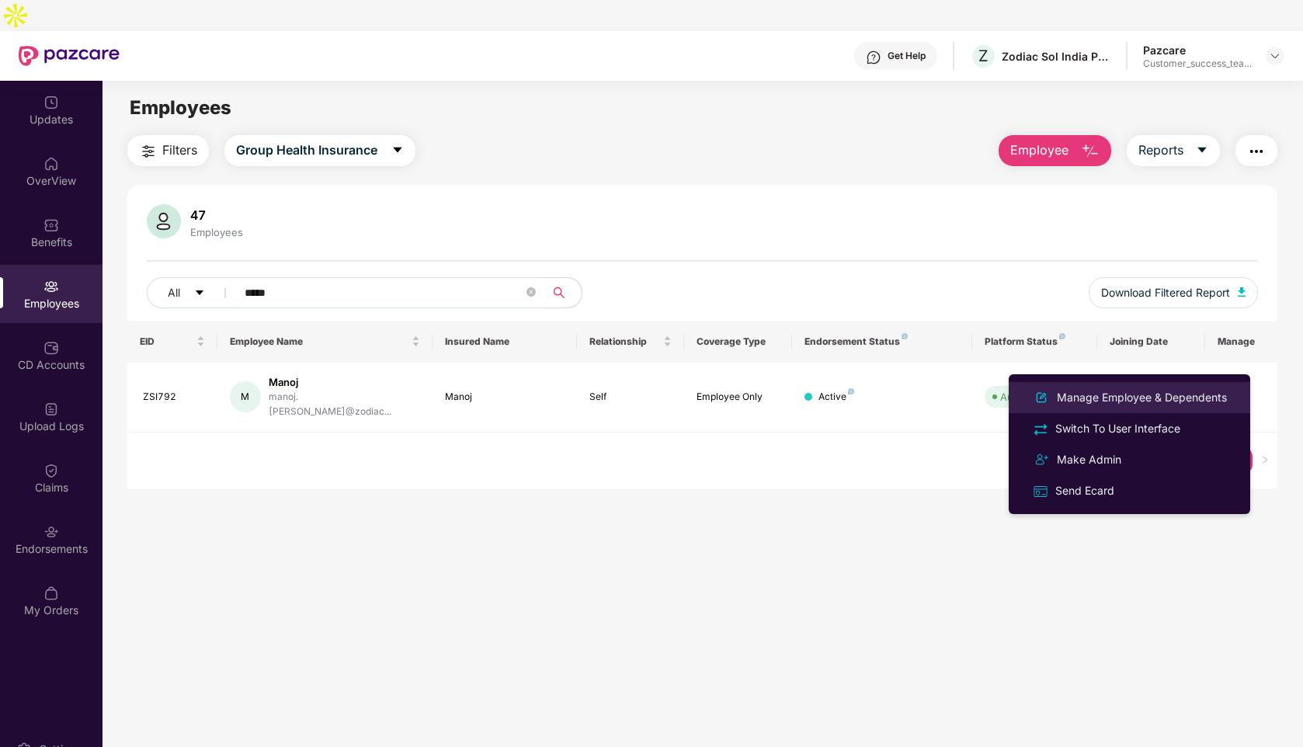
click at [1078, 392] on div "Manage Employee & Dependents" at bounding box center [1142, 397] width 176 height 17
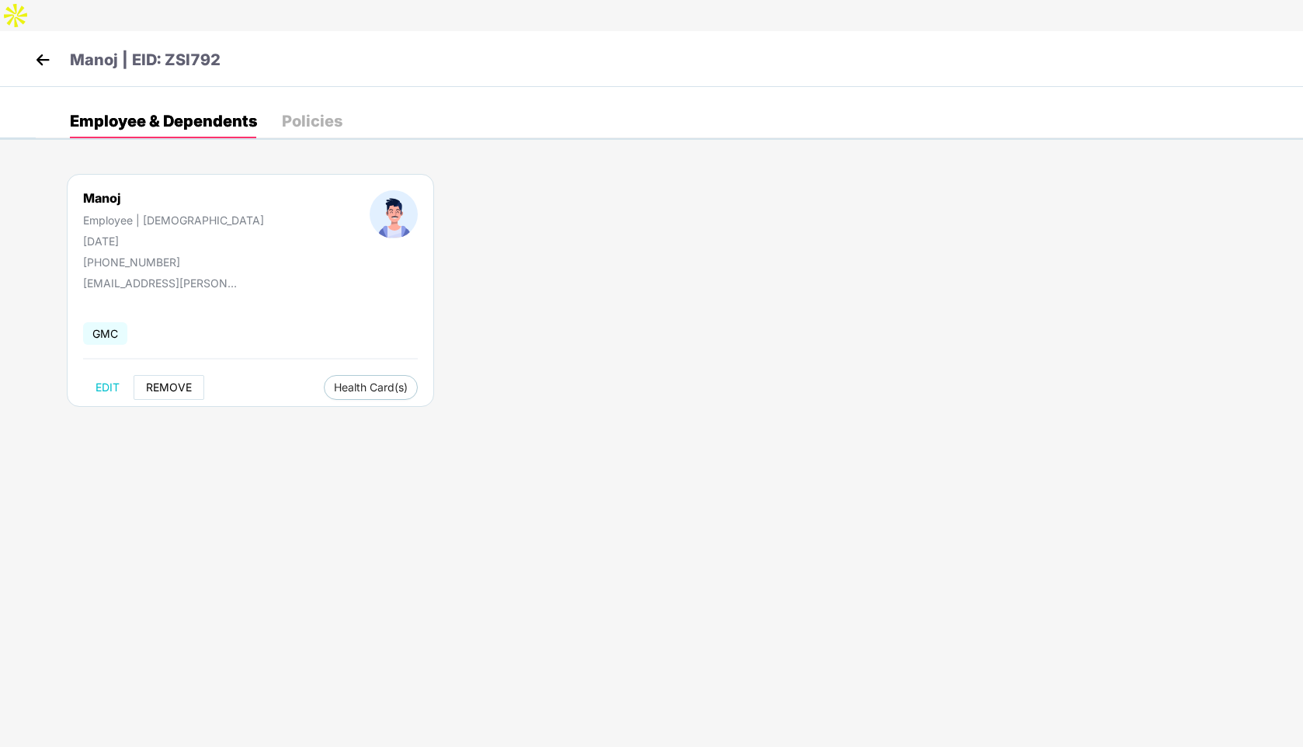
click at [158, 381] on span "REMOVE" at bounding box center [169, 387] width 46 height 12
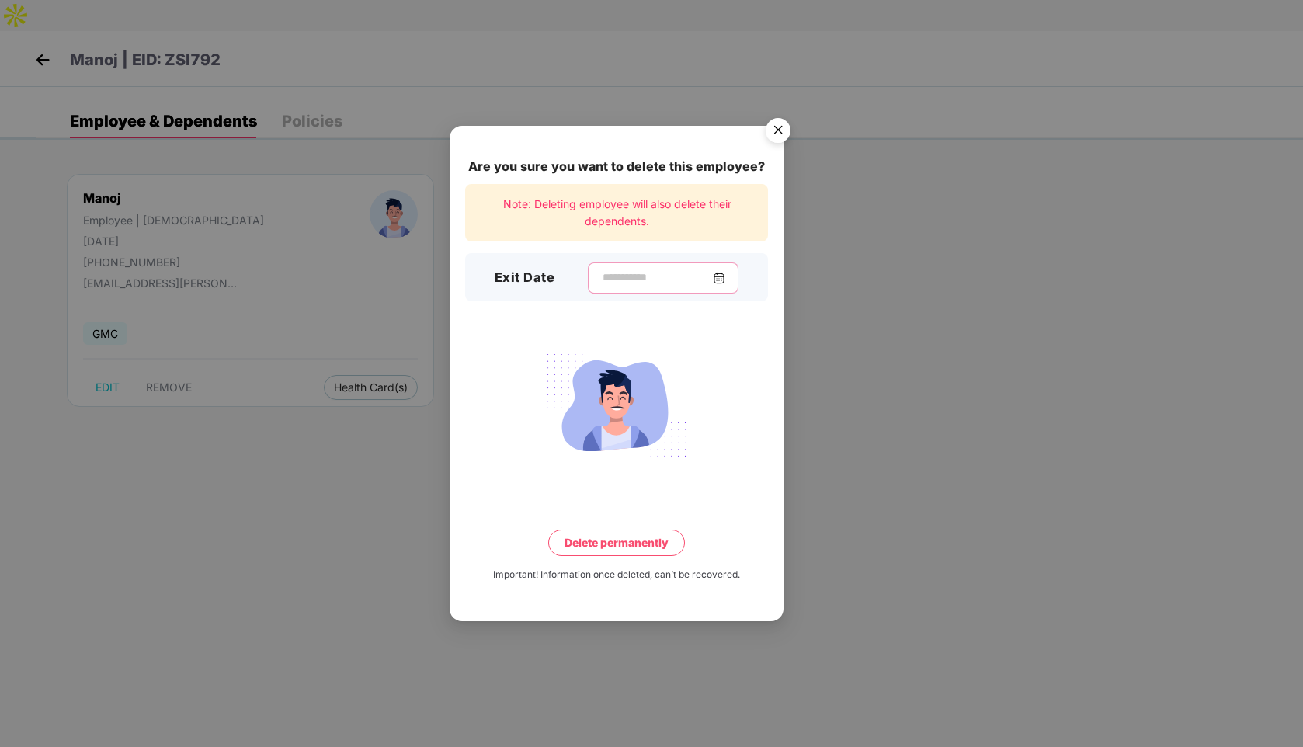
click at [605, 279] on input at bounding box center [657, 277] width 112 height 16
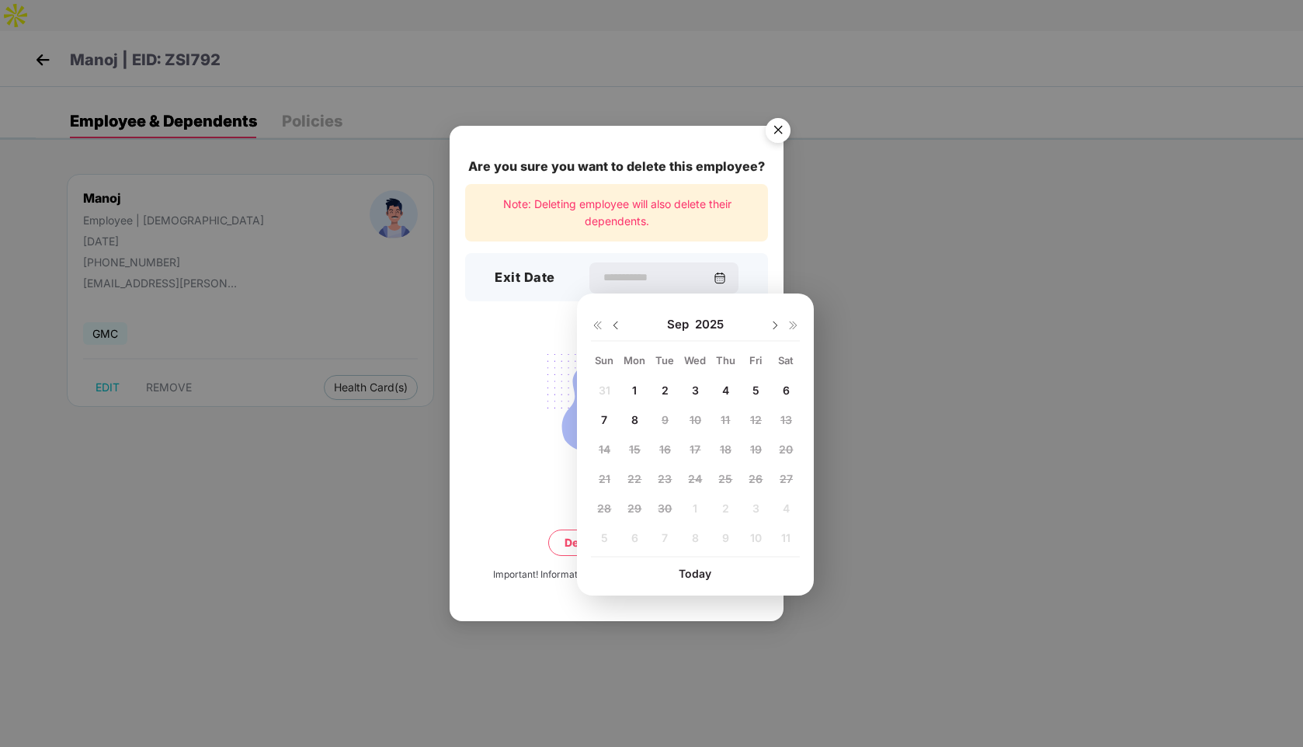
click at [613, 325] on img at bounding box center [615, 325] width 12 height 12
click at [754, 481] on span "22" at bounding box center [755, 478] width 14 height 13
type input "**********"
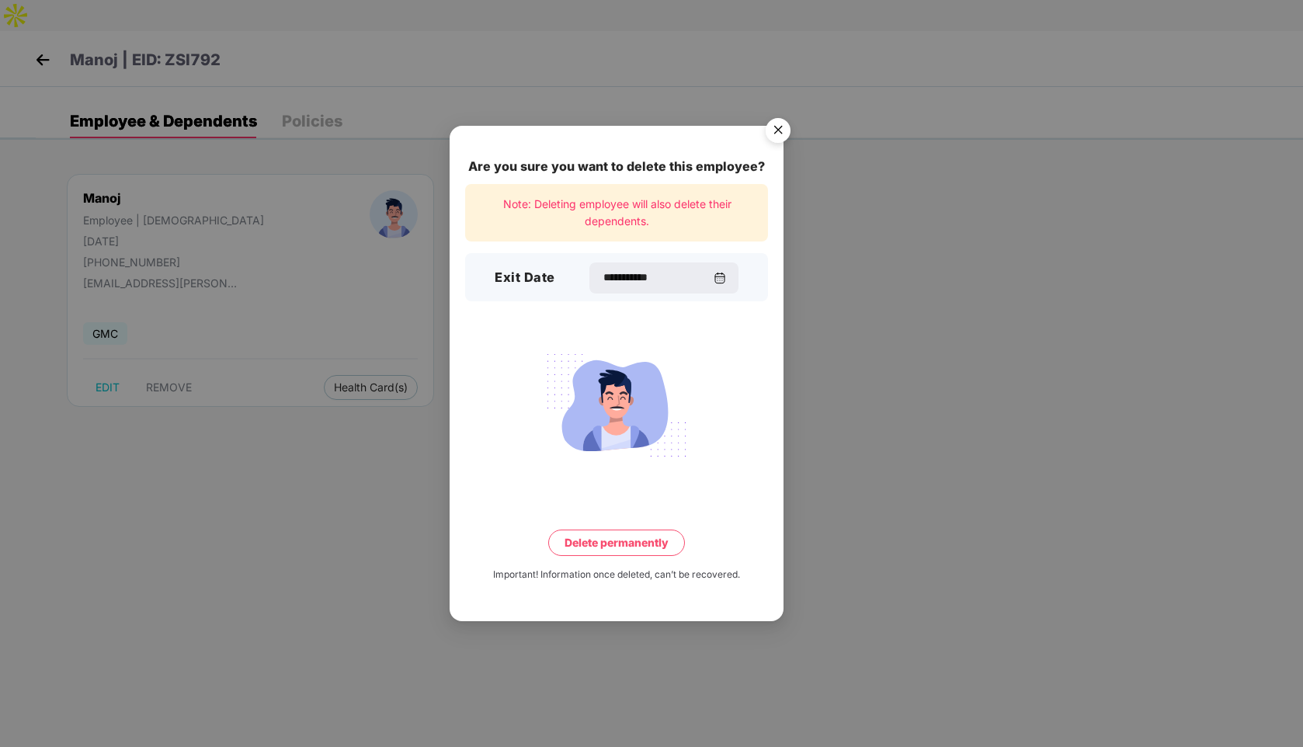
click at [638, 538] on button "Delete permanently" at bounding box center [616, 542] width 137 height 26
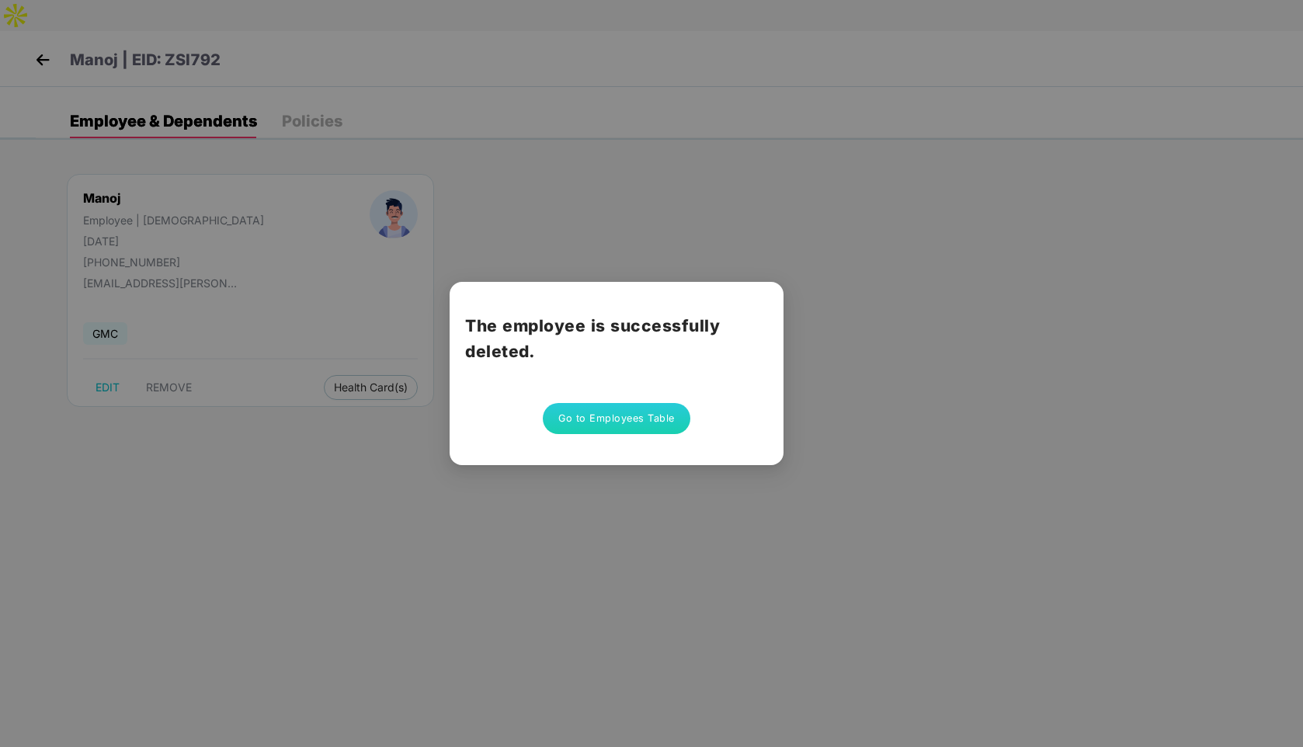
click at [612, 421] on button "Go to Employees Table" at bounding box center [617, 418] width 148 height 31
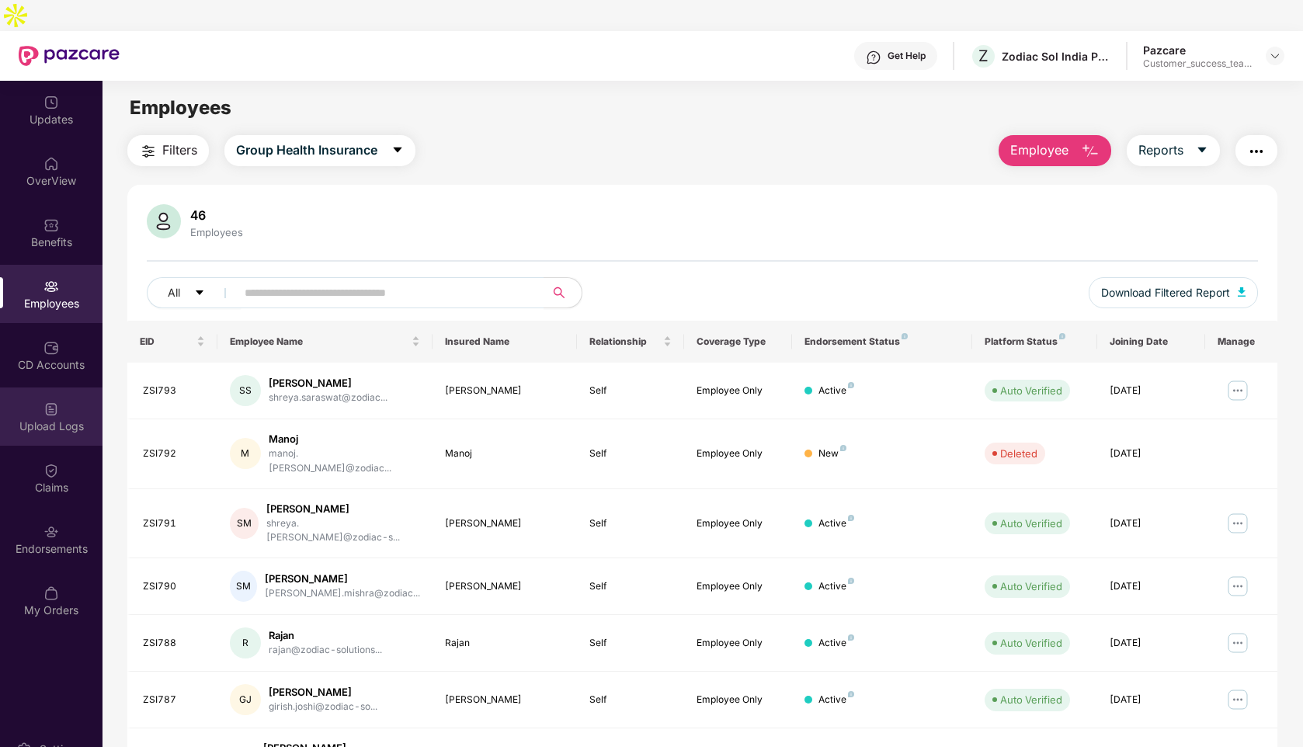
click at [57, 401] on img at bounding box center [51, 409] width 16 height 16
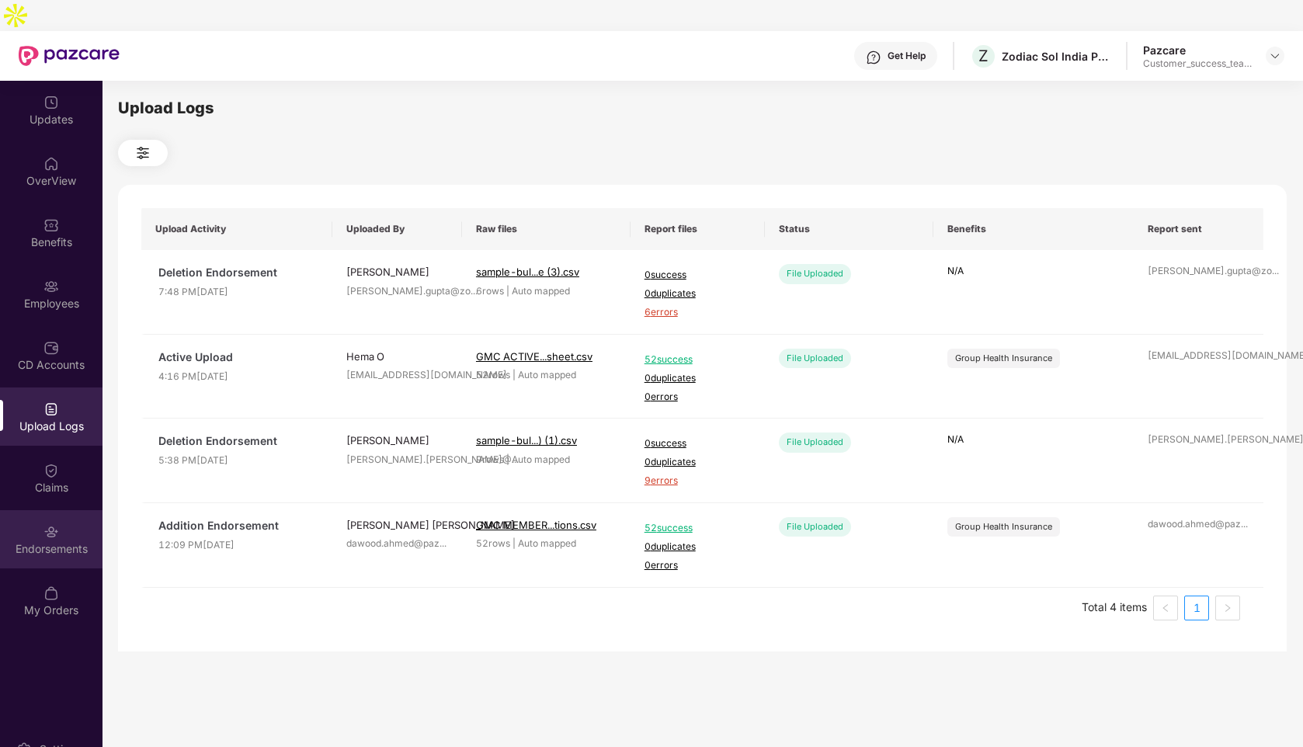
click at [47, 522] on div at bounding box center [51, 530] width 16 height 16
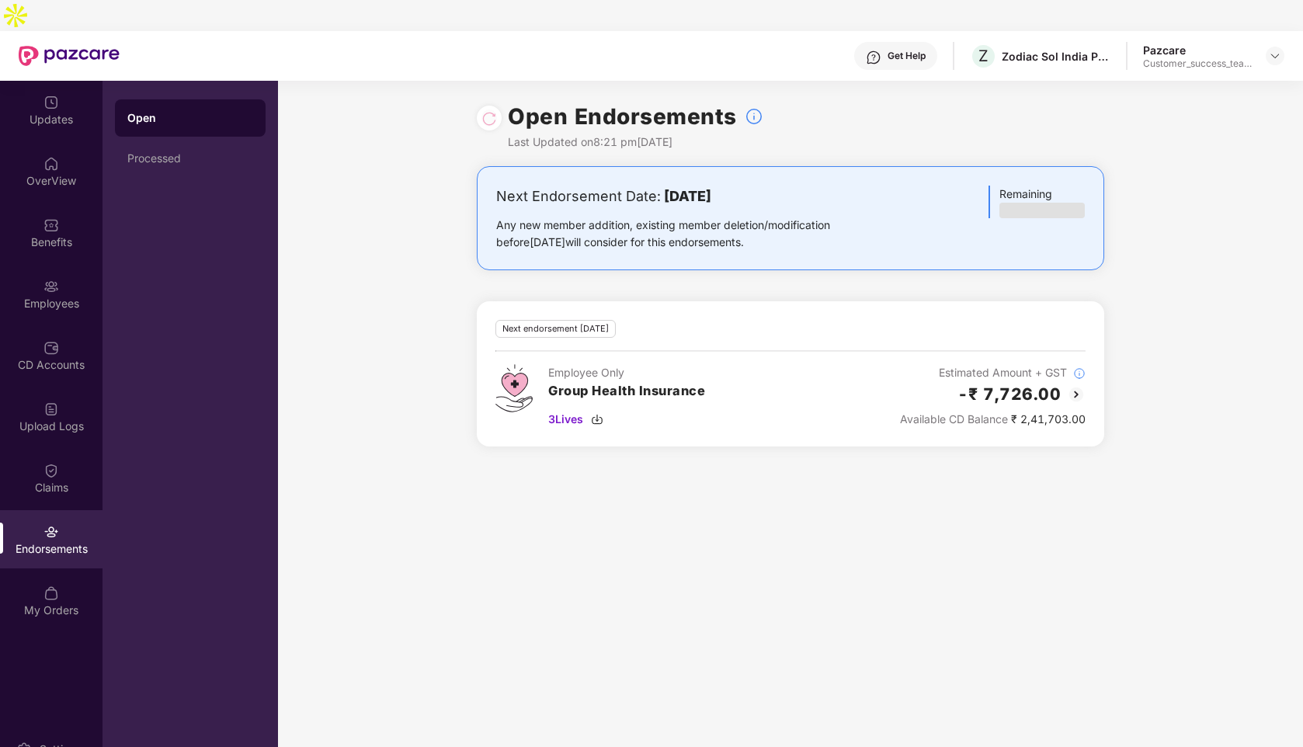
click at [1077, 385] on img at bounding box center [1076, 394] width 19 height 19
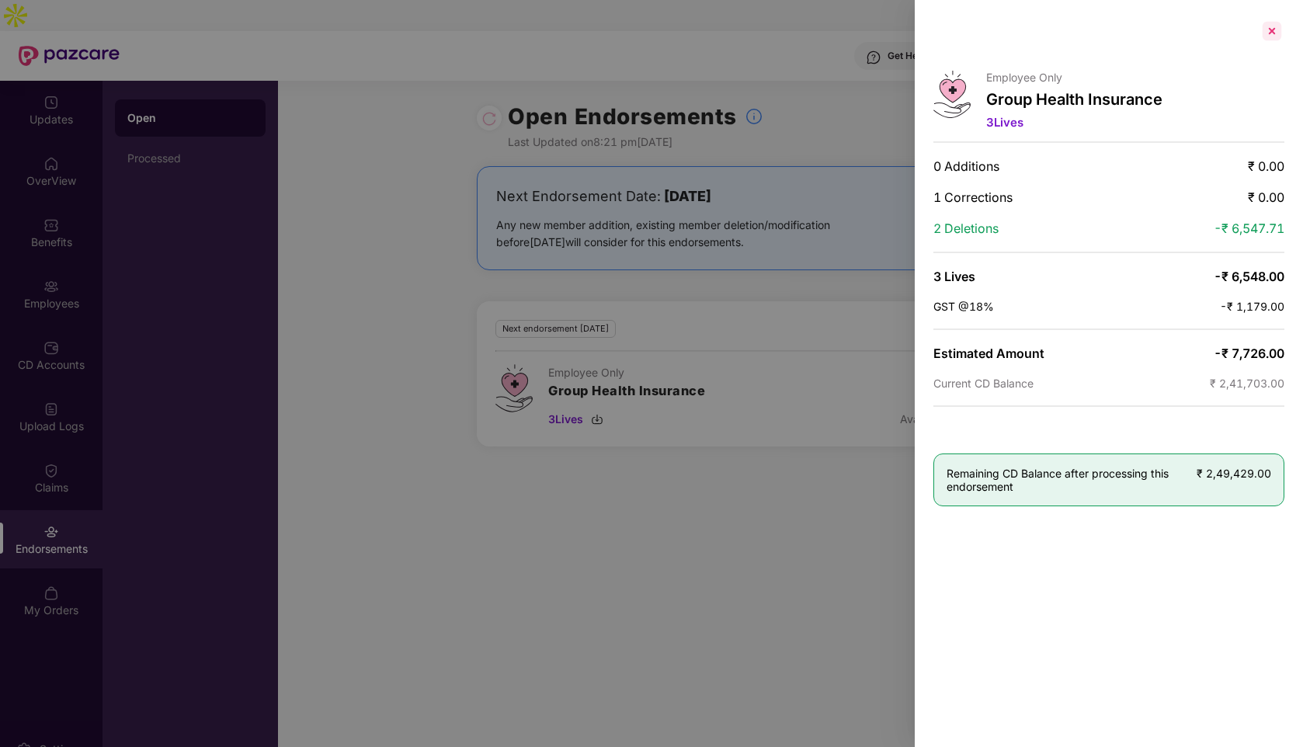
click at [1266, 40] on div at bounding box center [1271, 31] width 25 height 25
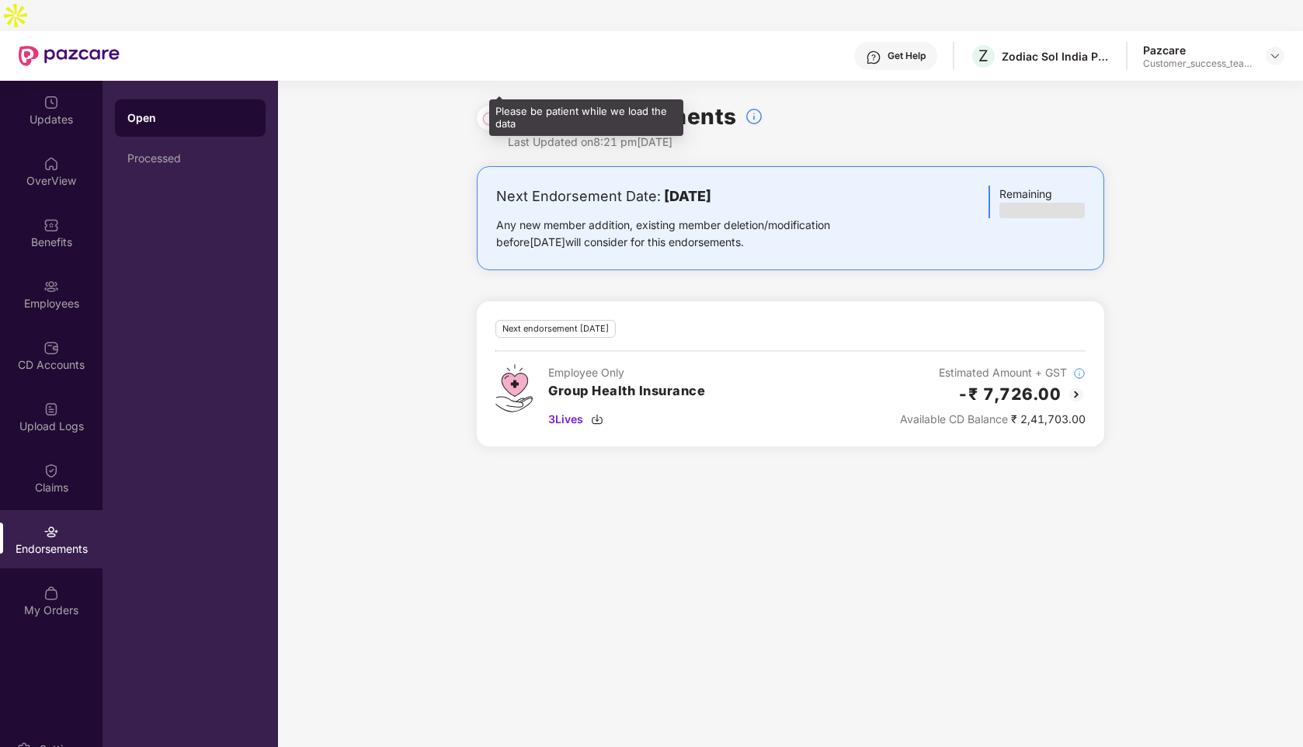
click at [494, 109] on div at bounding box center [489, 117] width 16 height 17
click at [489, 109] on div at bounding box center [489, 117] width 16 height 17
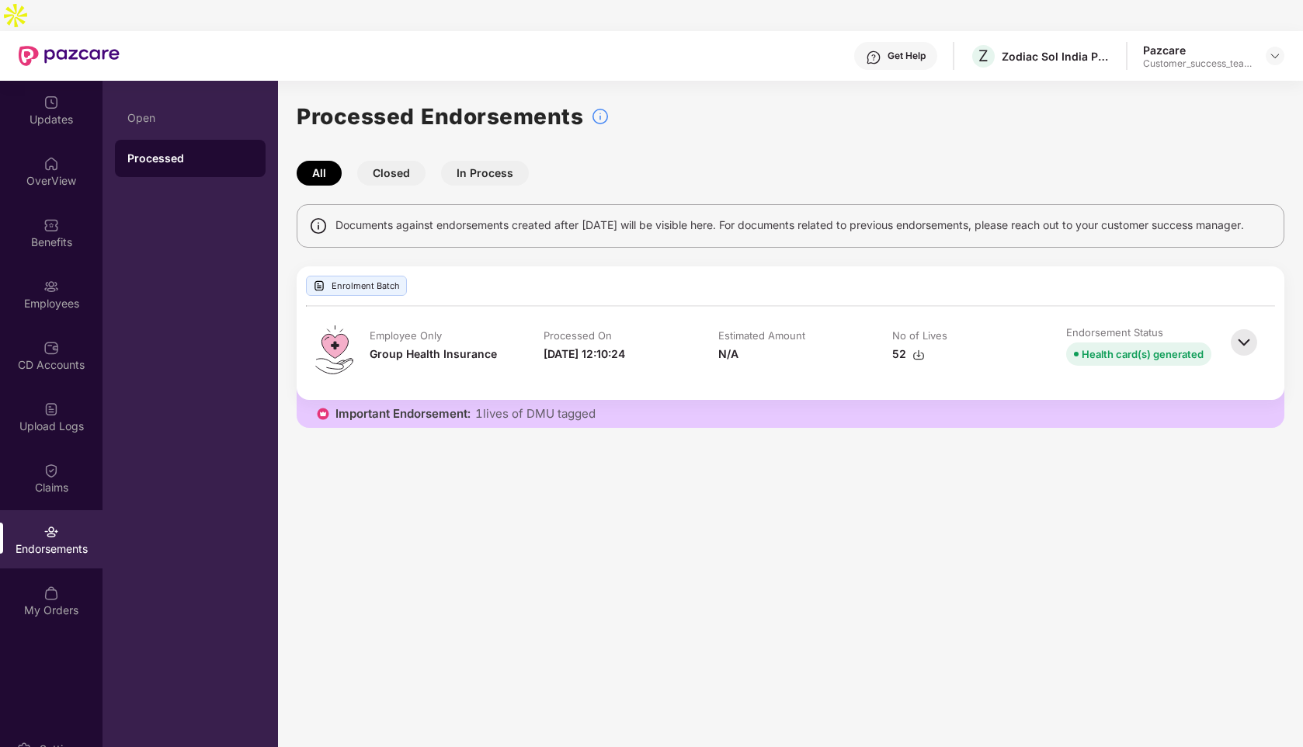
click at [399, 161] on button "Closed" at bounding box center [391, 173] width 68 height 25
click at [473, 161] on button "In Process" at bounding box center [485, 173] width 88 height 25
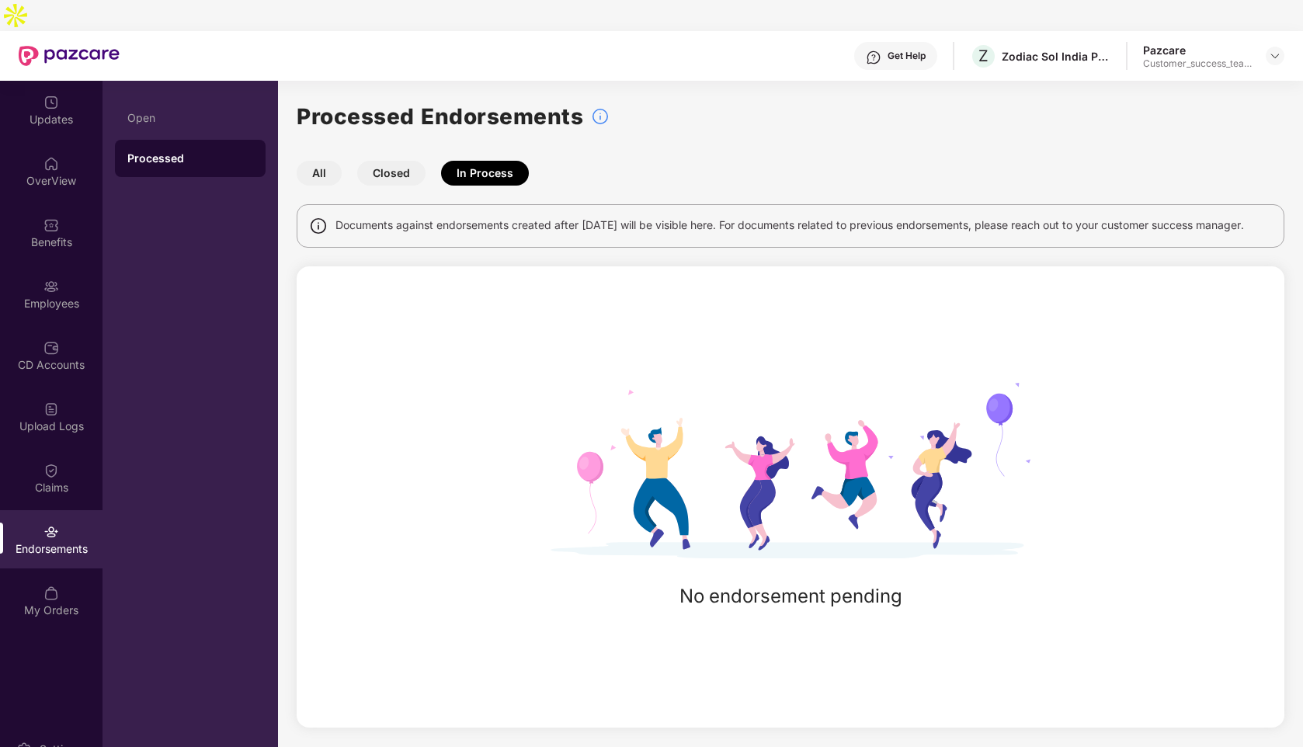
click at [318, 161] on button "All" at bounding box center [319, 173] width 45 height 25
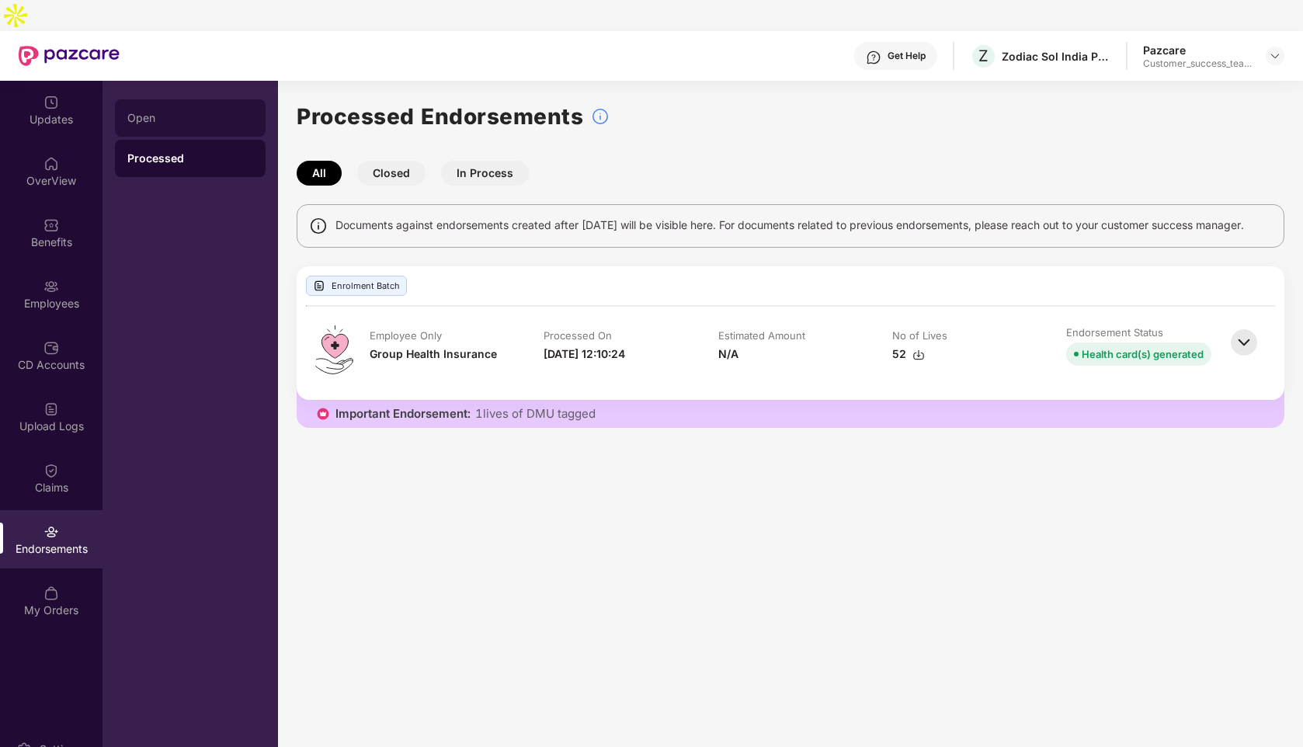
click at [171, 112] on div "Open" at bounding box center [190, 118] width 126 height 12
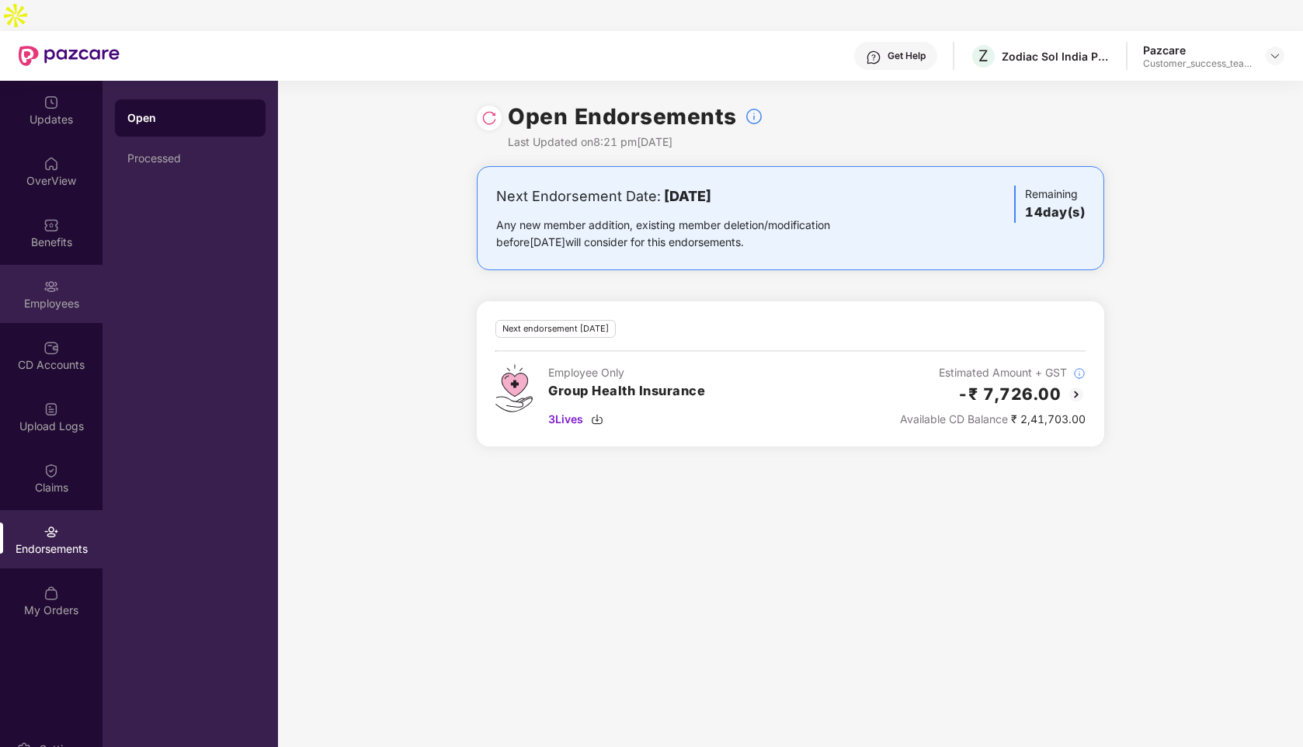
click at [49, 296] on div "Employees" at bounding box center [51, 304] width 102 height 16
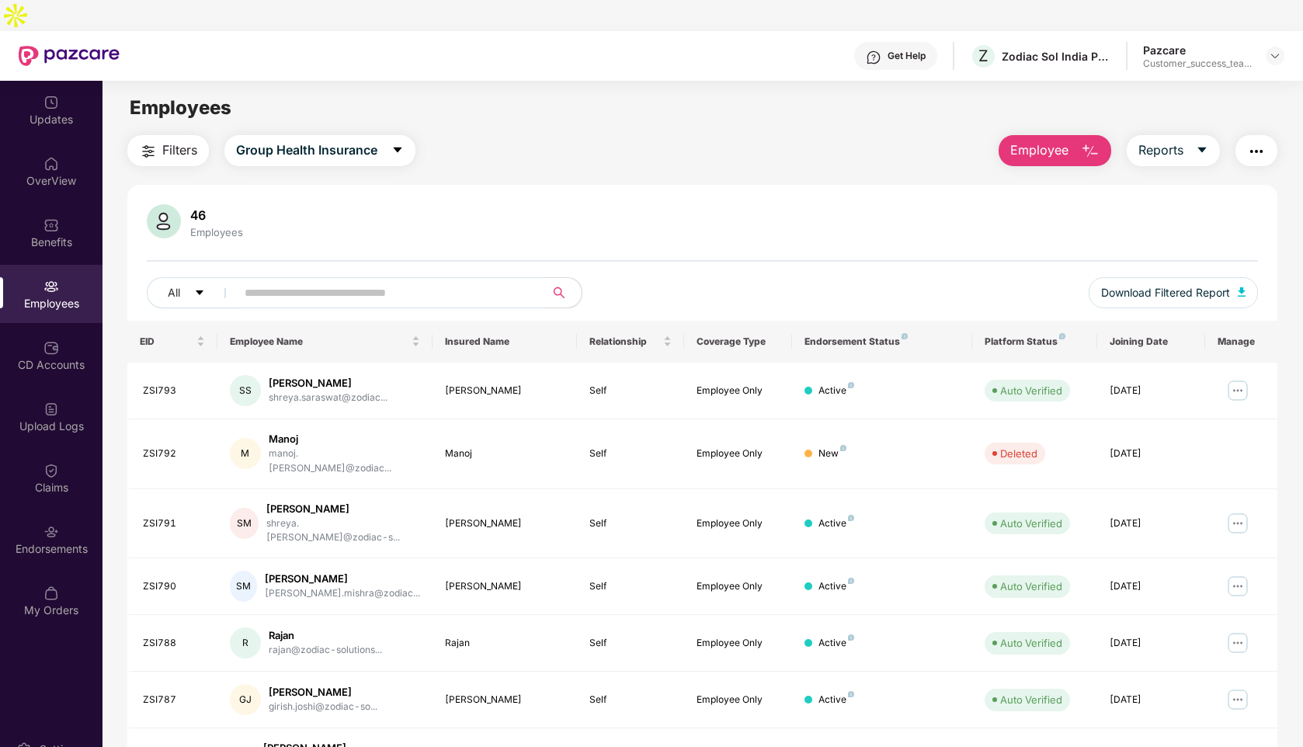
click at [173, 141] on span "Filters" at bounding box center [179, 150] width 35 height 19
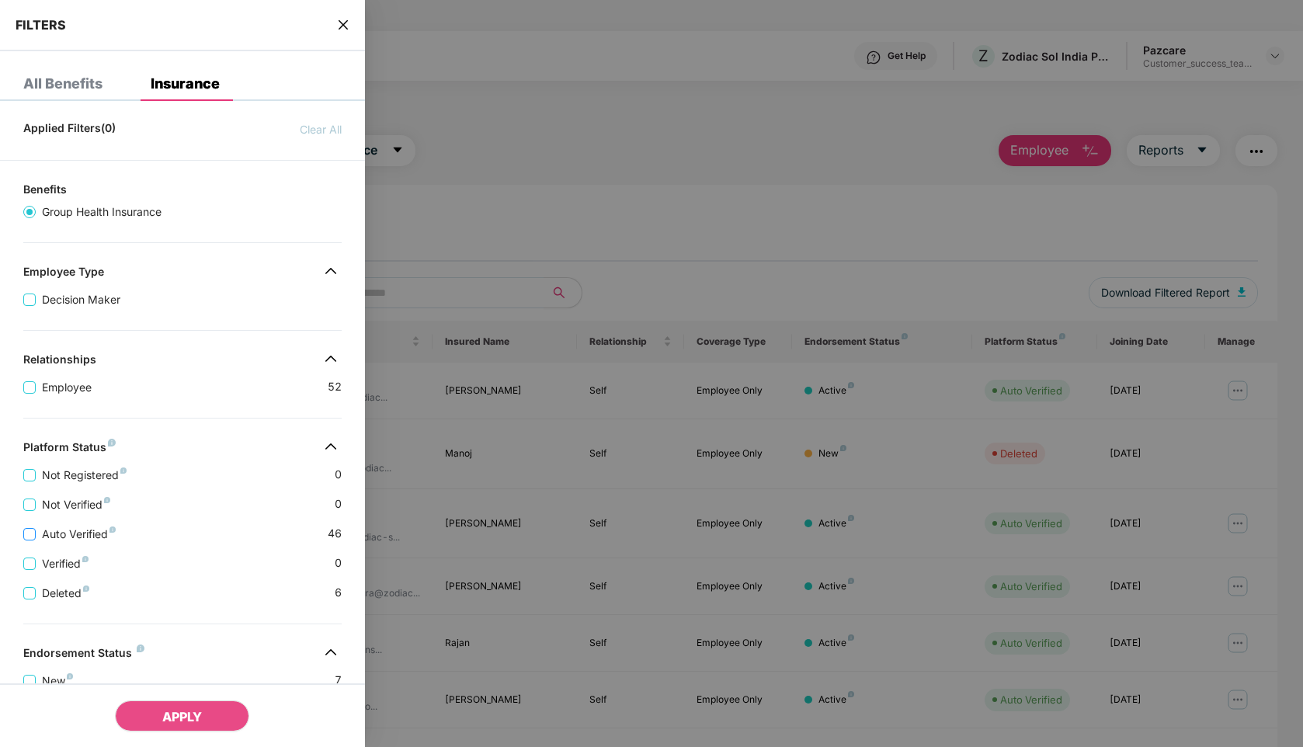
scroll to position [76, 0]
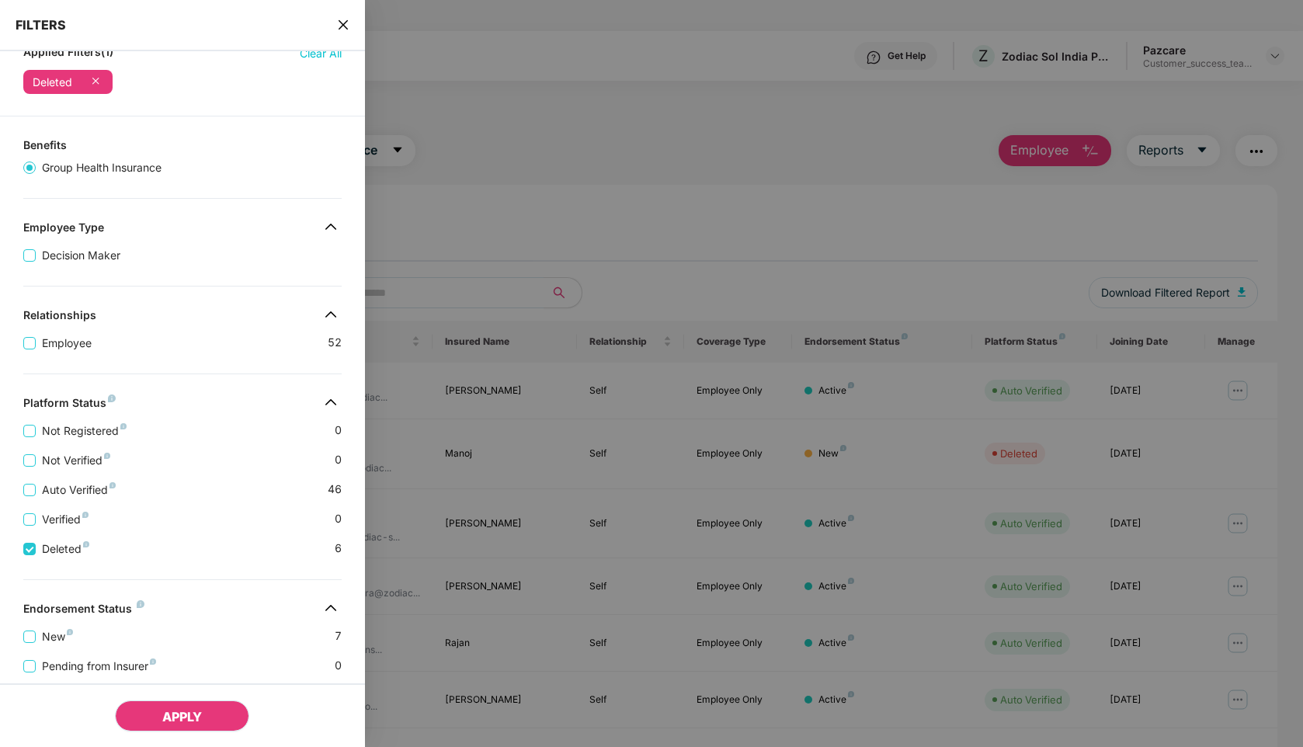
click at [178, 711] on span "APPLY" at bounding box center [182, 717] width 40 height 16
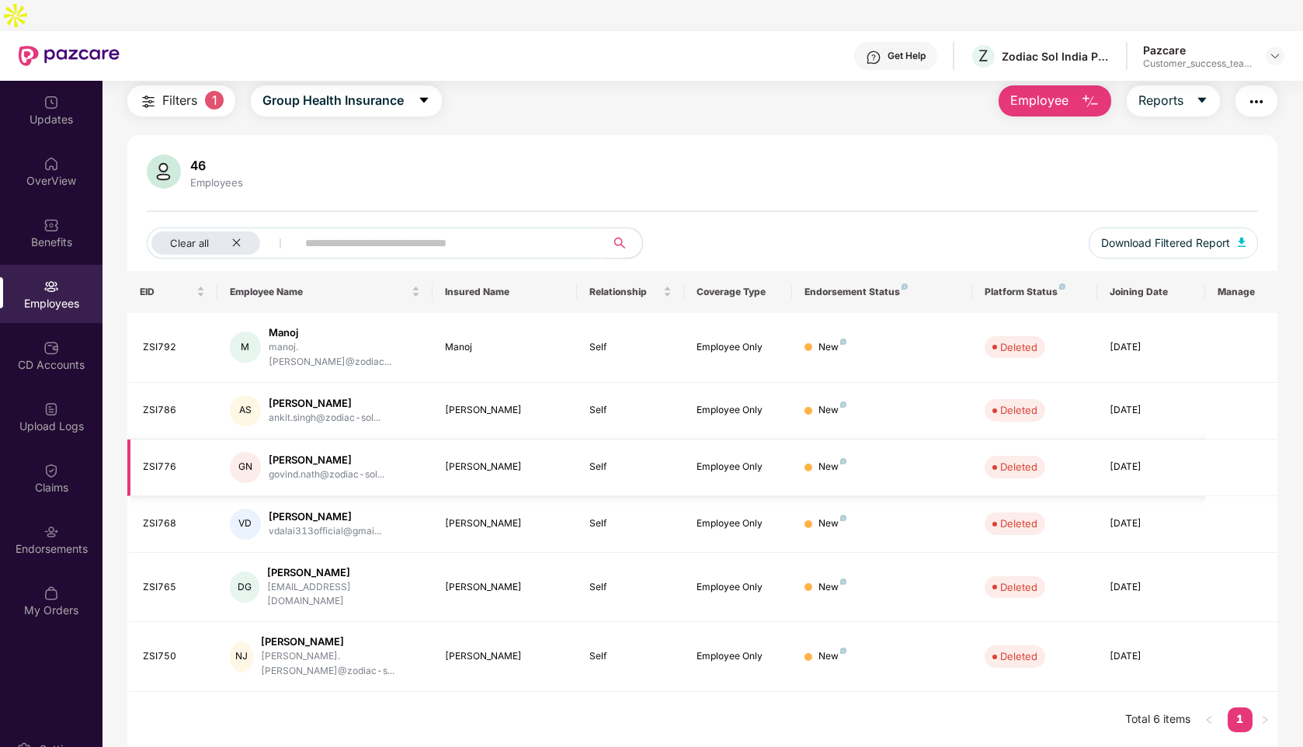
scroll to position [0, 0]
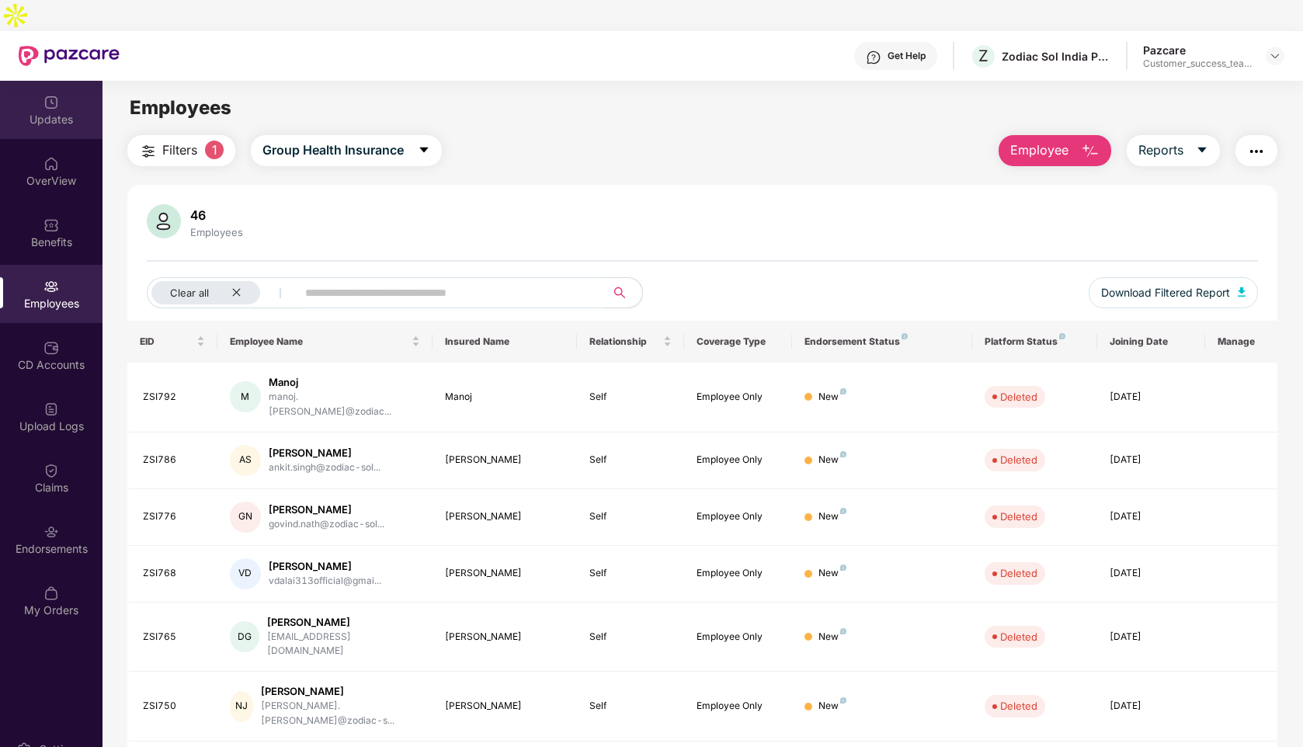
click at [64, 81] on div "Updates" at bounding box center [51, 110] width 102 height 58
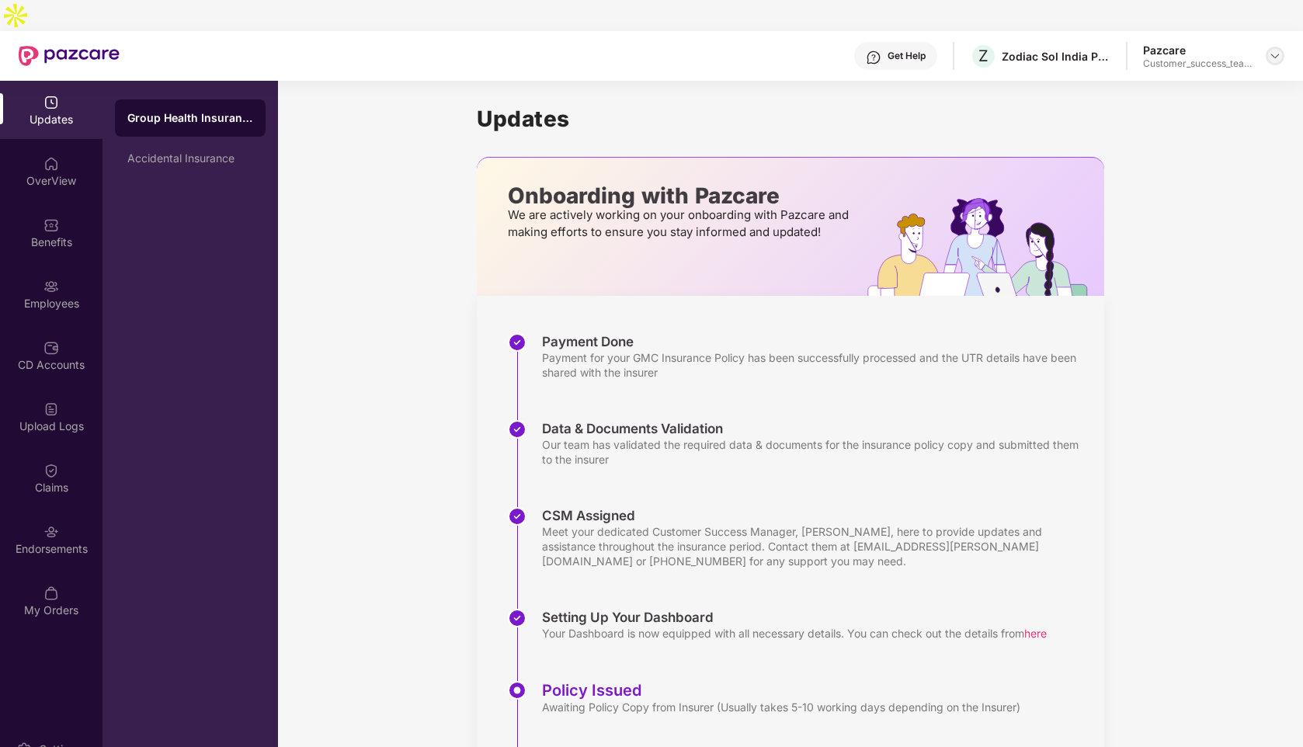
click at [1270, 50] on img at bounding box center [1275, 56] width 12 height 12
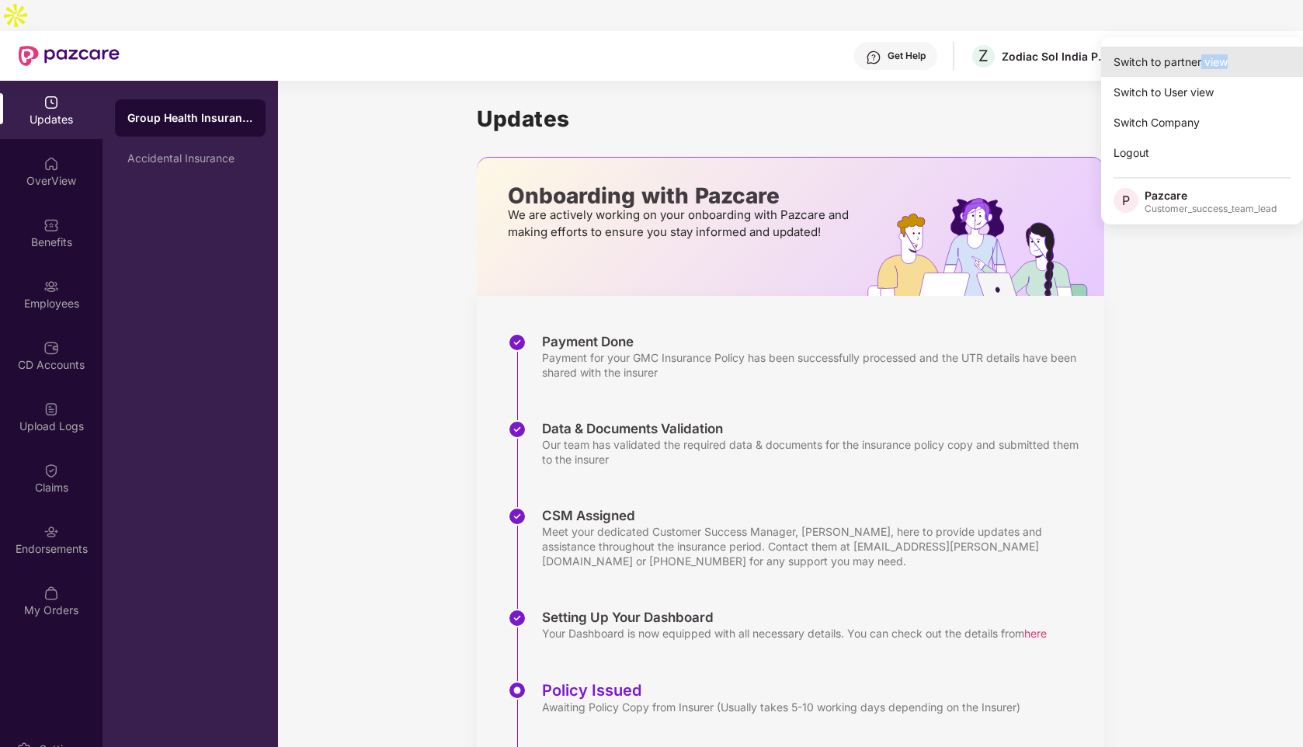
click at [1202, 68] on div "Switch to partner view" at bounding box center [1202, 62] width 202 height 30
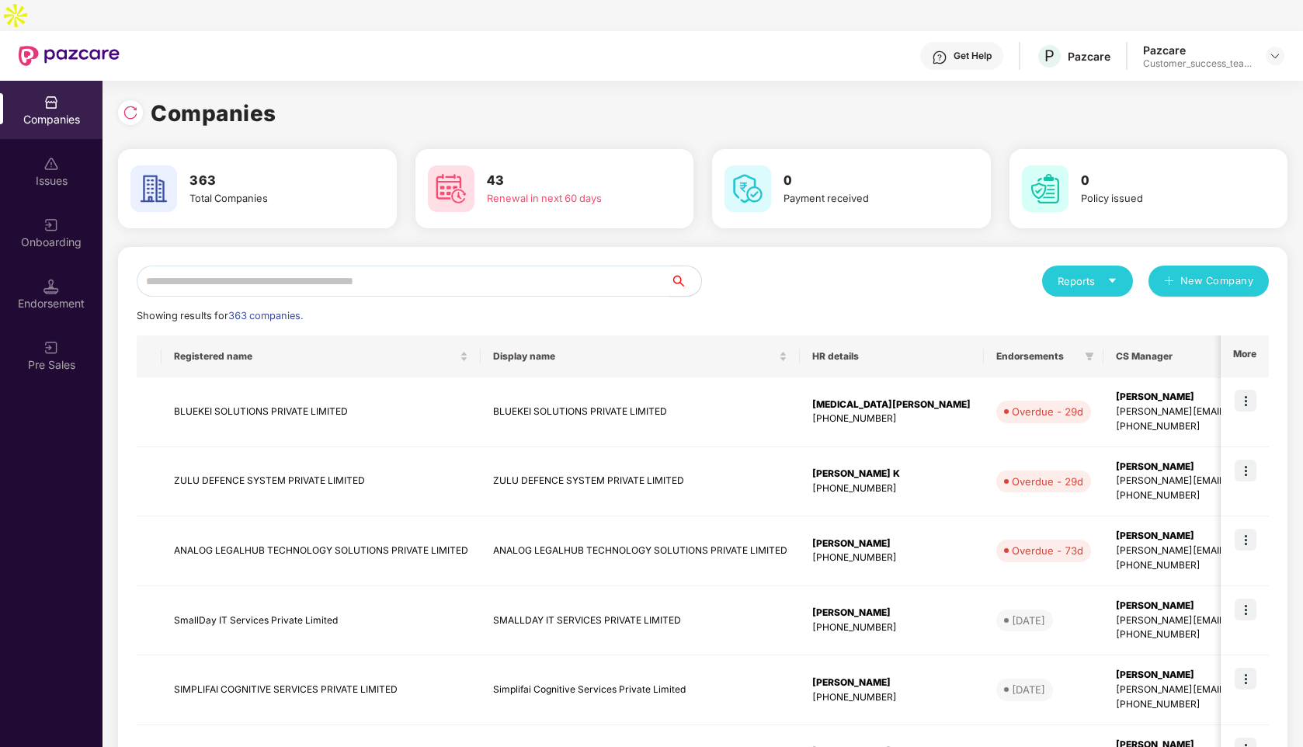
click at [325, 266] on input "text" at bounding box center [403, 281] width 533 height 31
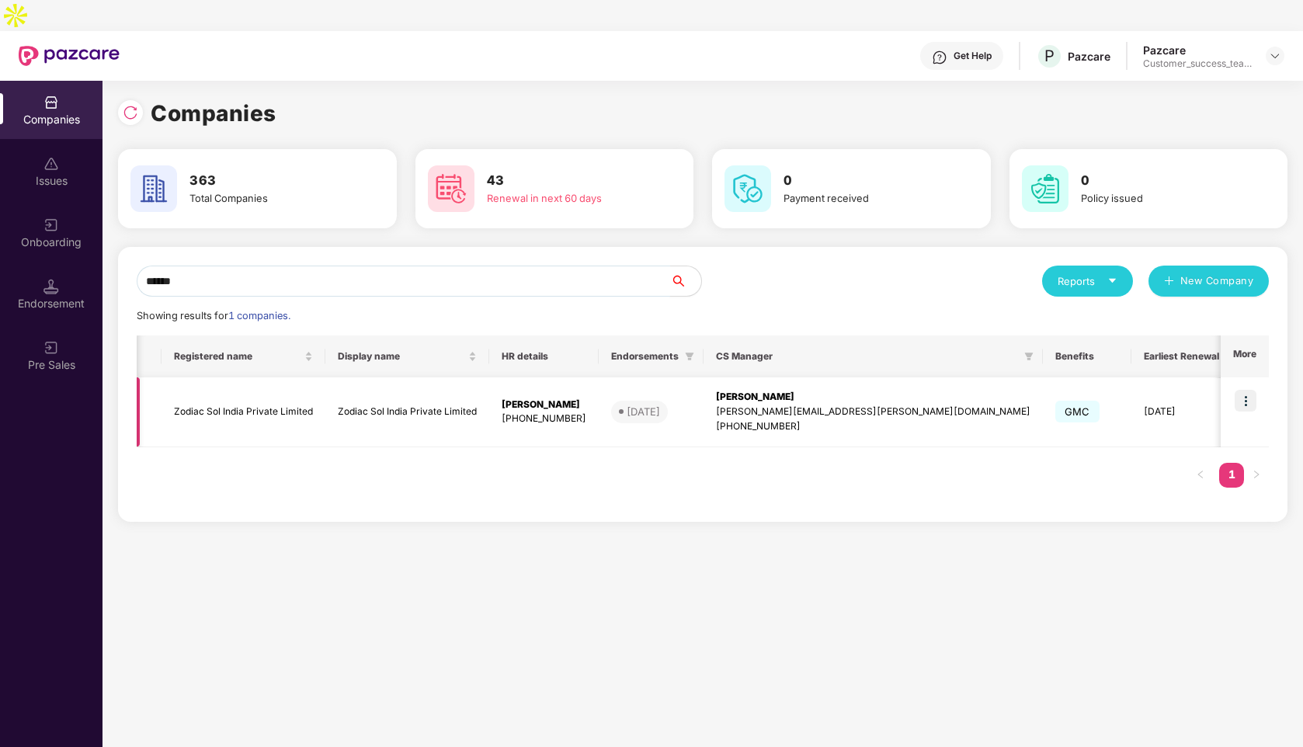
scroll to position [0, 25]
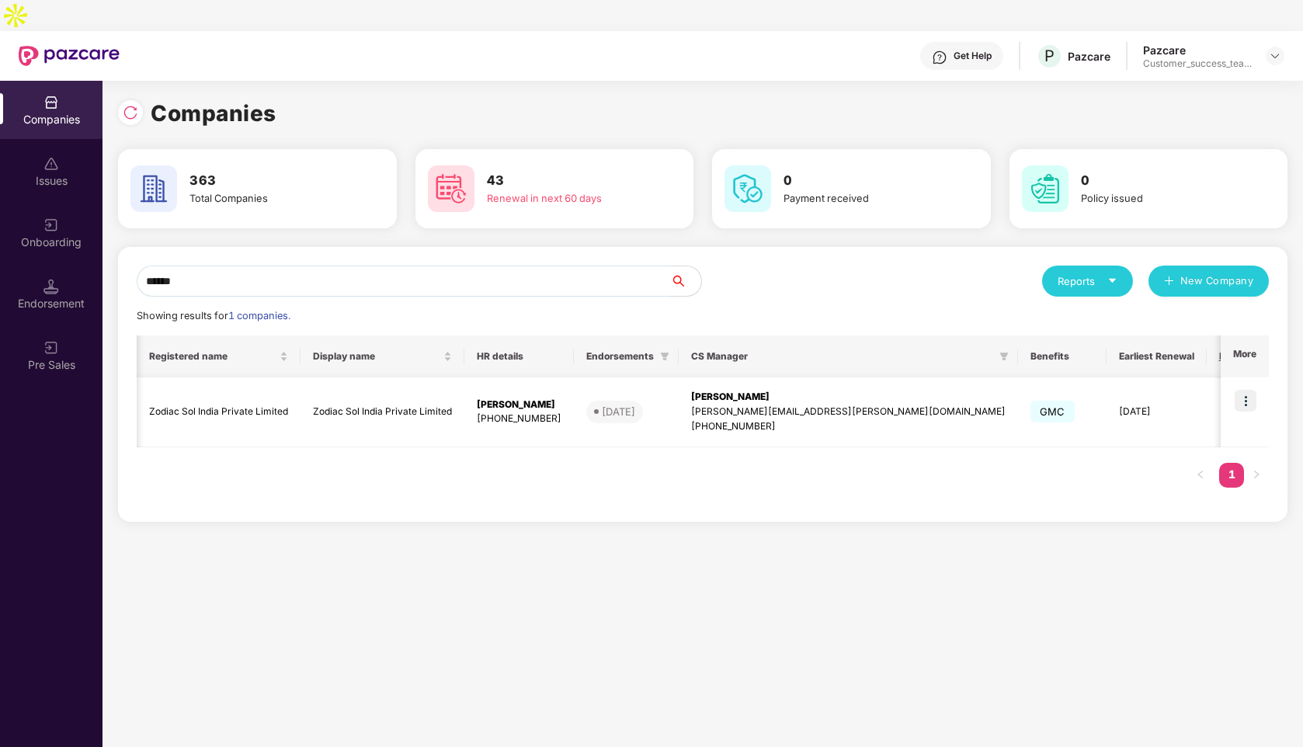
type input "******"
click at [1248, 390] on img at bounding box center [1245, 401] width 22 height 22
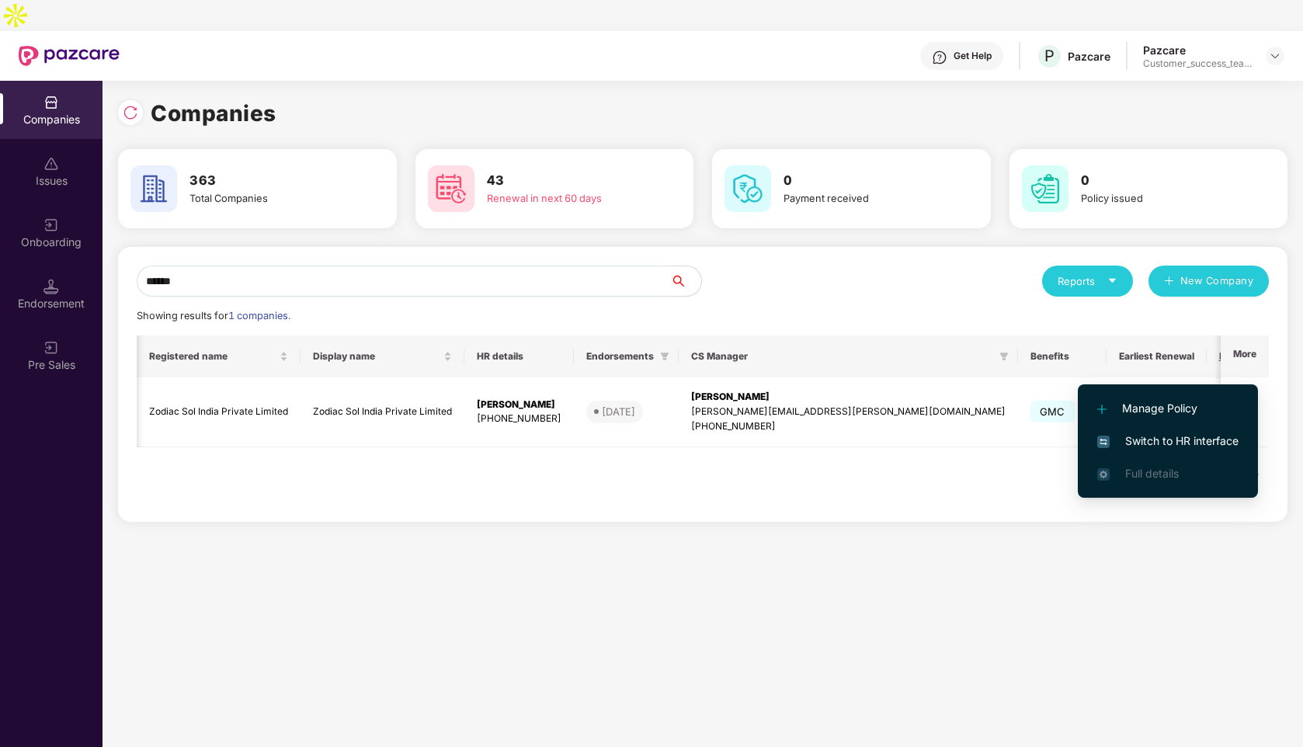
click at [1160, 436] on span "Switch to HR interface" at bounding box center [1167, 440] width 141 height 17
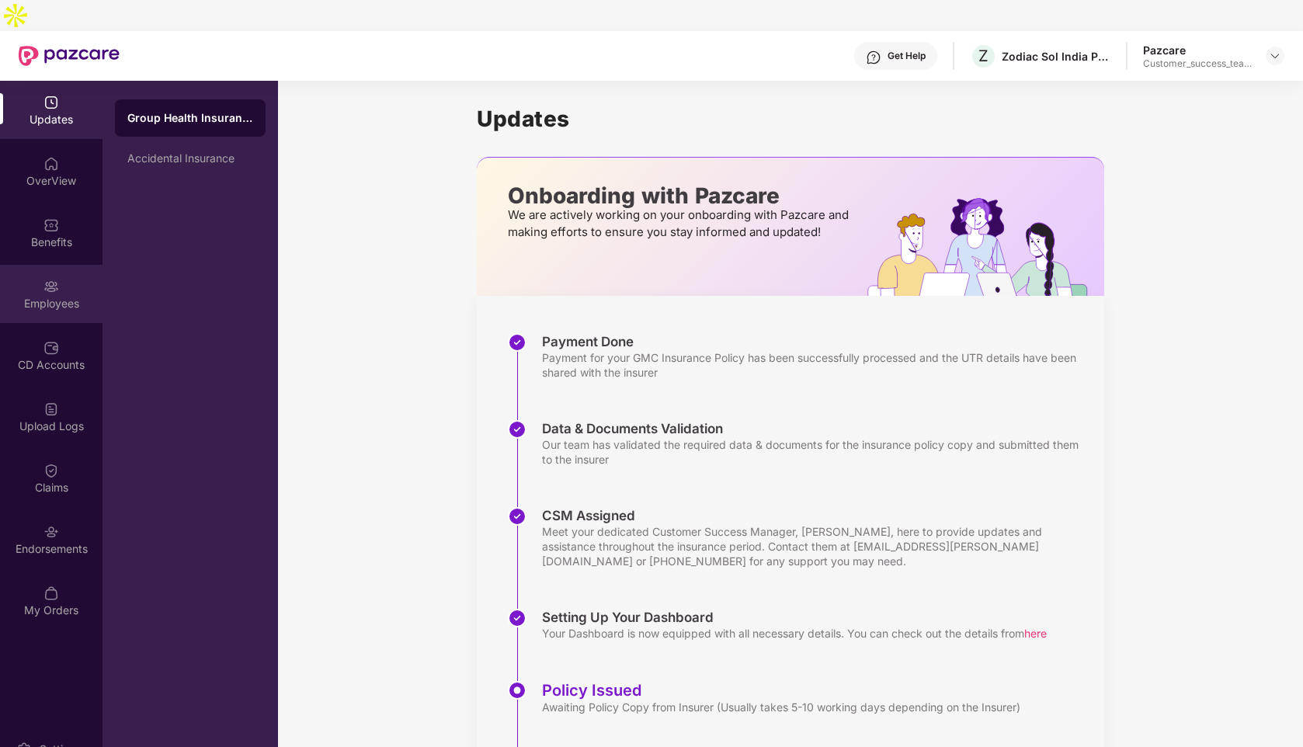
click at [55, 265] on div "Employees" at bounding box center [51, 294] width 102 height 58
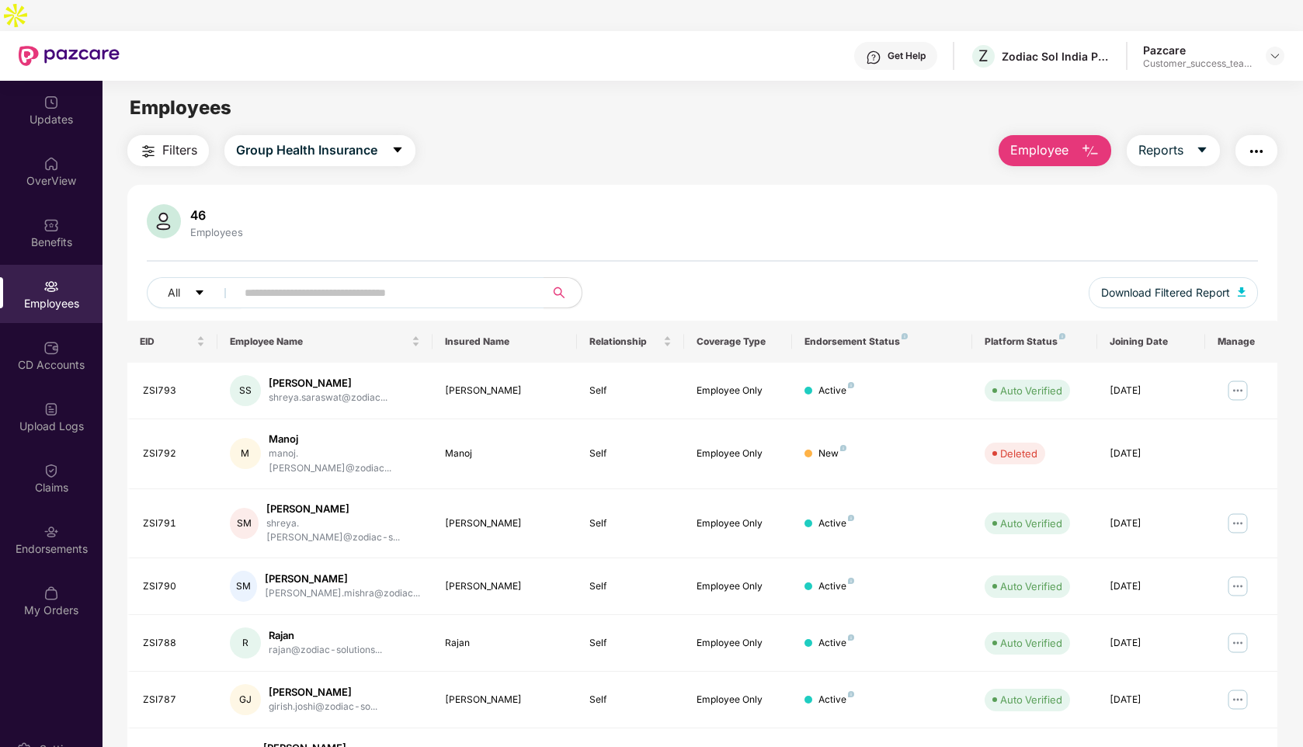
click at [1248, 142] on img "button" at bounding box center [1256, 151] width 19 height 19
